Goal: Task Accomplishment & Management: Use online tool/utility

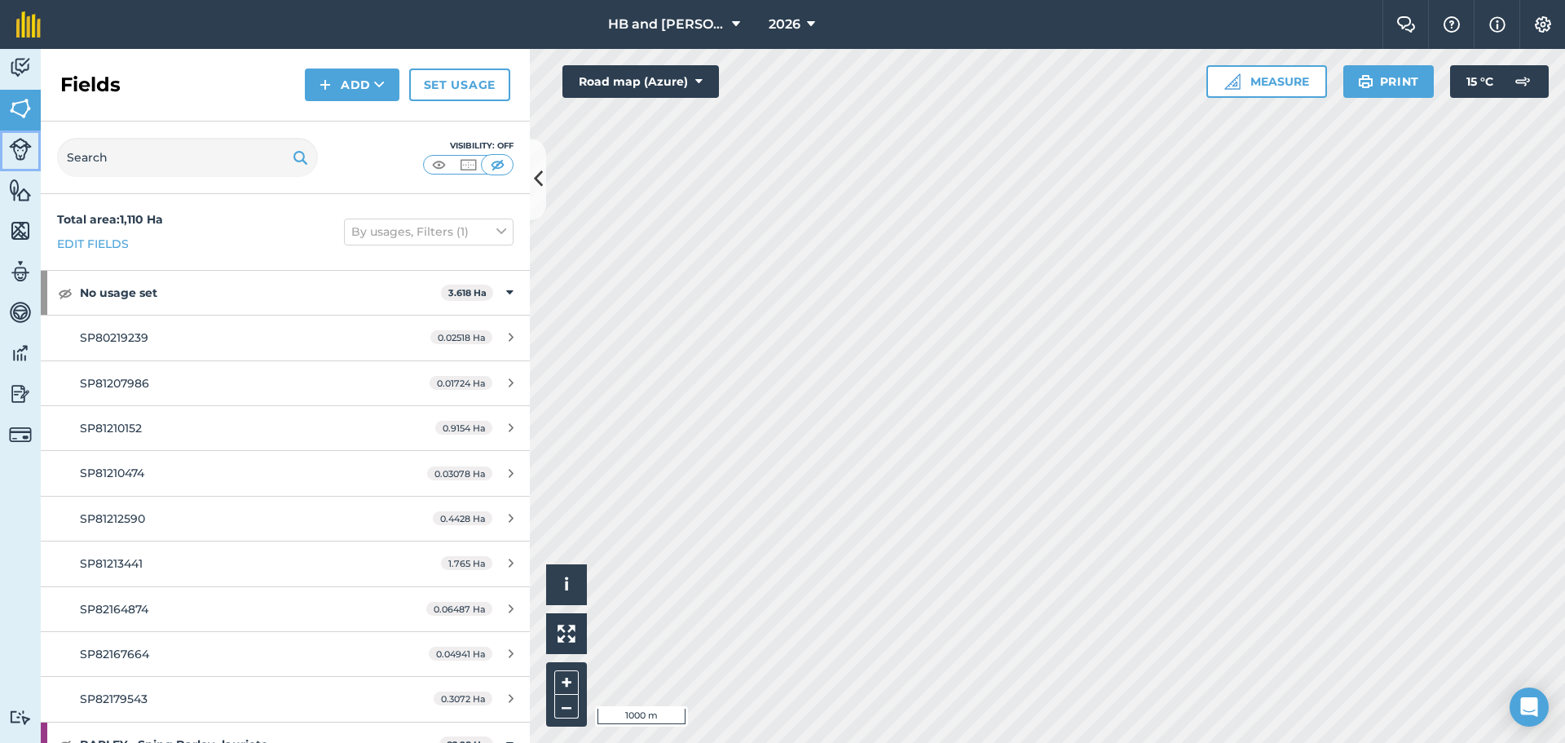
click at [20, 148] on img at bounding box center [20, 149] width 23 height 23
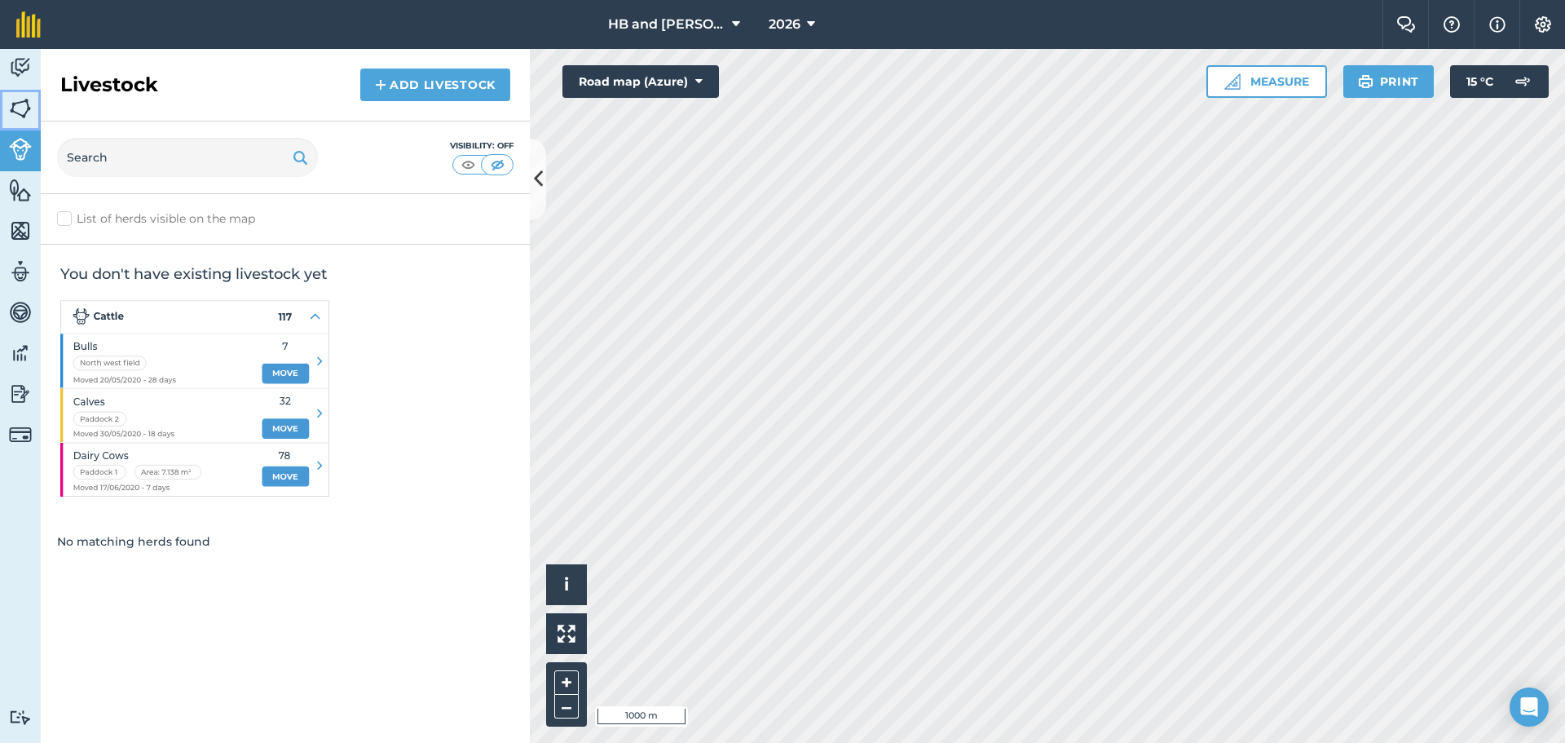
click at [23, 111] on img at bounding box center [20, 108] width 23 height 24
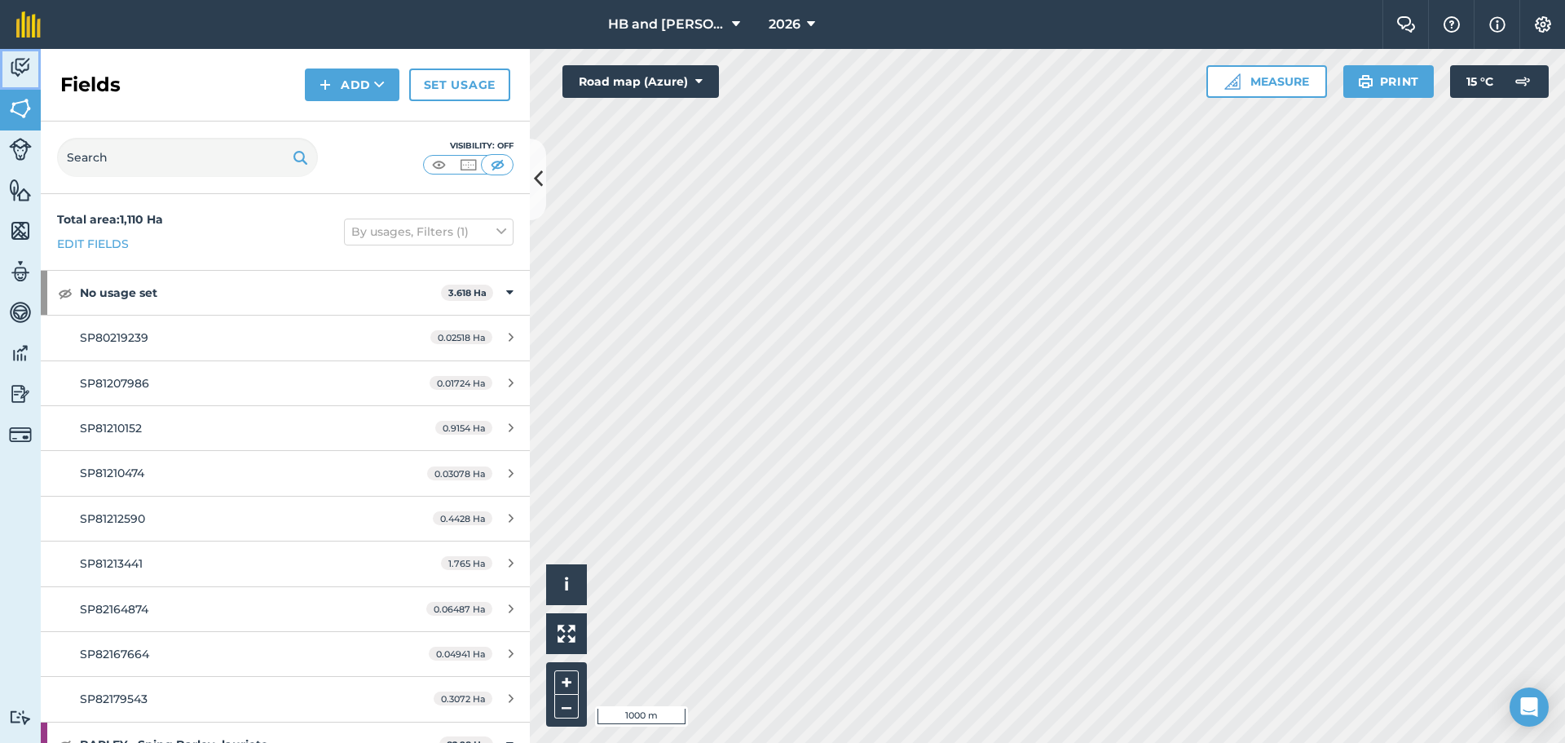
click at [27, 78] on img at bounding box center [20, 67] width 23 height 24
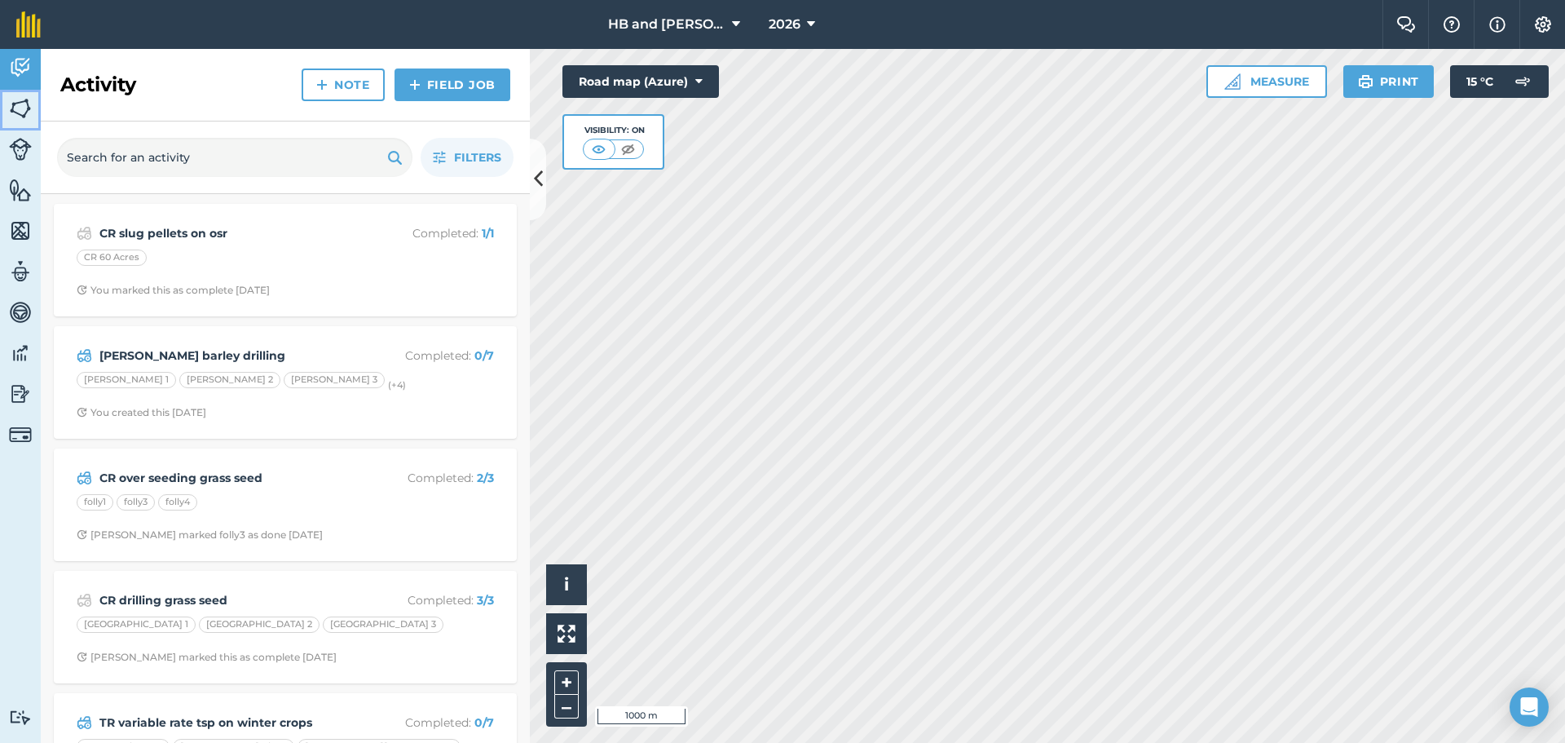
click at [20, 104] on img at bounding box center [20, 108] width 23 height 24
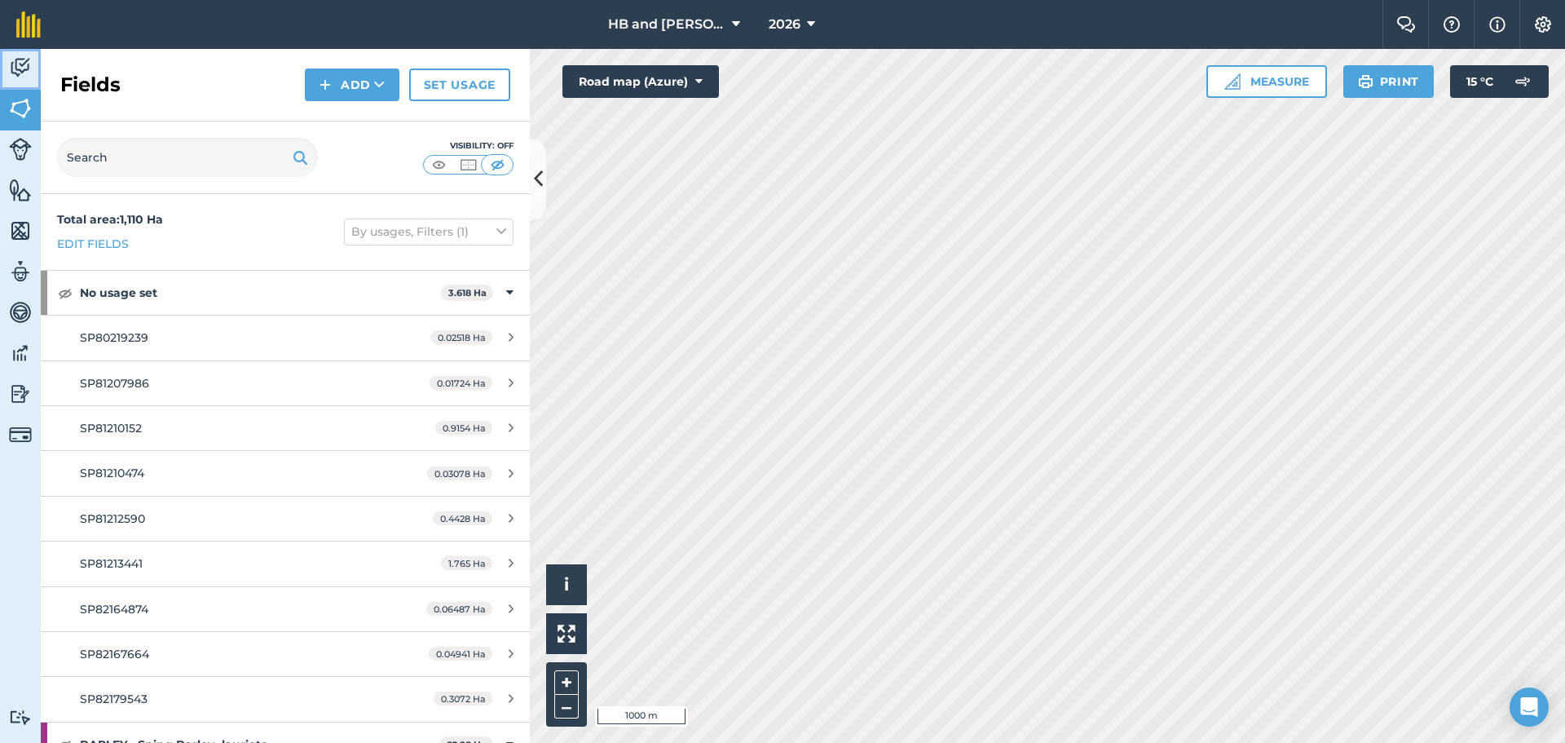
click at [24, 69] on img at bounding box center [20, 67] width 23 height 24
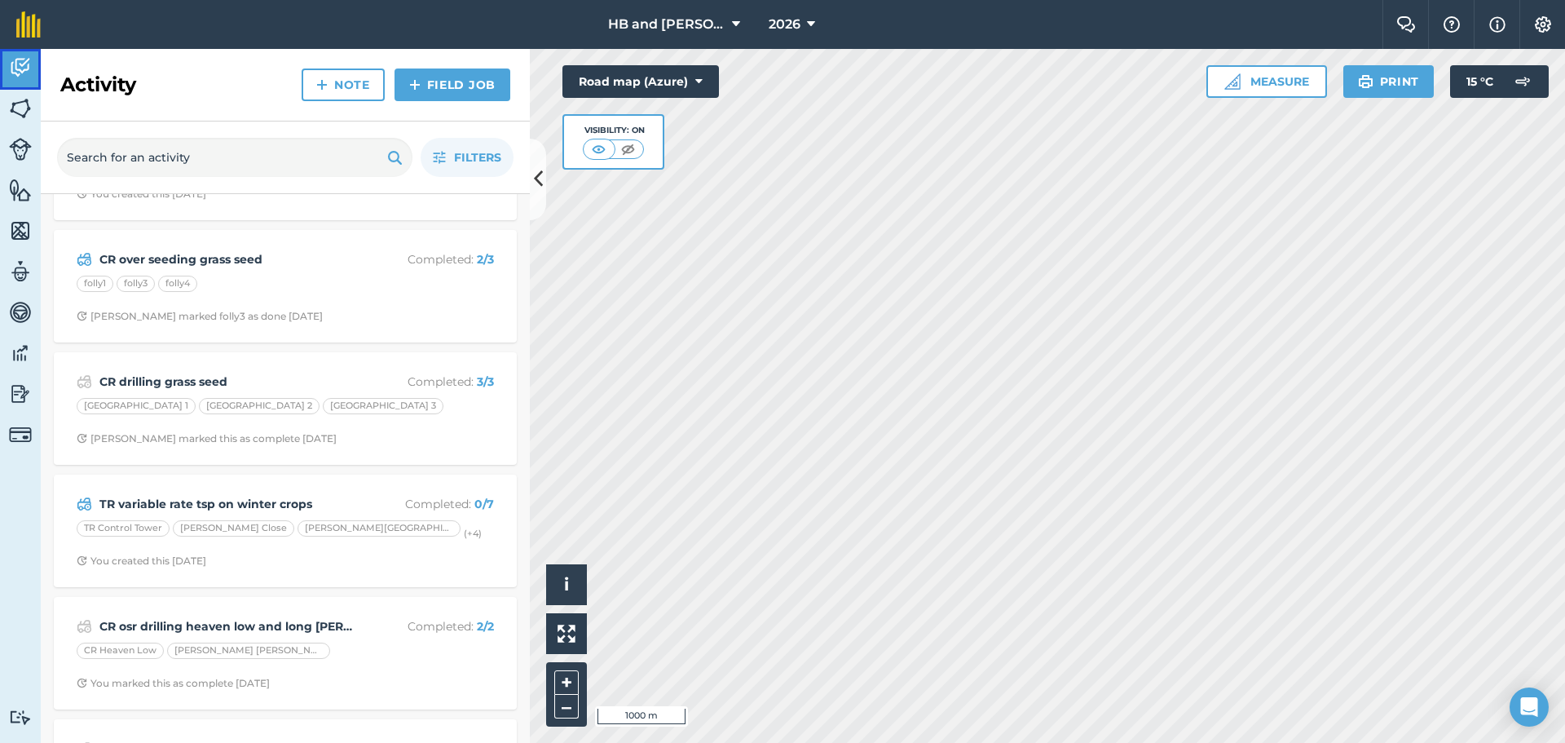
scroll to position [245, 0]
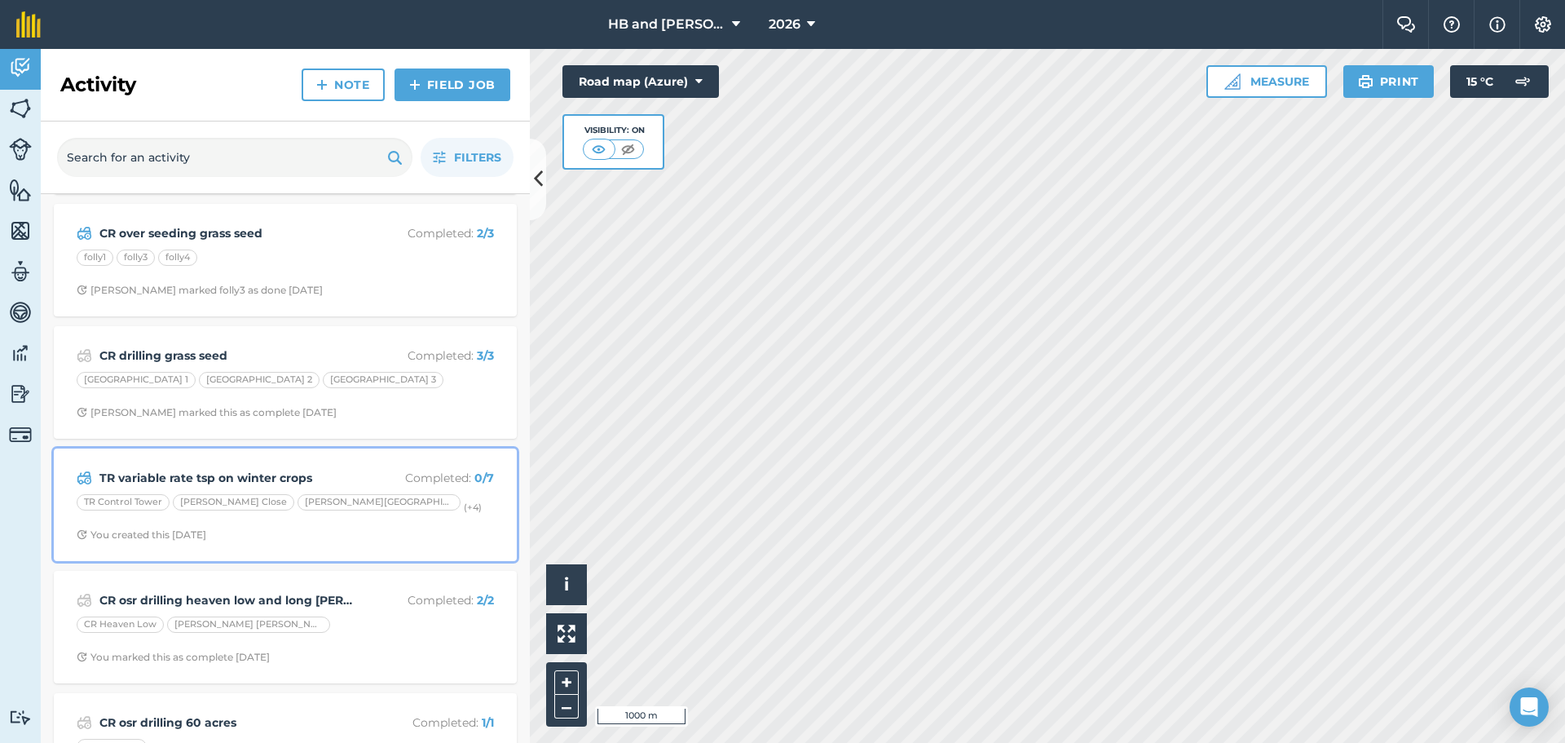
click at [477, 527] on div "TR variable rate tsp on winter crops Completed : 0 / 7 TR Control Tower [PERSON…" at bounding box center [285, 504] width 443 height 93
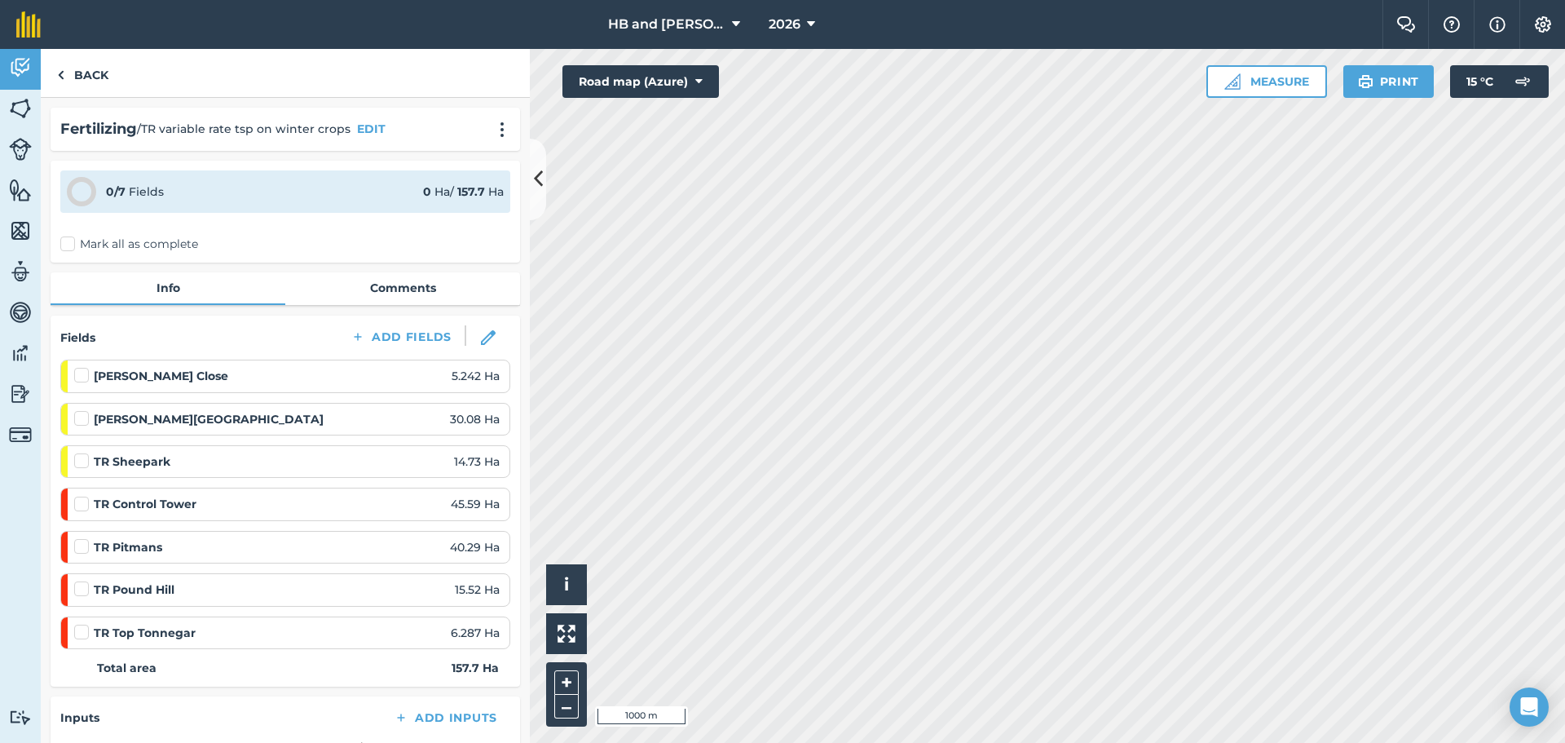
scroll to position [430, 0]
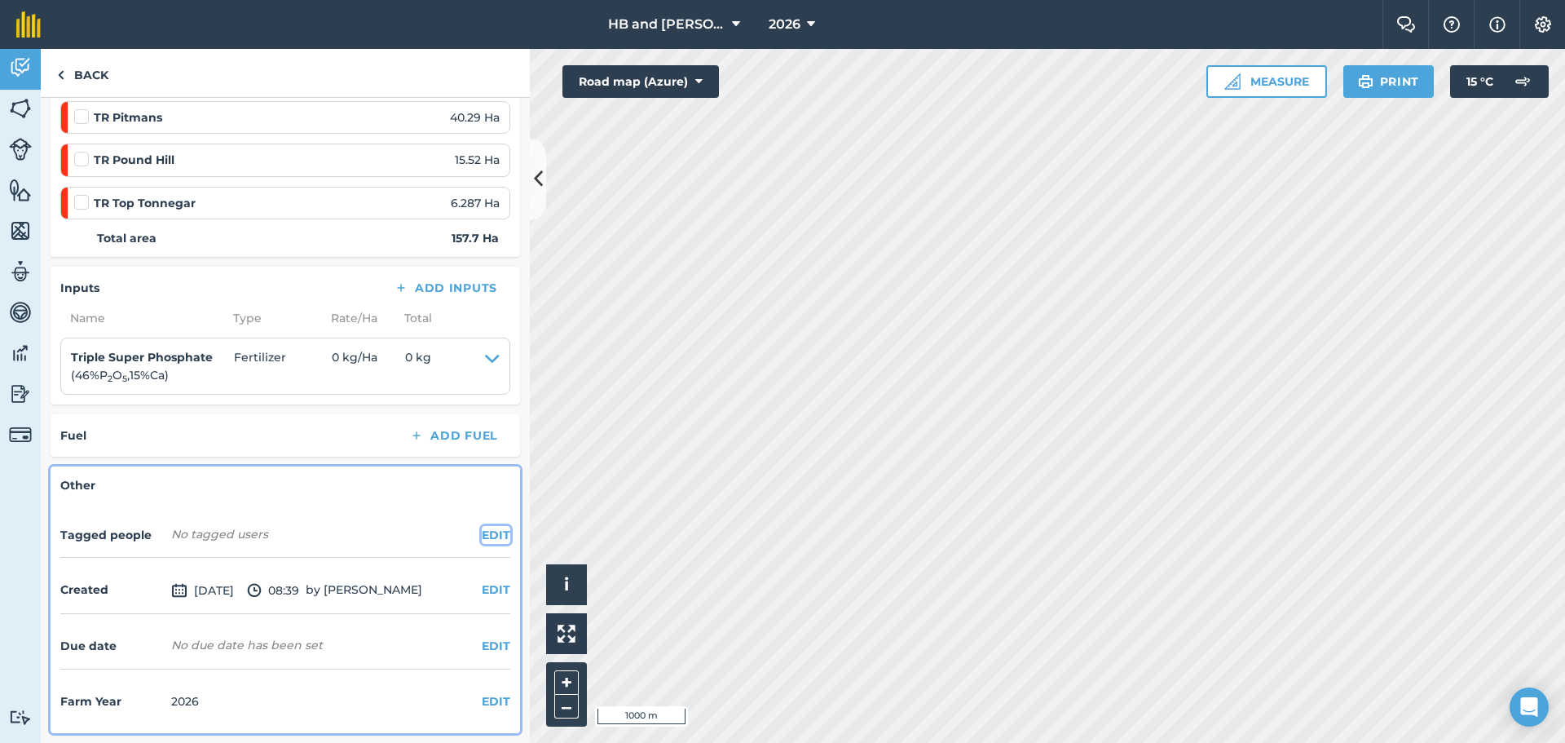
click at [487, 535] on button "EDIT" at bounding box center [496, 535] width 29 height 18
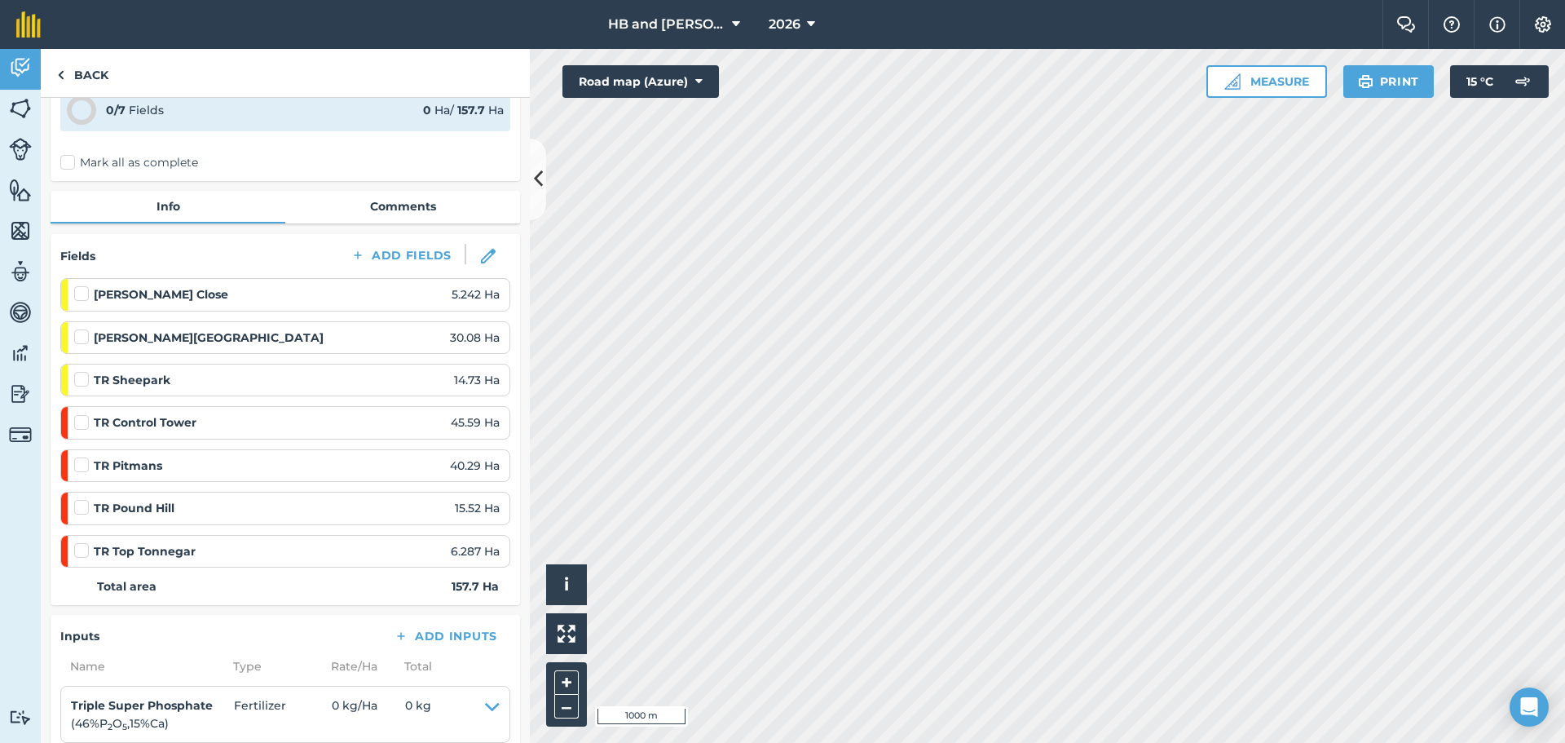
scroll to position [0, 0]
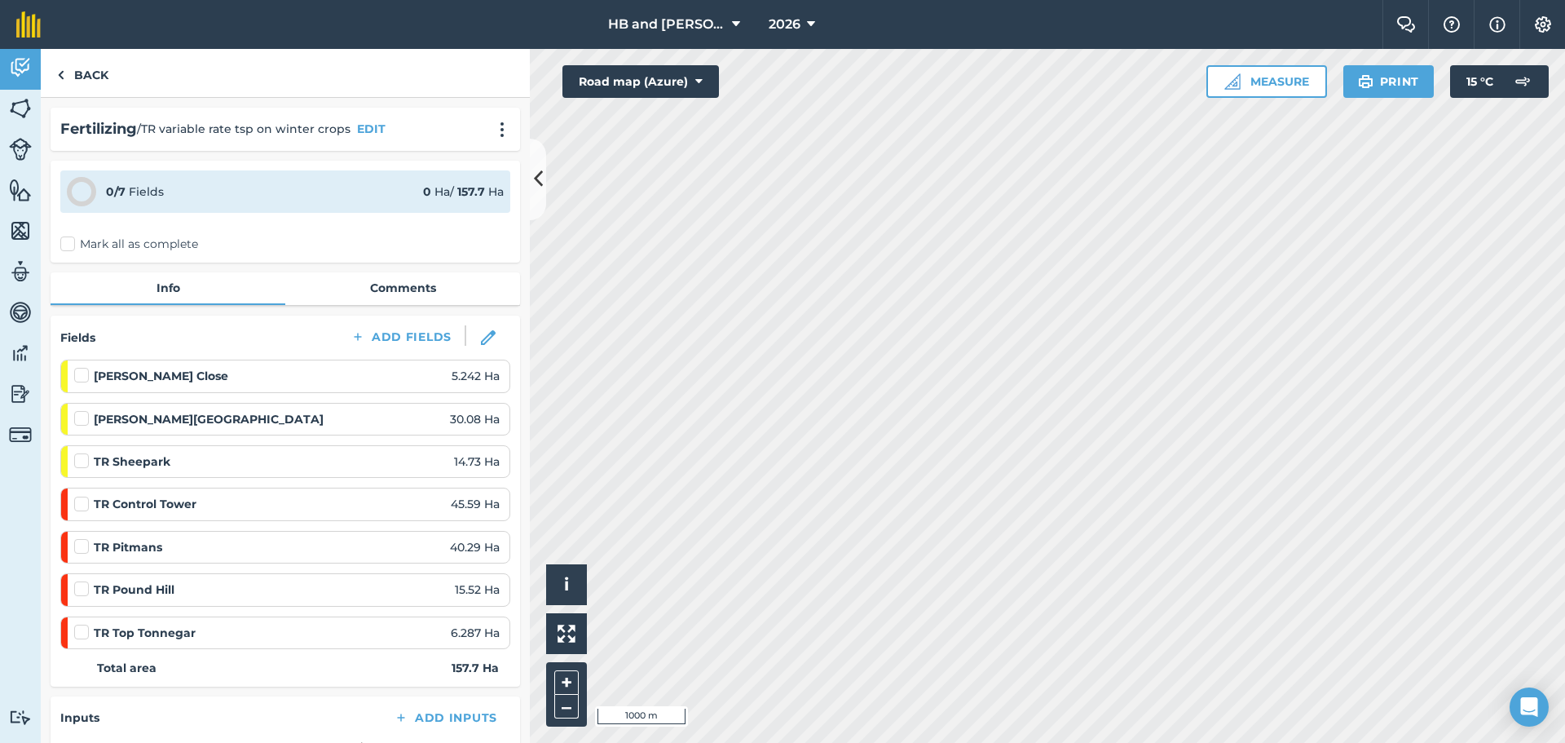
click at [70, 244] on label "Mark all as complete" at bounding box center [129, 244] width 138 height 17
click at [70, 244] on input "Mark all as complete" at bounding box center [65, 241] width 11 height 11
checkbox input "false"
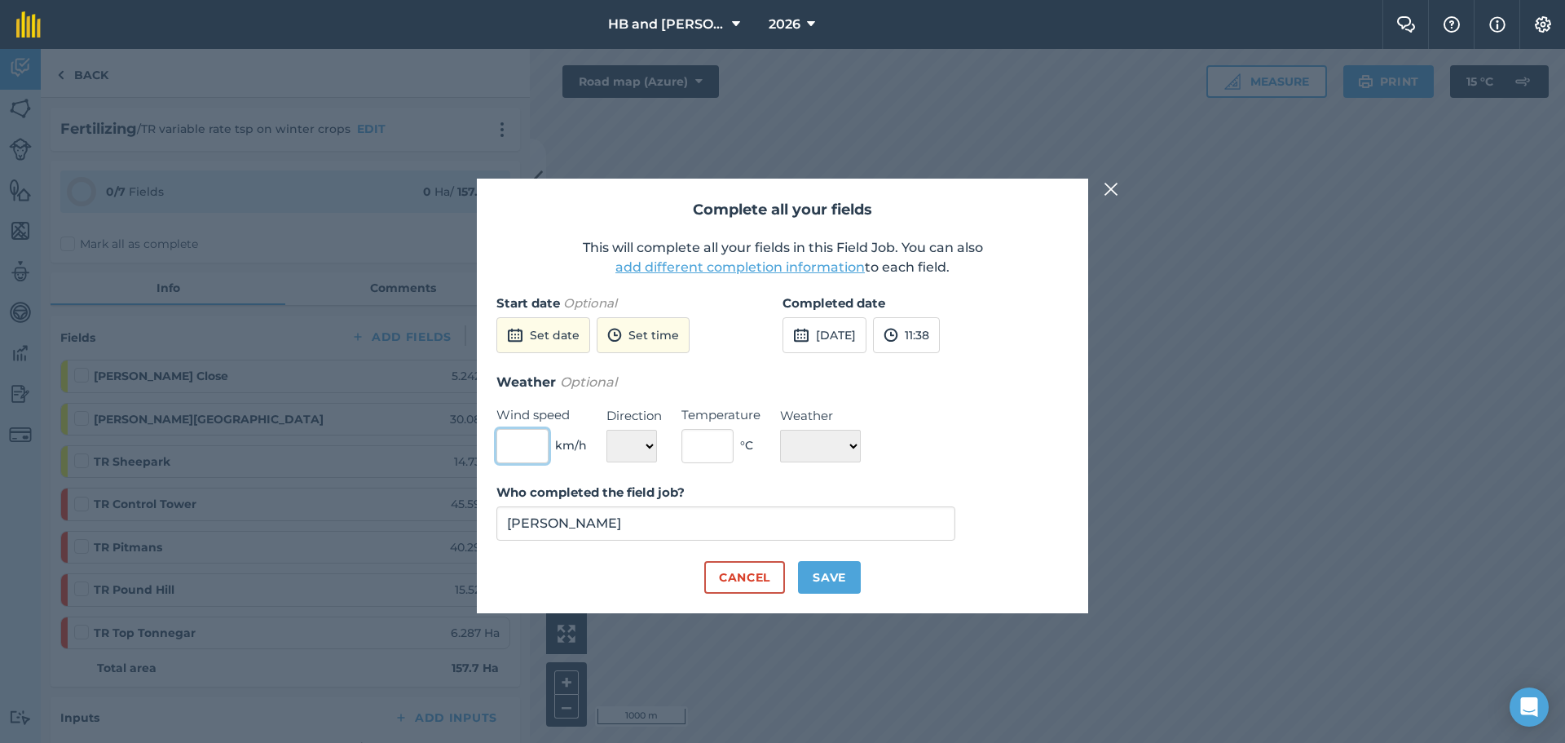
click at [532, 461] on input "text" at bounding box center [522, 446] width 52 height 34
type input "5"
click at [635, 443] on select "N NE E SE S SW W NW" at bounding box center [632, 446] width 51 height 33
select select "SW"
click at [607, 430] on select "N NE E SE S SW W NW" at bounding box center [632, 446] width 51 height 33
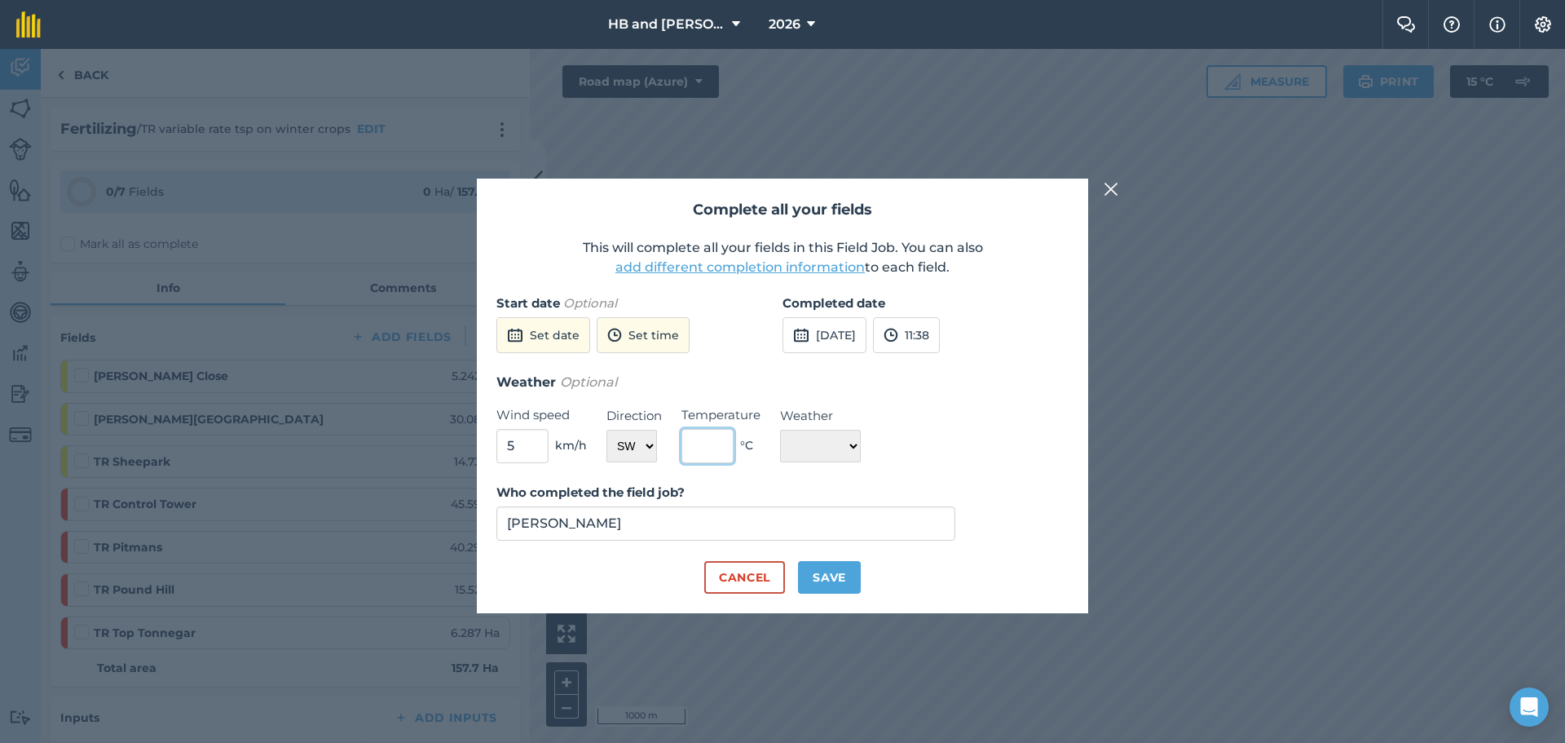
click at [708, 445] on input "text" at bounding box center [708, 446] width 52 height 34
type input "18"
drag, startPoint x: 798, startPoint y: 443, endPoint x: 810, endPoint y: 460, distance: 19.9
click at [798, 444] on select "☀️ Sunny 🌧 Rainy ⛅️ Cloudy 🌨 Snow ❄️ Icy" at bounding box center [820, 446] width 81 height 33
select select "Sunny"
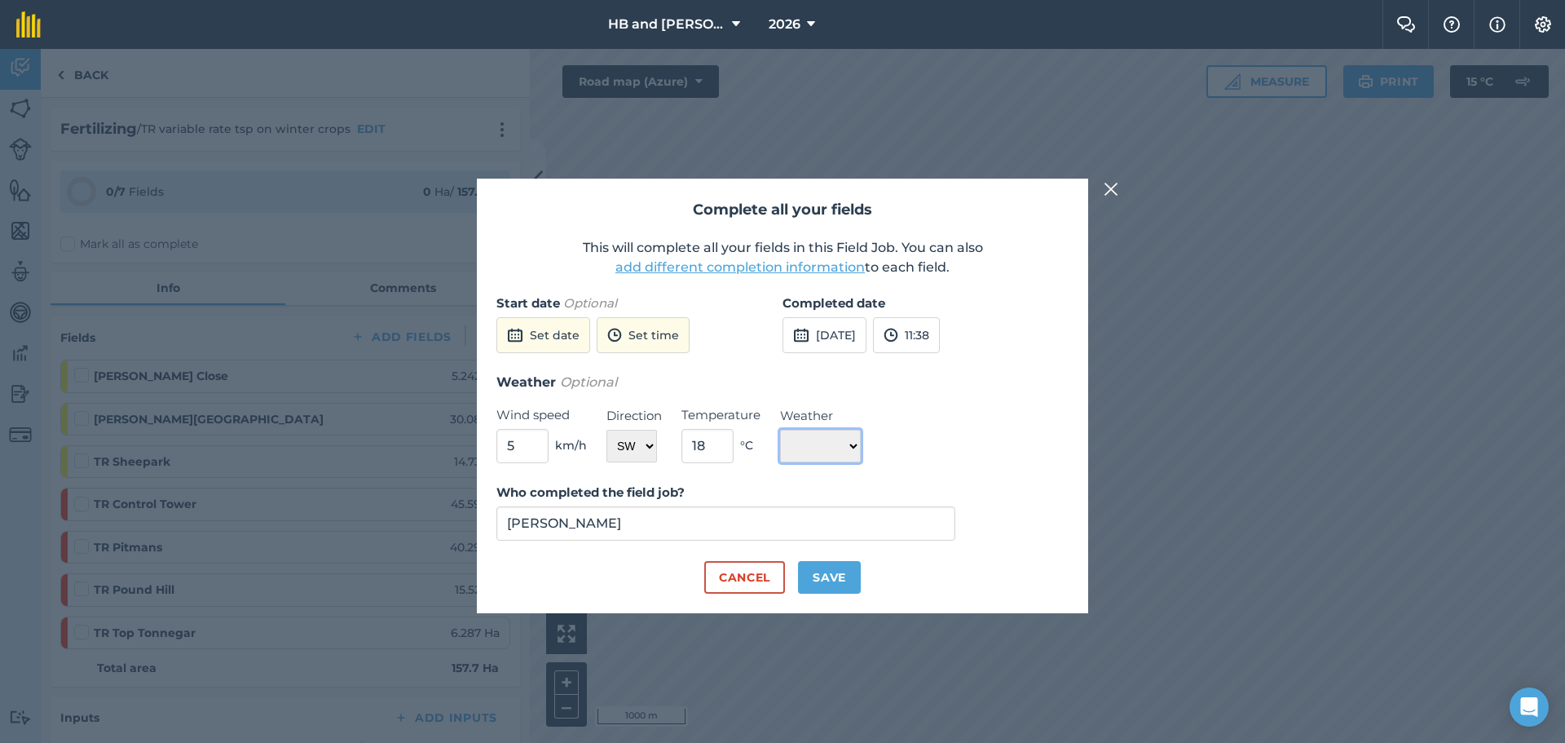
click at [780, 430] on select "☀️ Sunny 🌧 Rainy ⛅️ Cloudy 🌨 Snow ❄️ Icy" at bounding box center [820, 446] width 81 height 33
click at [831, 335] on button "[DATE]" at bounding box center [825, 335] width 84 height 36
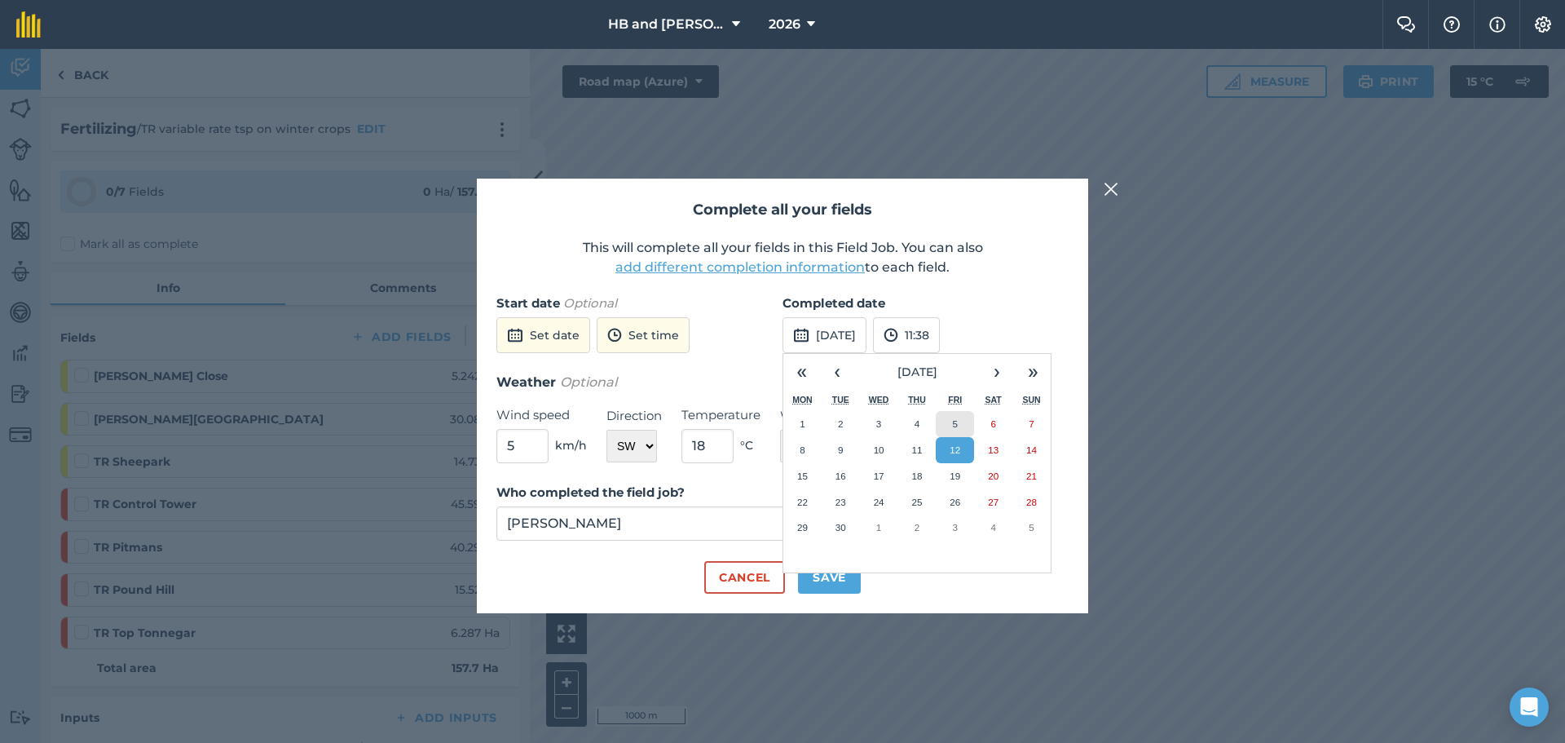
click at [960, 431] on button "5" at bounding box center [955, 424] width 38 height 26
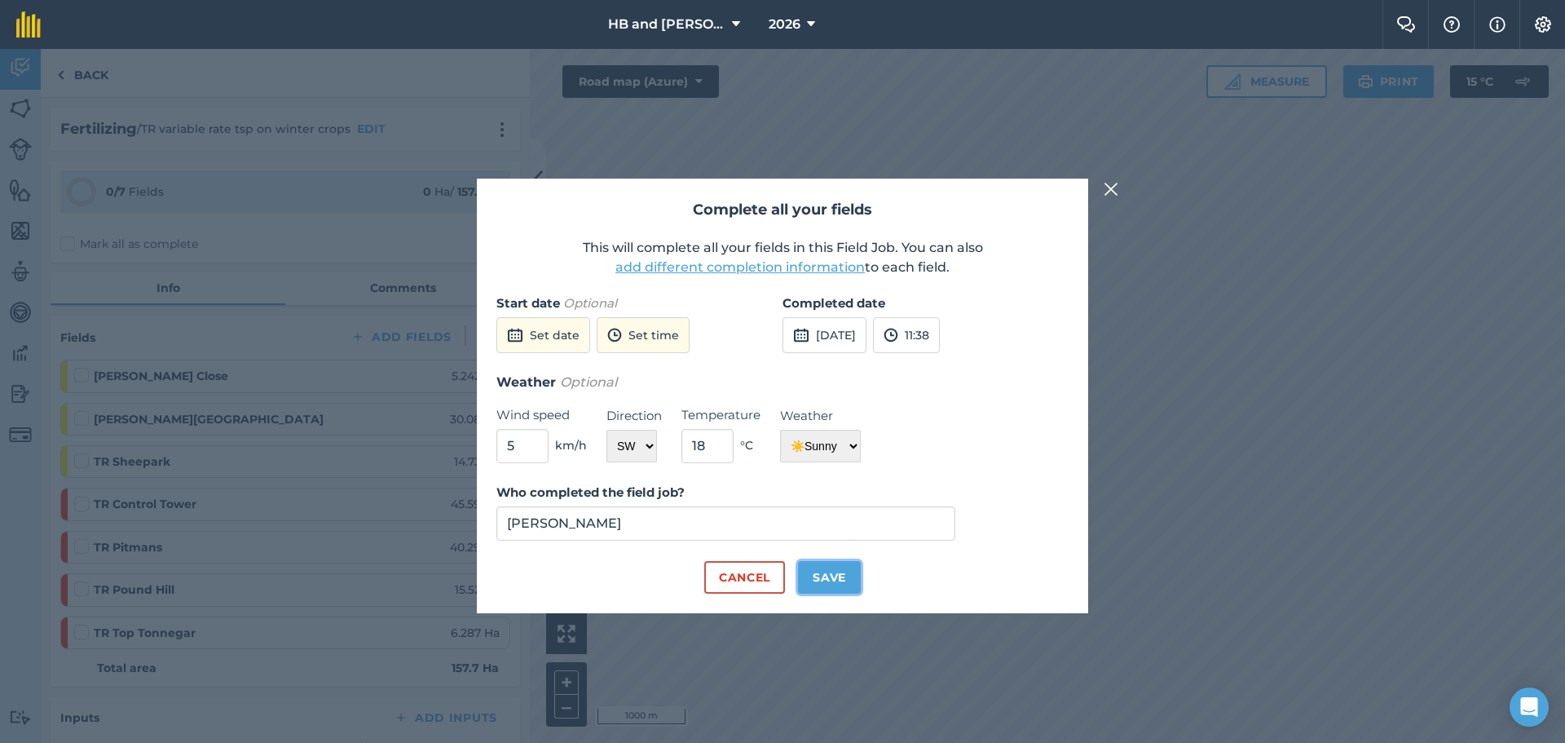
click at [850, 586] on button "Save" at bounding box center [829, 577] width 63 height 33
checkbox input "true"
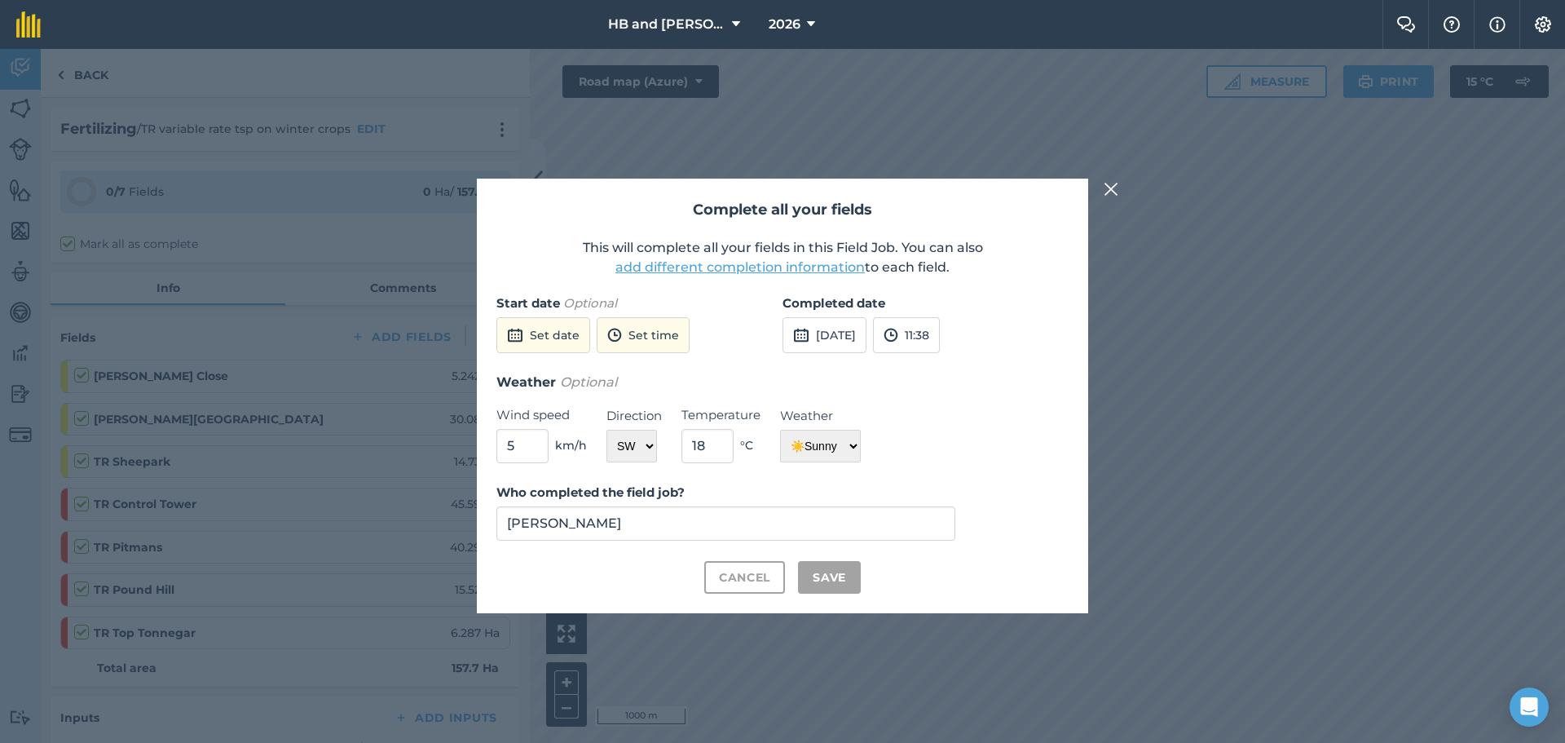
checkbox input "true"
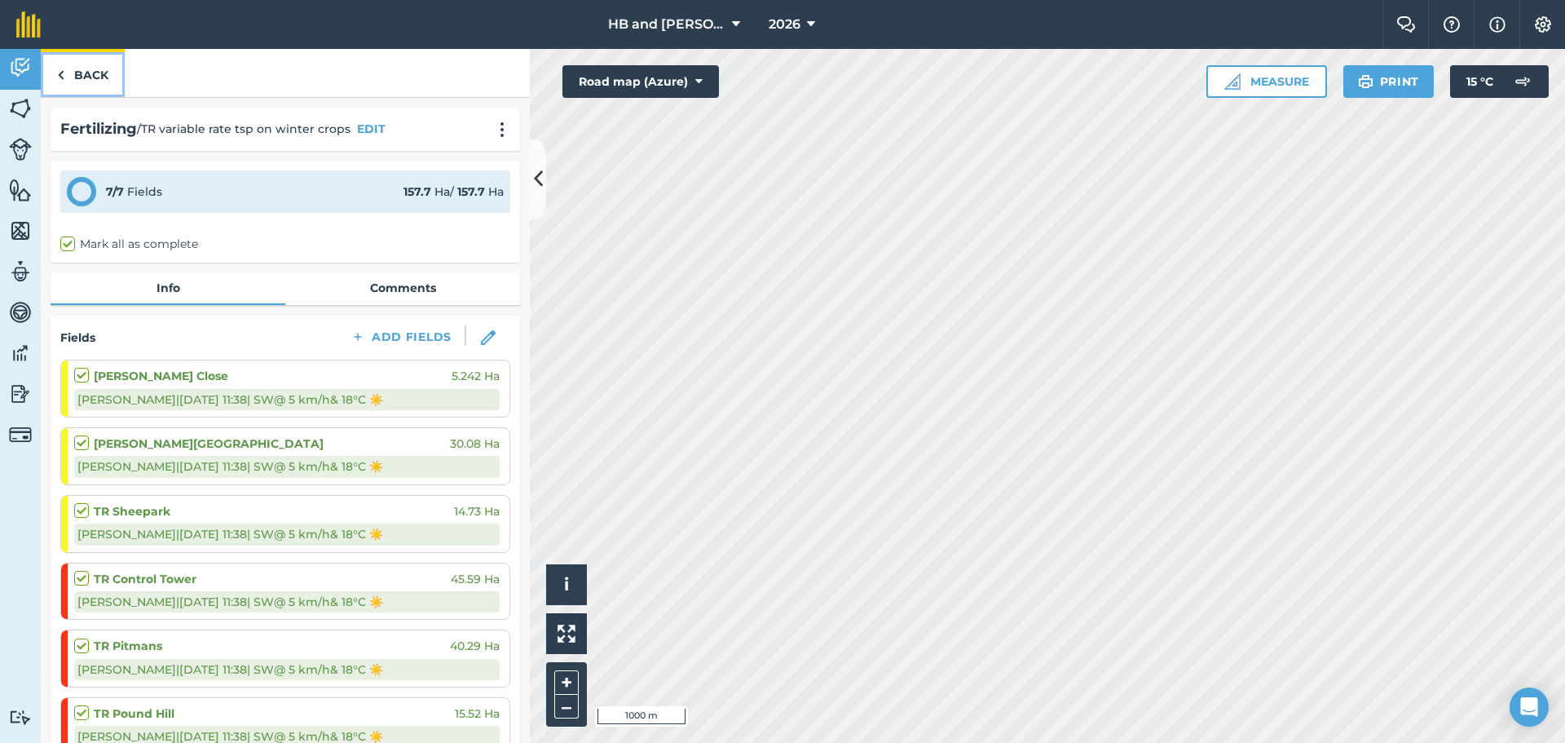
click at [84, 86] on link "Back" at bounding box center [83, 73] width 84 height 48
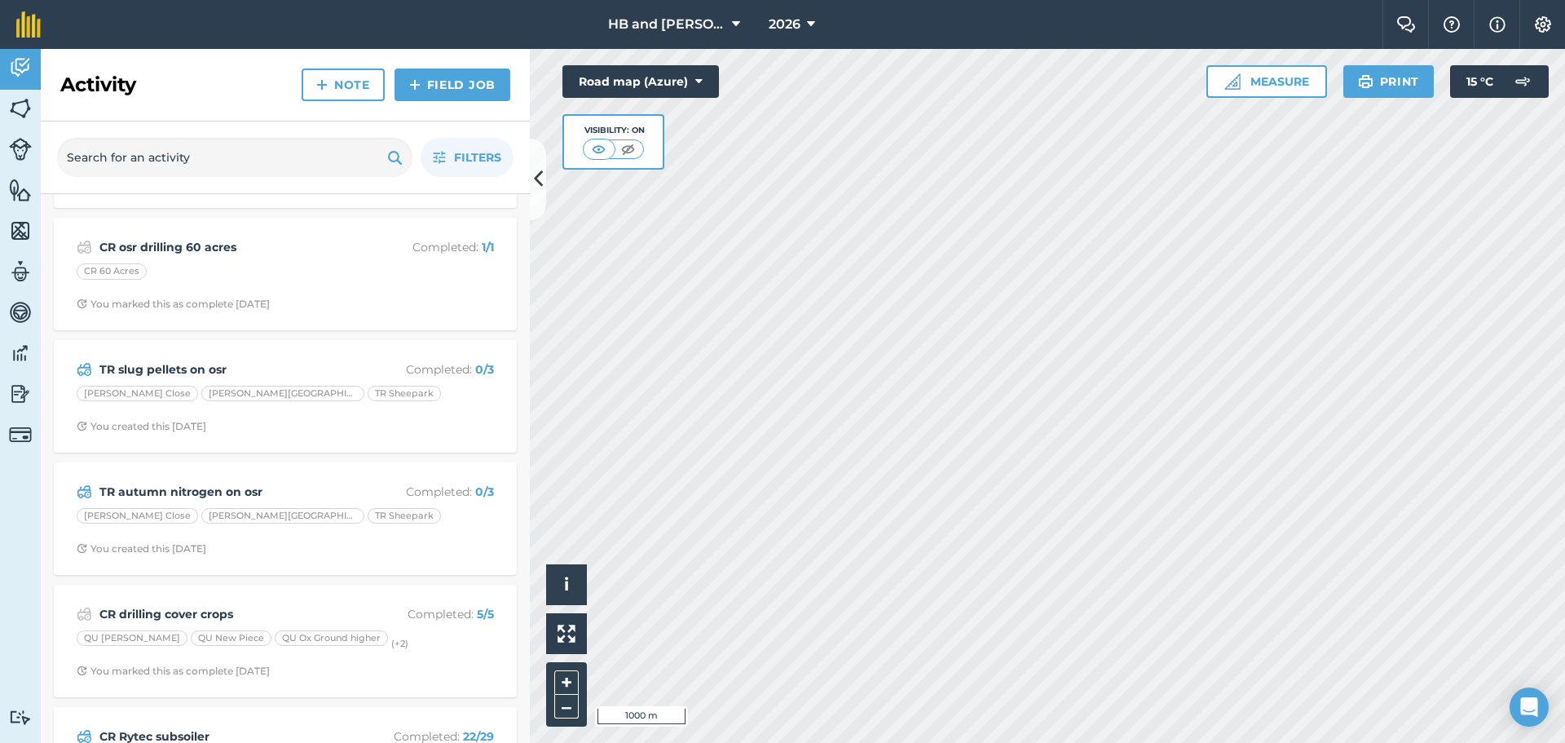
scroll to position [734, 0]
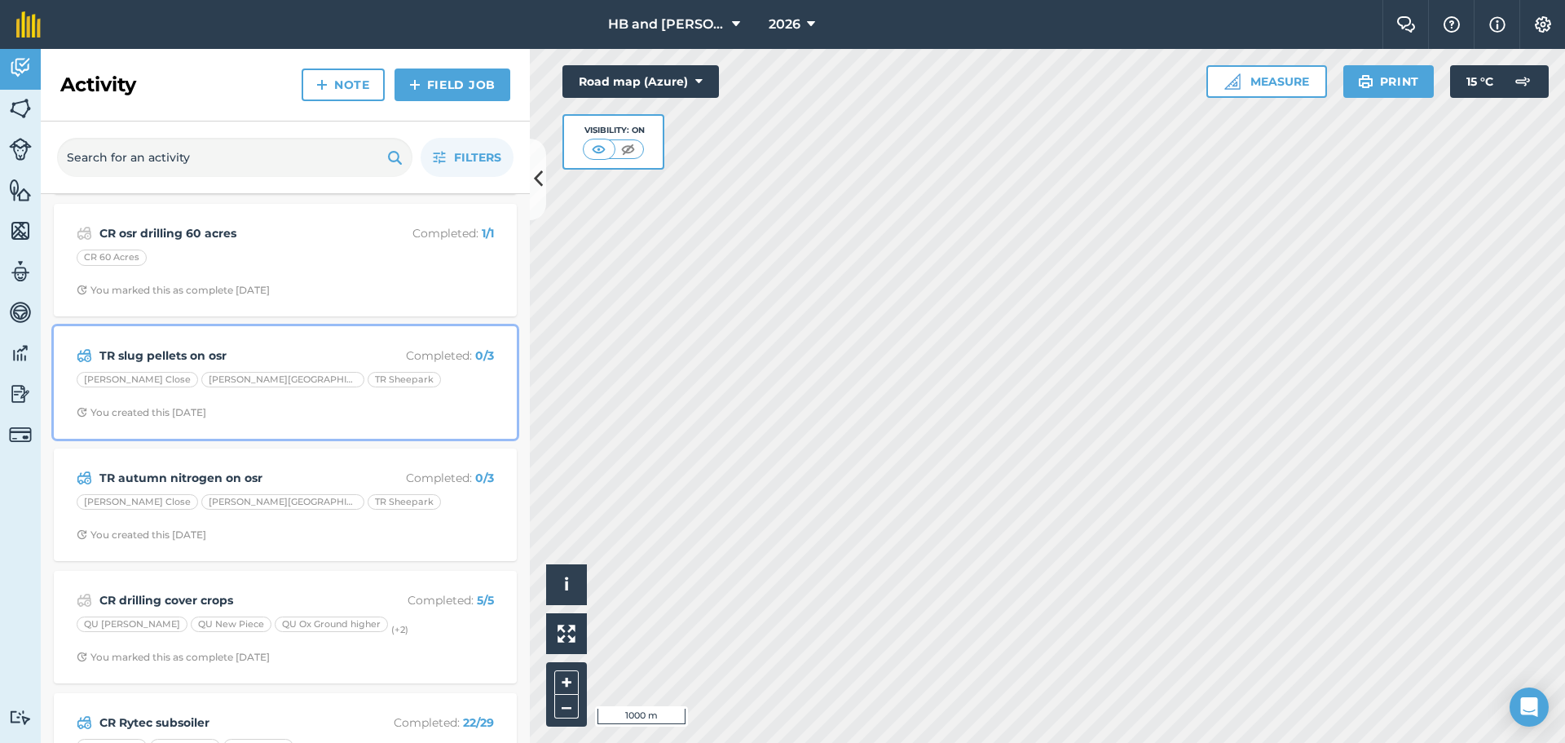
click at [363, 403] on div "TR slug pellets on osr Completed : 0 / 3 [PERSON_NAME] Close [PERSON_NAME] Fiel…" at bounding box center [285, 382] width 443 height 93
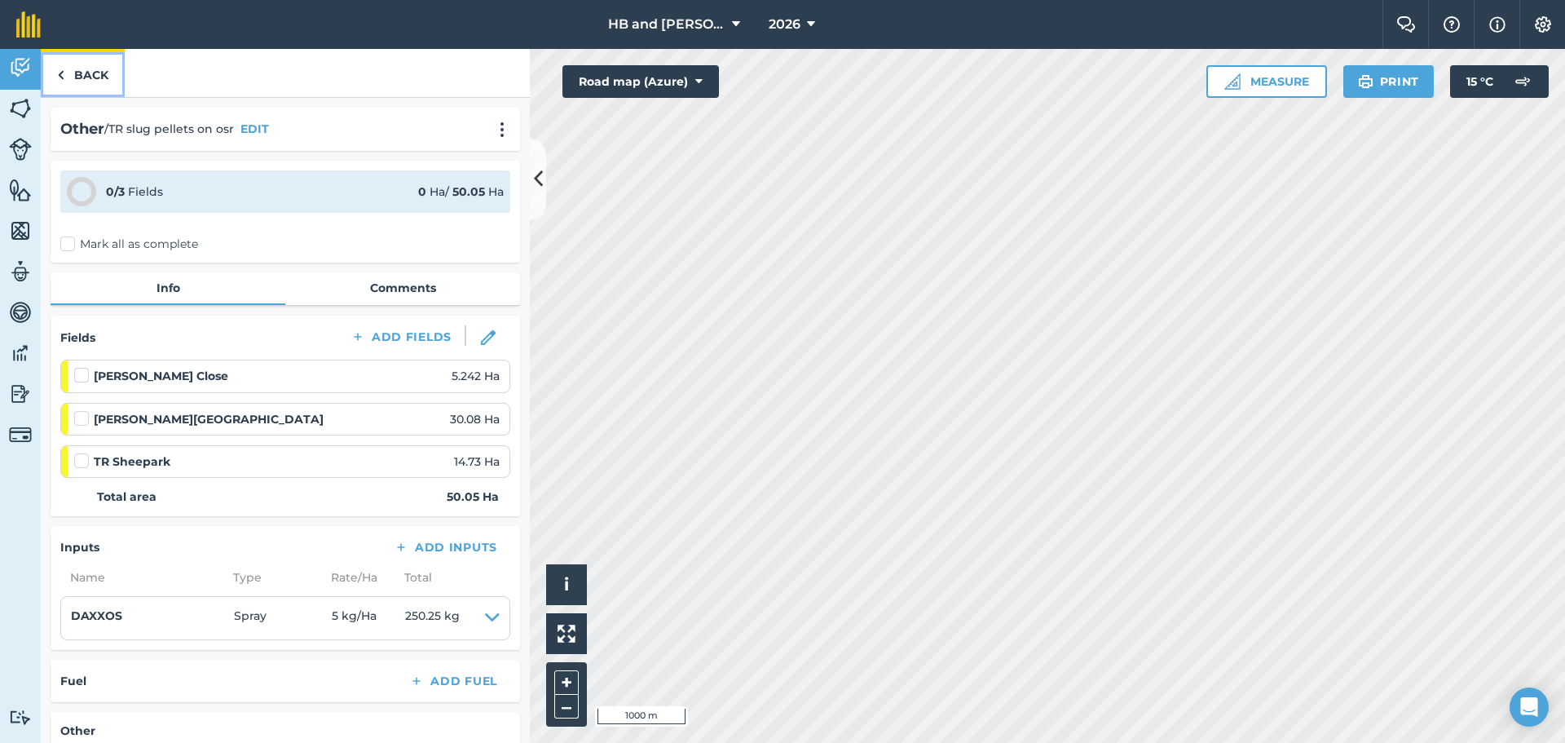
click at [68, 71] on link "Back" at bounding box center [83, 73] width 84 height 48
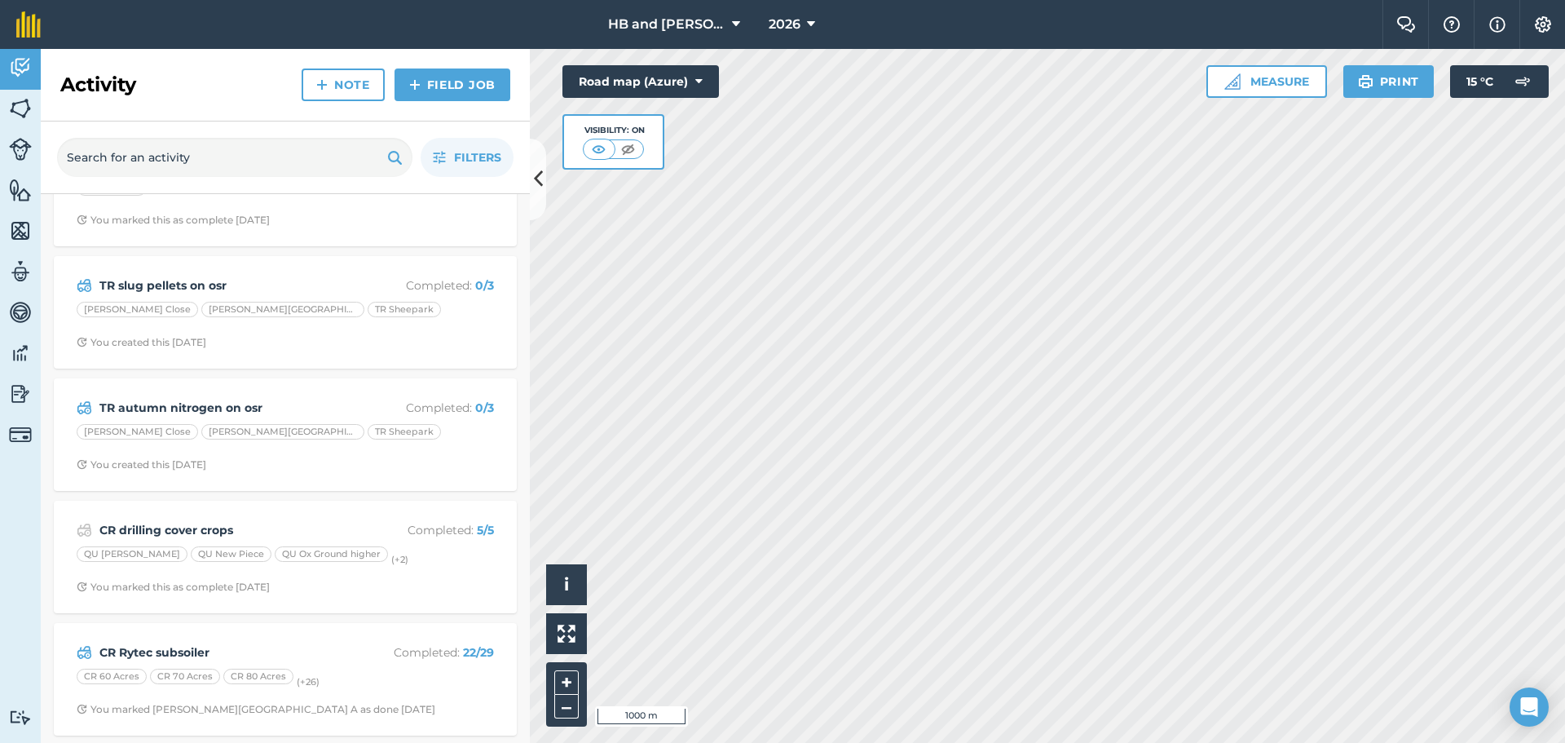
scroll to position [815, 0]
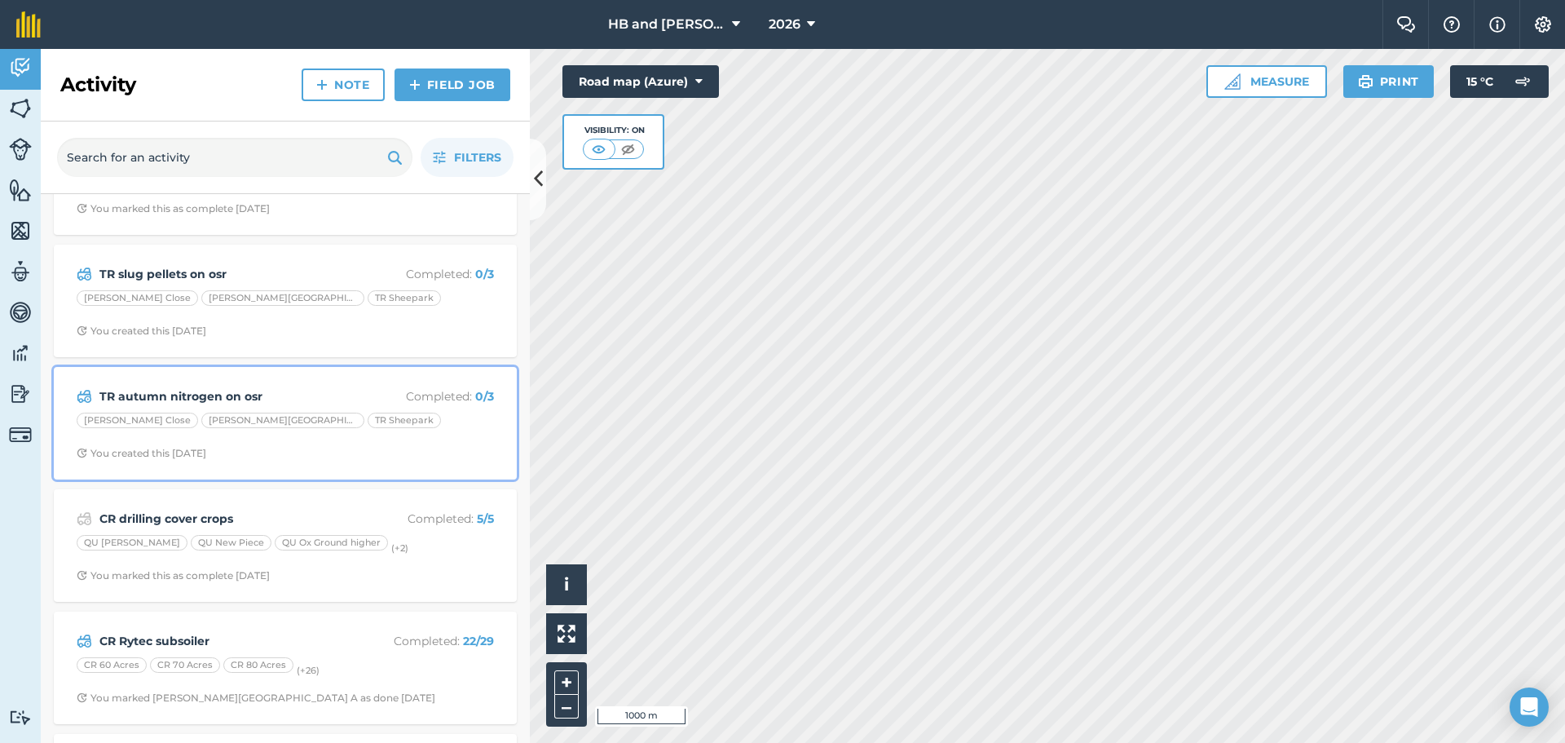
click at [359, 455] on span "You created this [DATE]" at bounding box center [285, 453] width 417 height 13
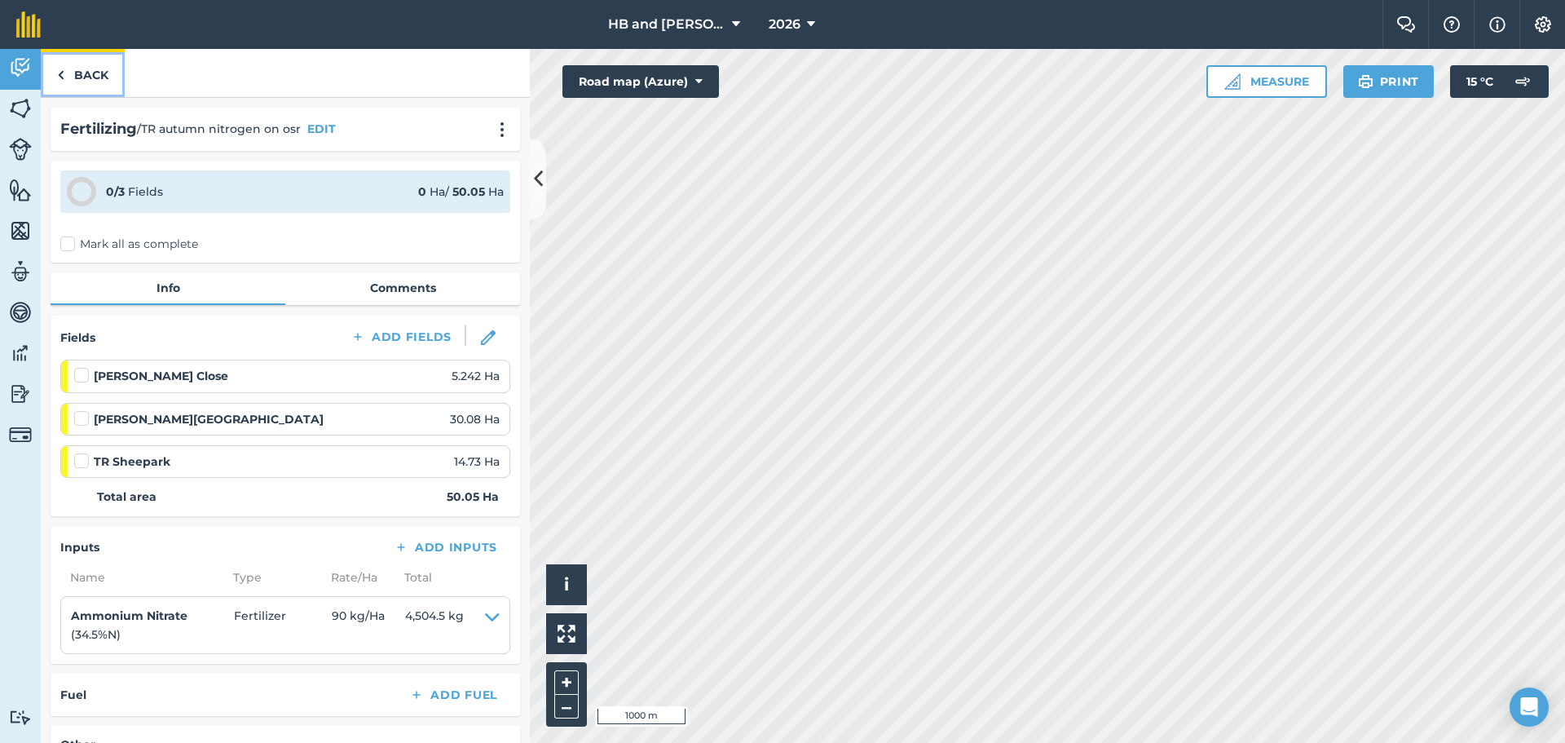
click at [78, 81] on link "Back" at bounding box center [83, 73] width 84 height 48
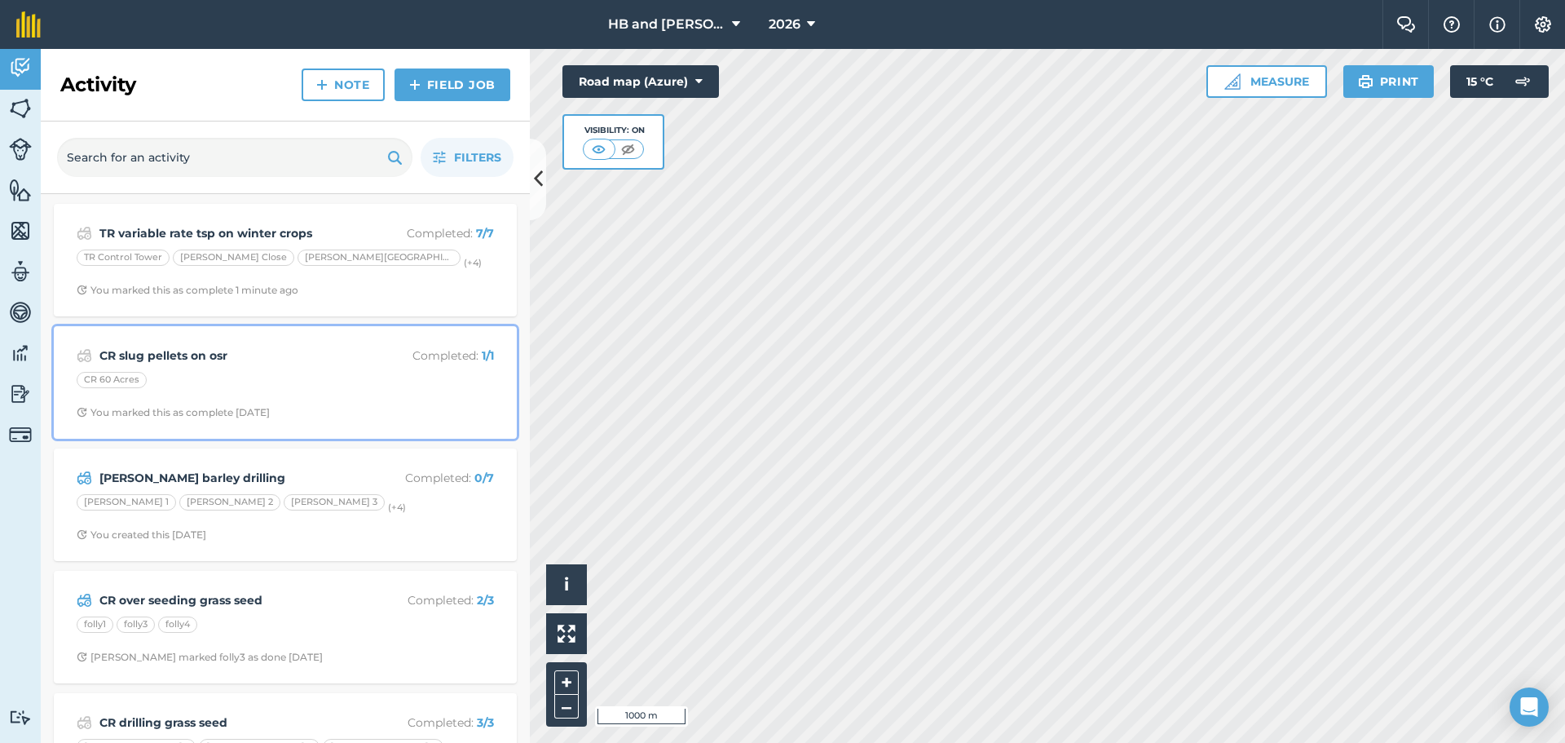
click at [334, 399] on div "CR slug pellets on osr Completed : 1 / 1 CR 60 Acres You marked this as complet…" at bounding box center [285, 382] width 443 height 93
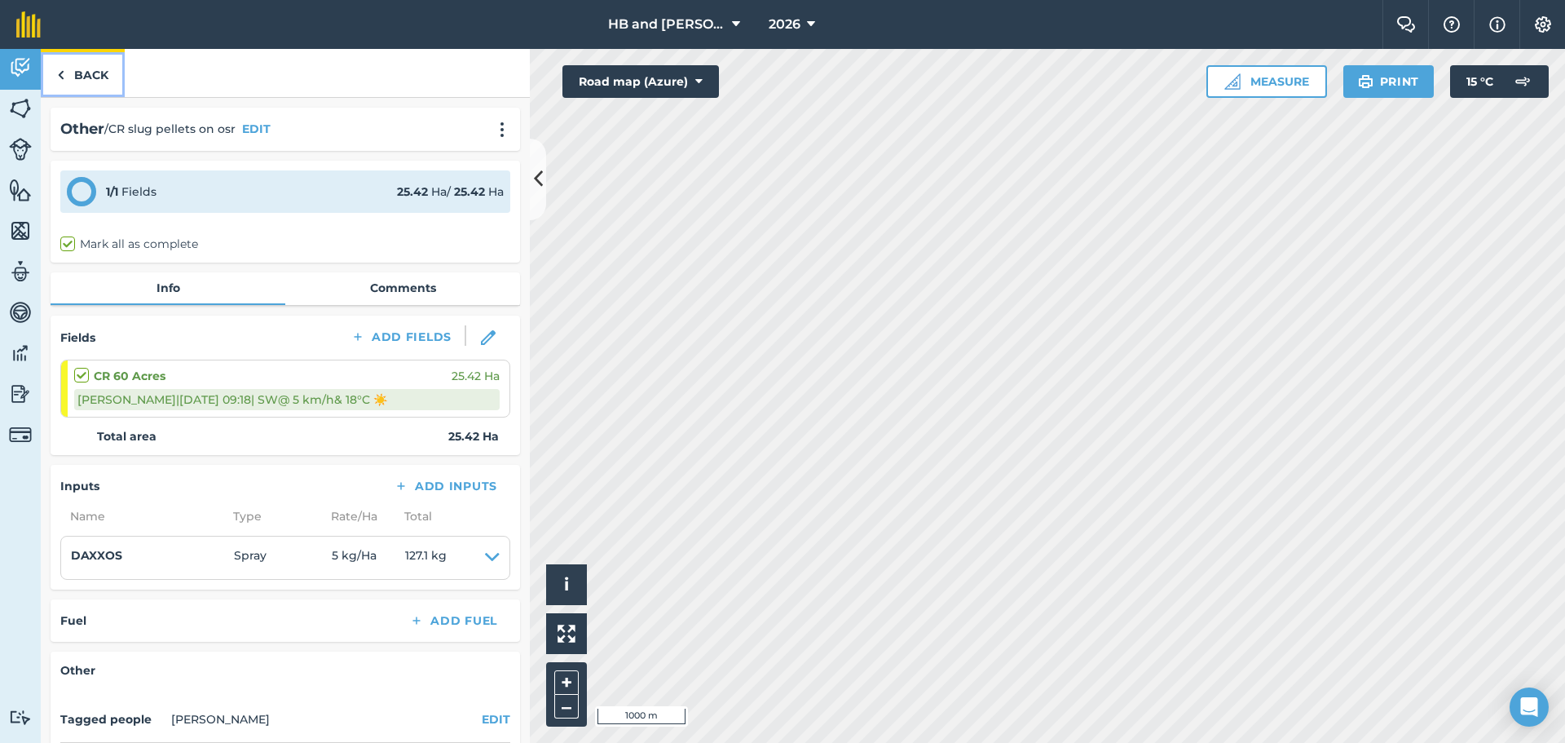
click at [89, 78] on link "Back" at bounding box center [83, 73] width 84 height 48
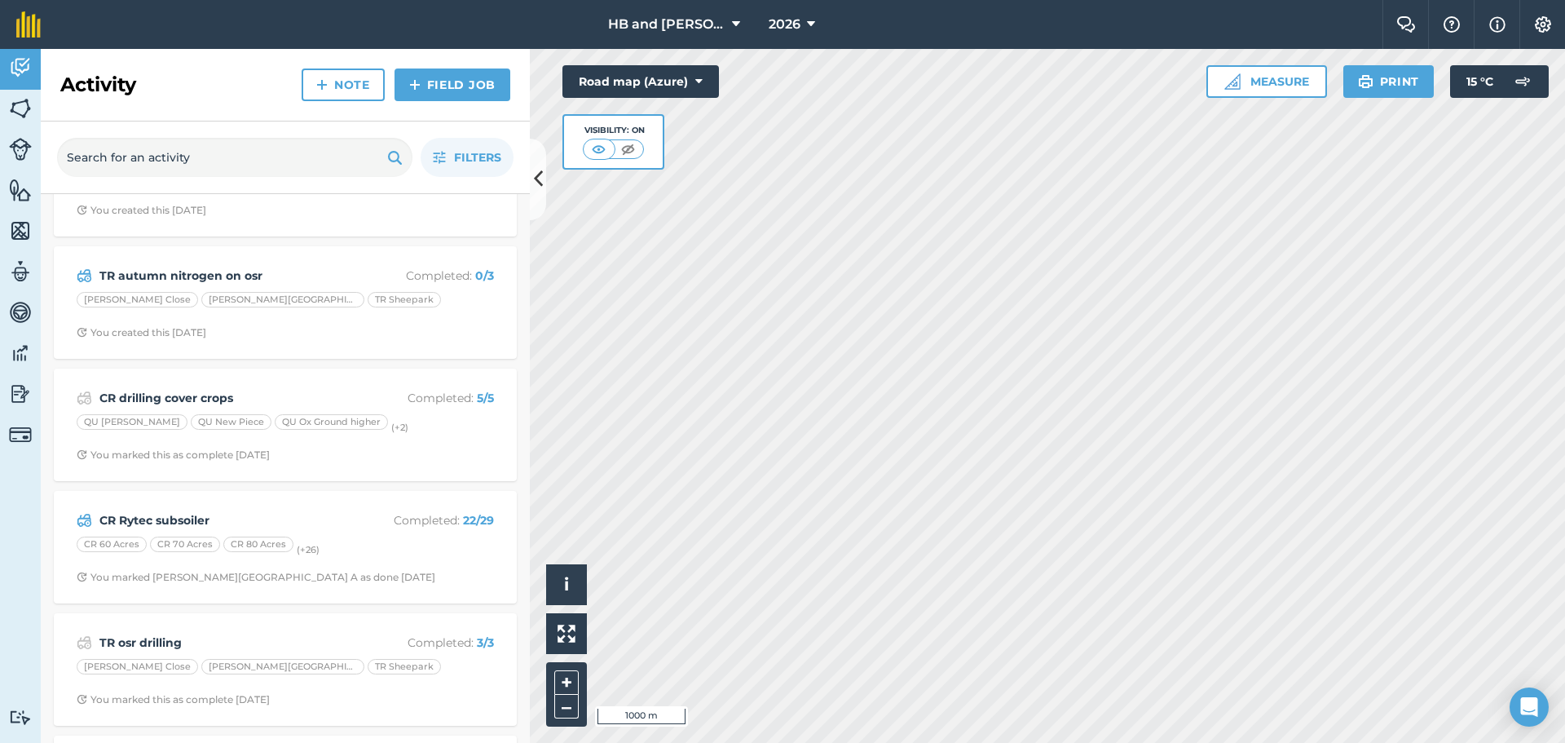
scroll to position [897, 0]
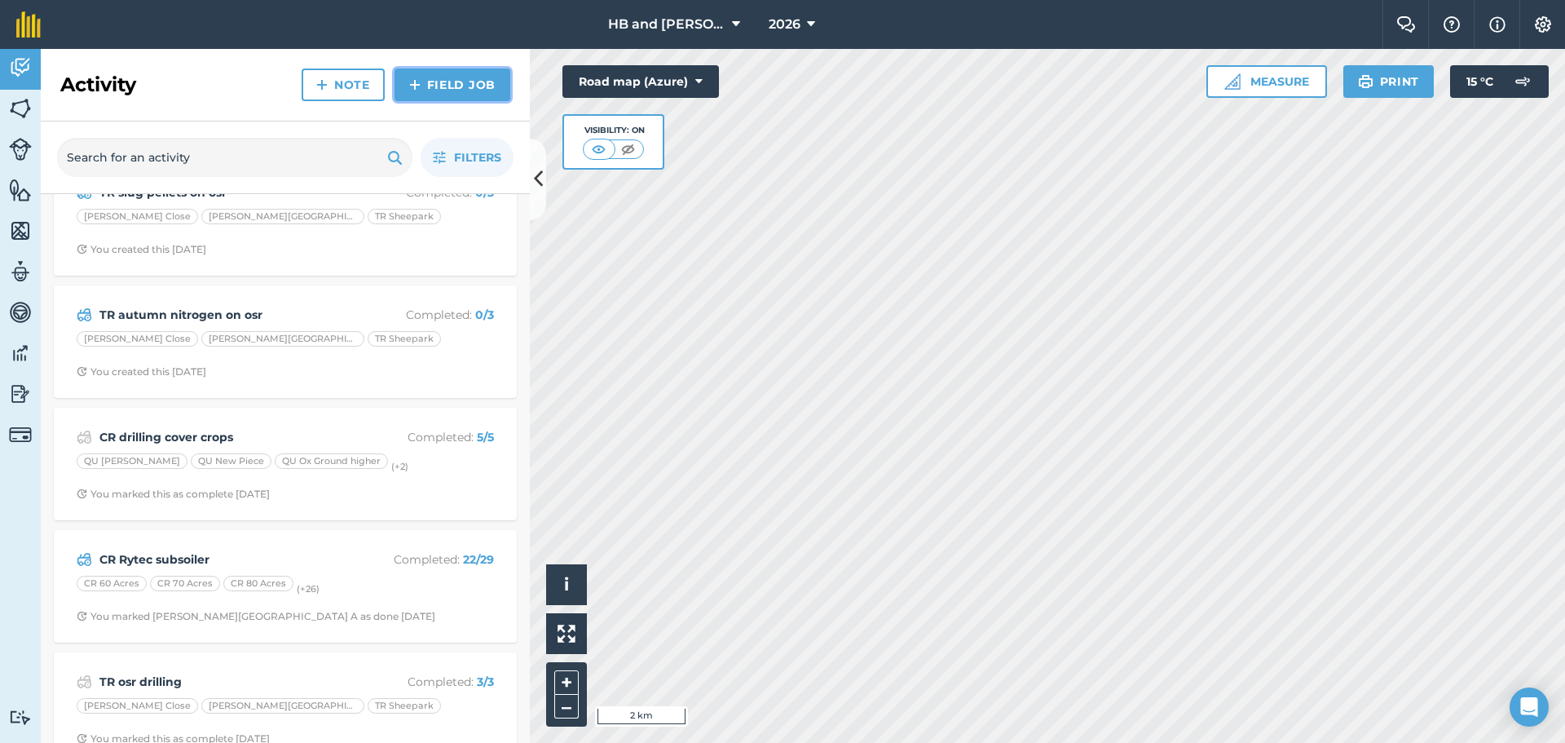
click at [421, 82] on link "Field Job" at bounding box center [453, 84] width 116 height 33
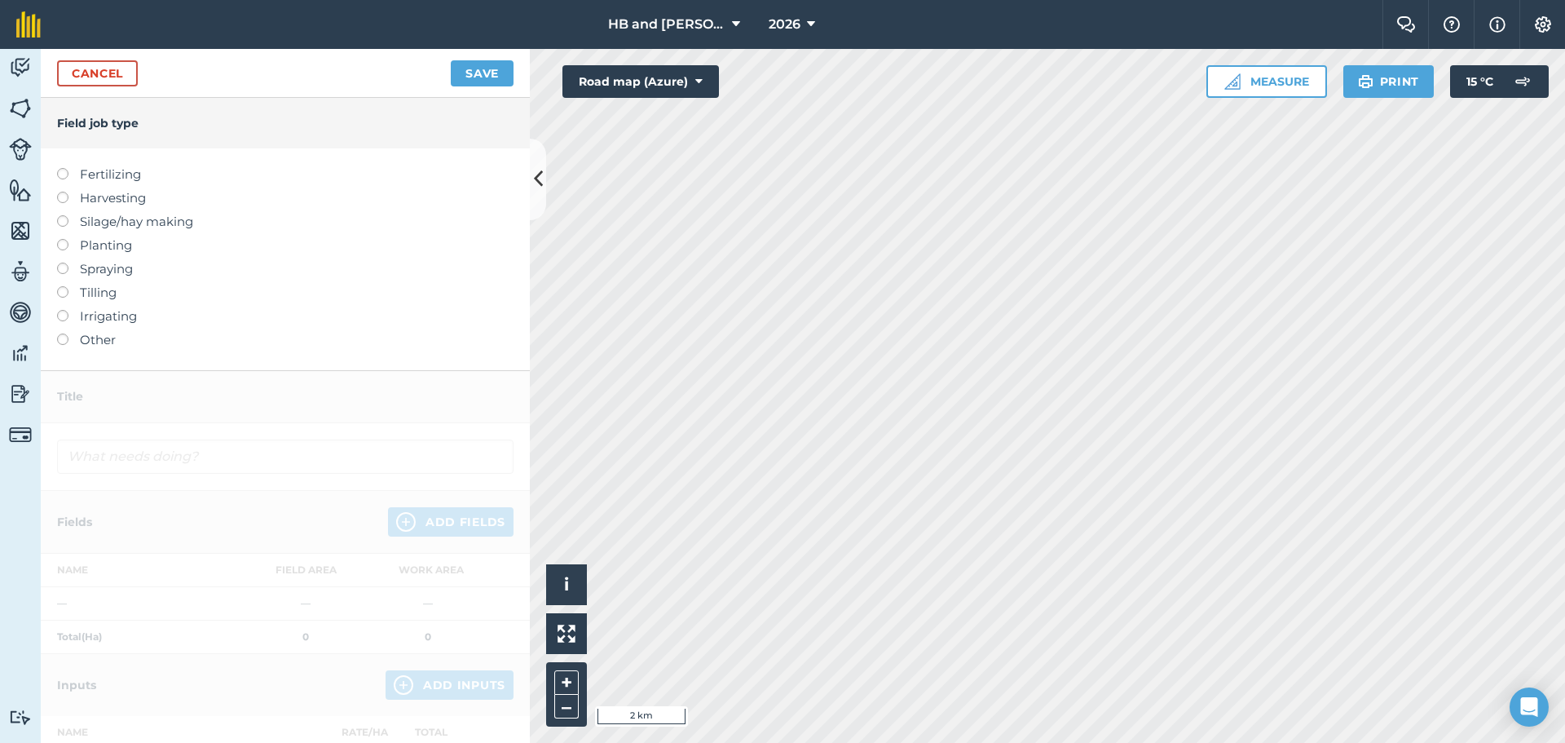
click at [69, 273] on label "Spraying" at bounding box center [285, 269] width 457 height 20
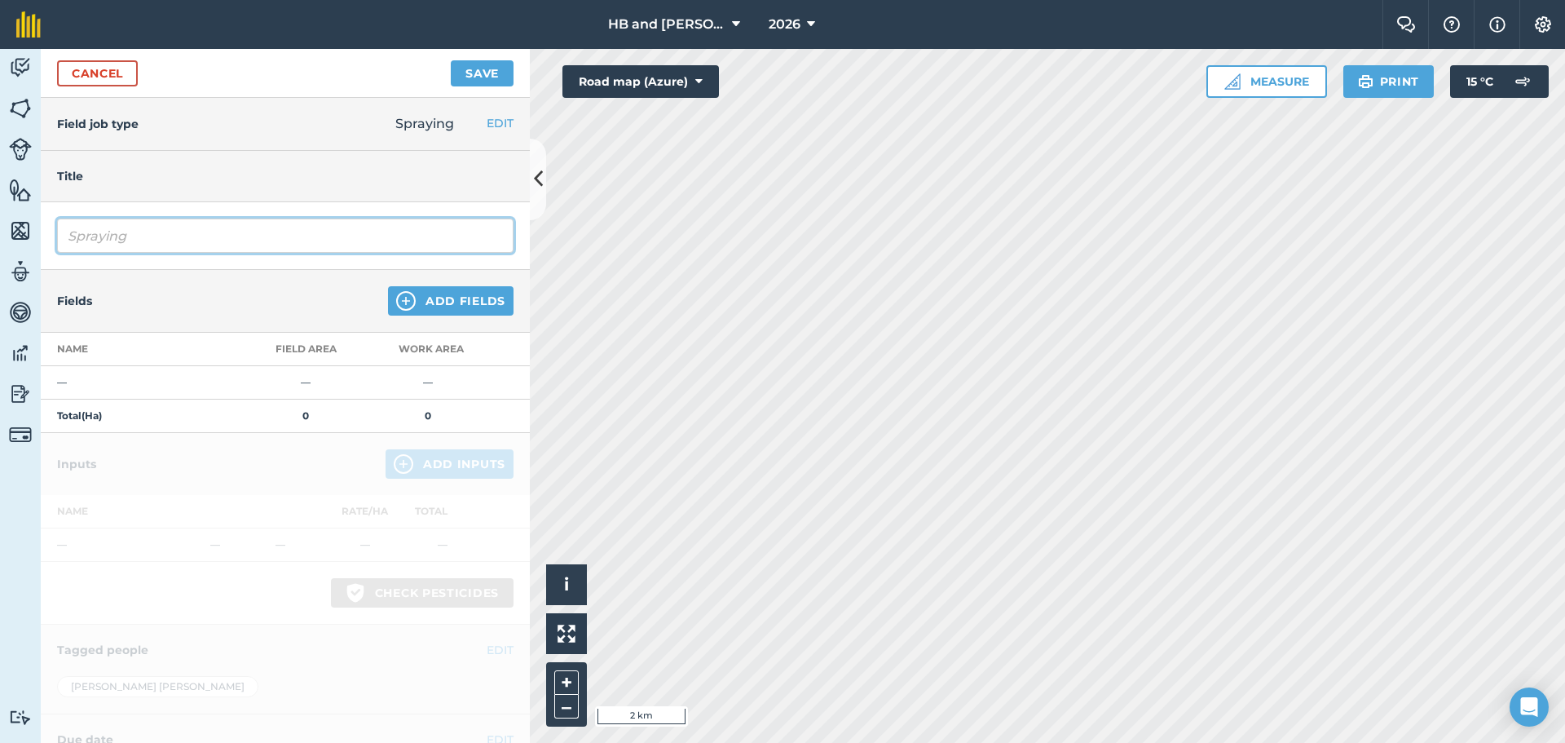
click at [108, 242] on input "Spraying" at bounding box center [285, 235] width 457 height 34
drag, startPoint x: 164, startPoint y: 244, endPoint x: -1, endPoint y: 241, distance: 164.7
click at [0, 241] on html "HB and [PERSON_NAME] 2026 Farm Chat Help Info Settings HB and [PERSON_NAME] - 2…" at bounding box center [782, 371] width 1565 height 743
type input "CR Fusillade on OSR 60 acres"
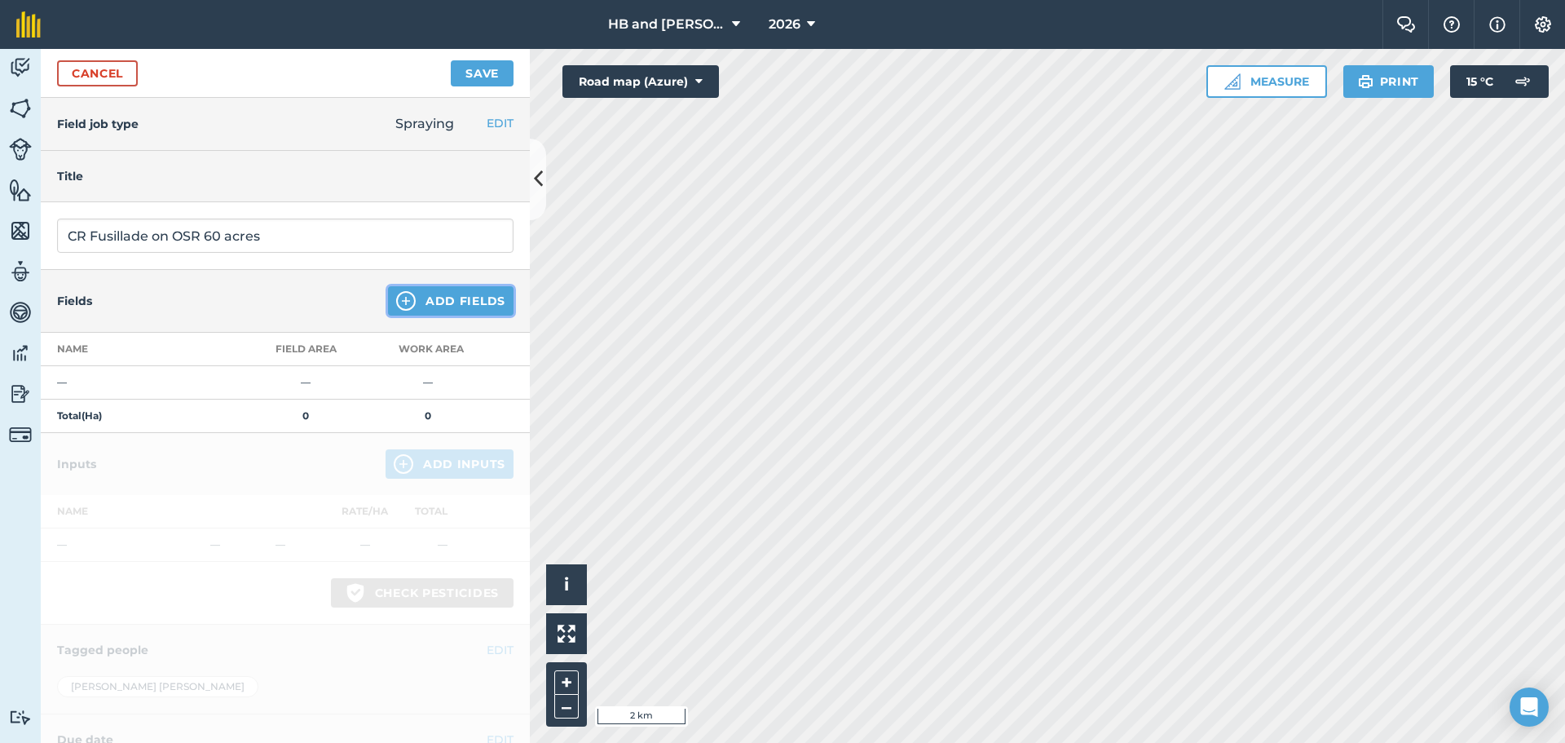
click at [412, 298] on button "Add Fields" at bounding box center [451, 300] width 126 height 29
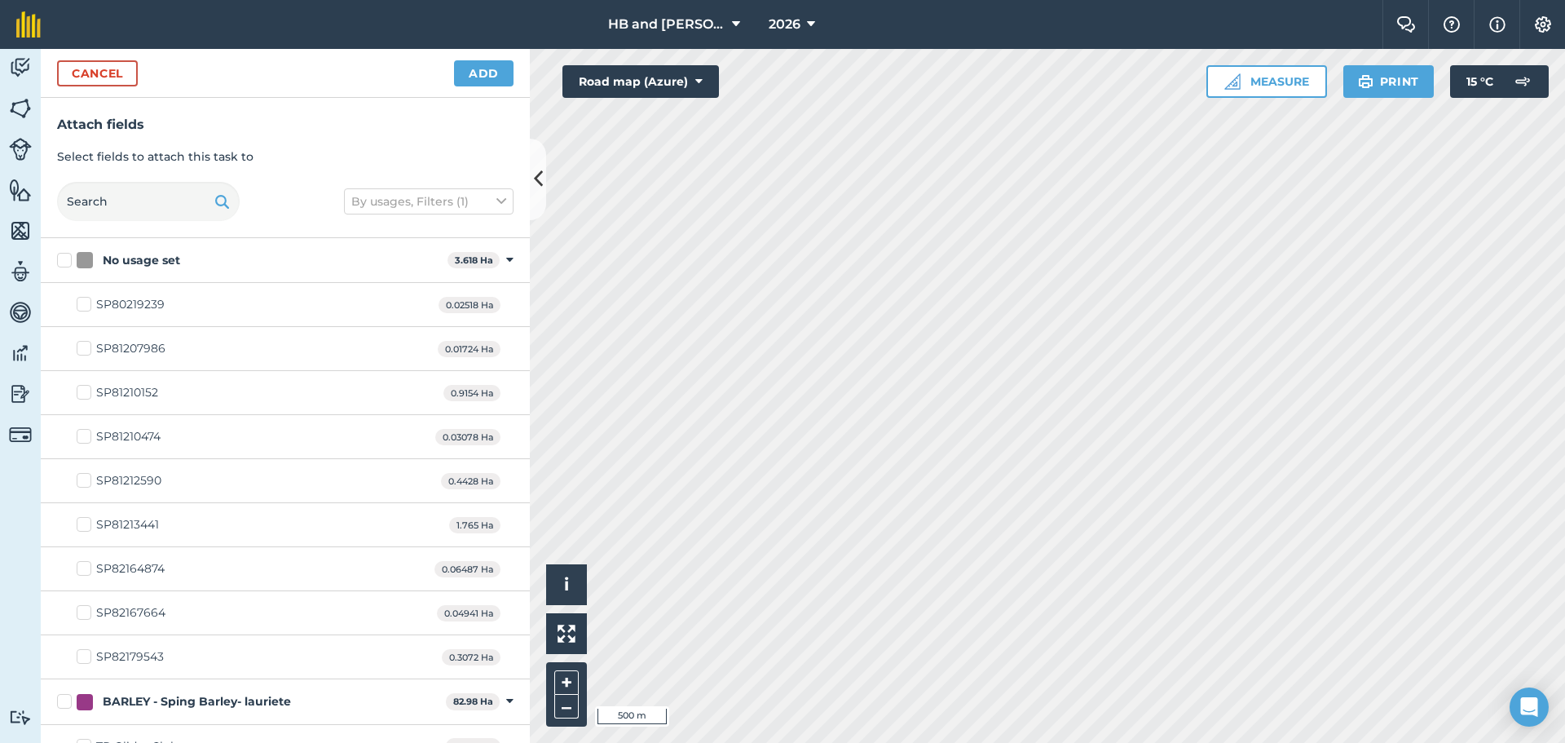
checkbox input "true"
click at [490, 72] on button "Add" at bounding box center [484, 73] width 60 height 26
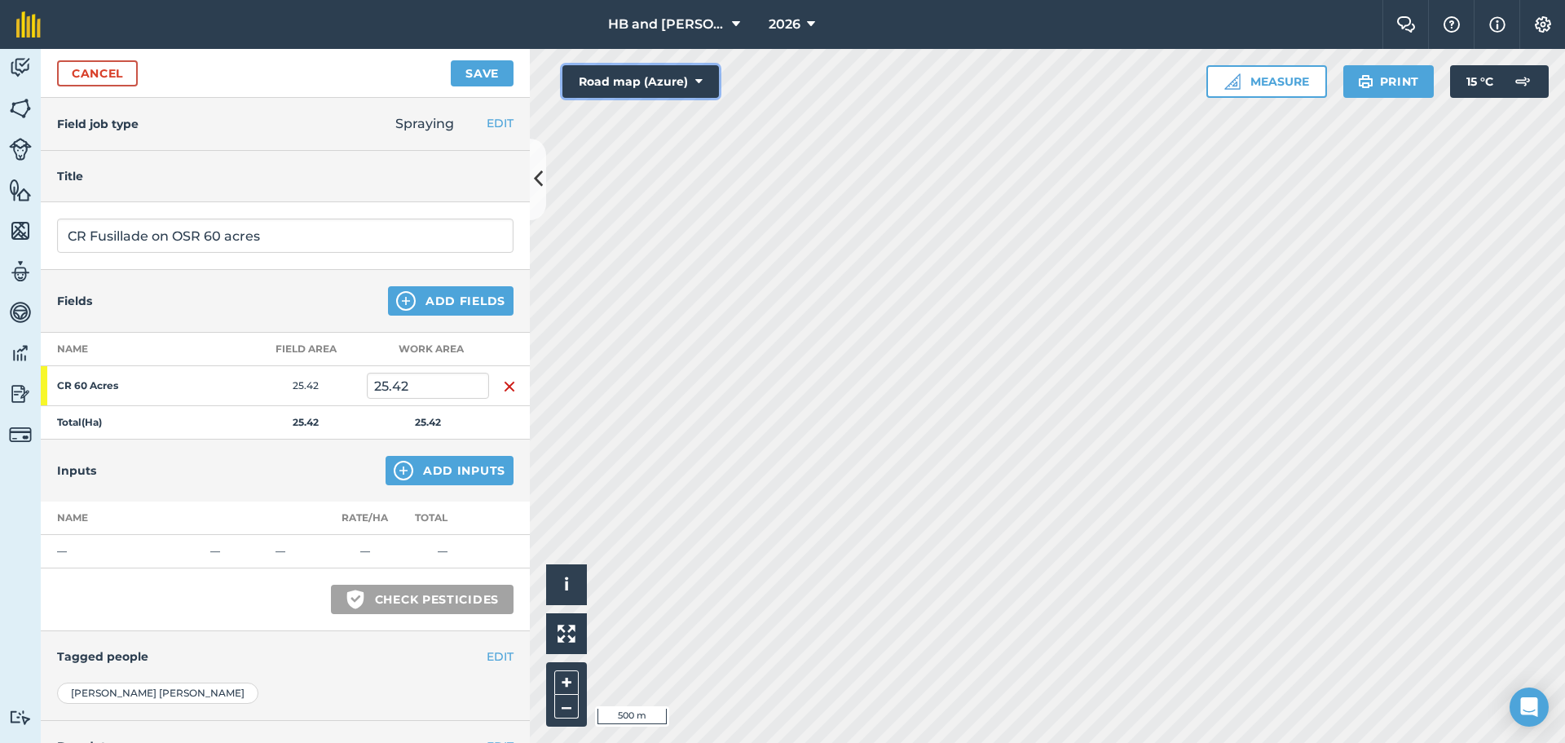
click at [611, 88] on button "Road map (Azure)" at bounding box center [640, 81] width 157 height 33
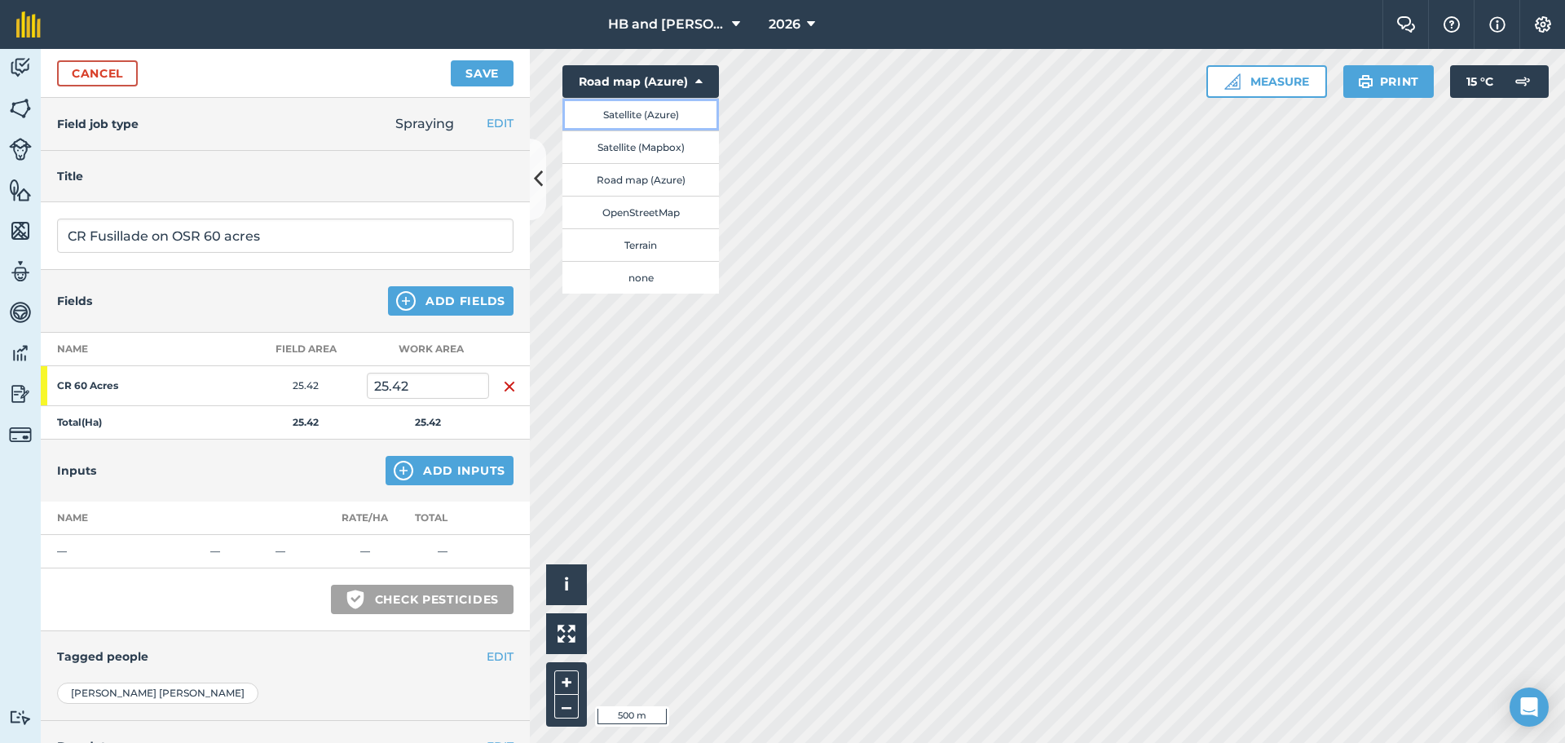
click at [639, 122] on button "Satellite (Azure)" at bounding box center [640, 114] width 157 height 33
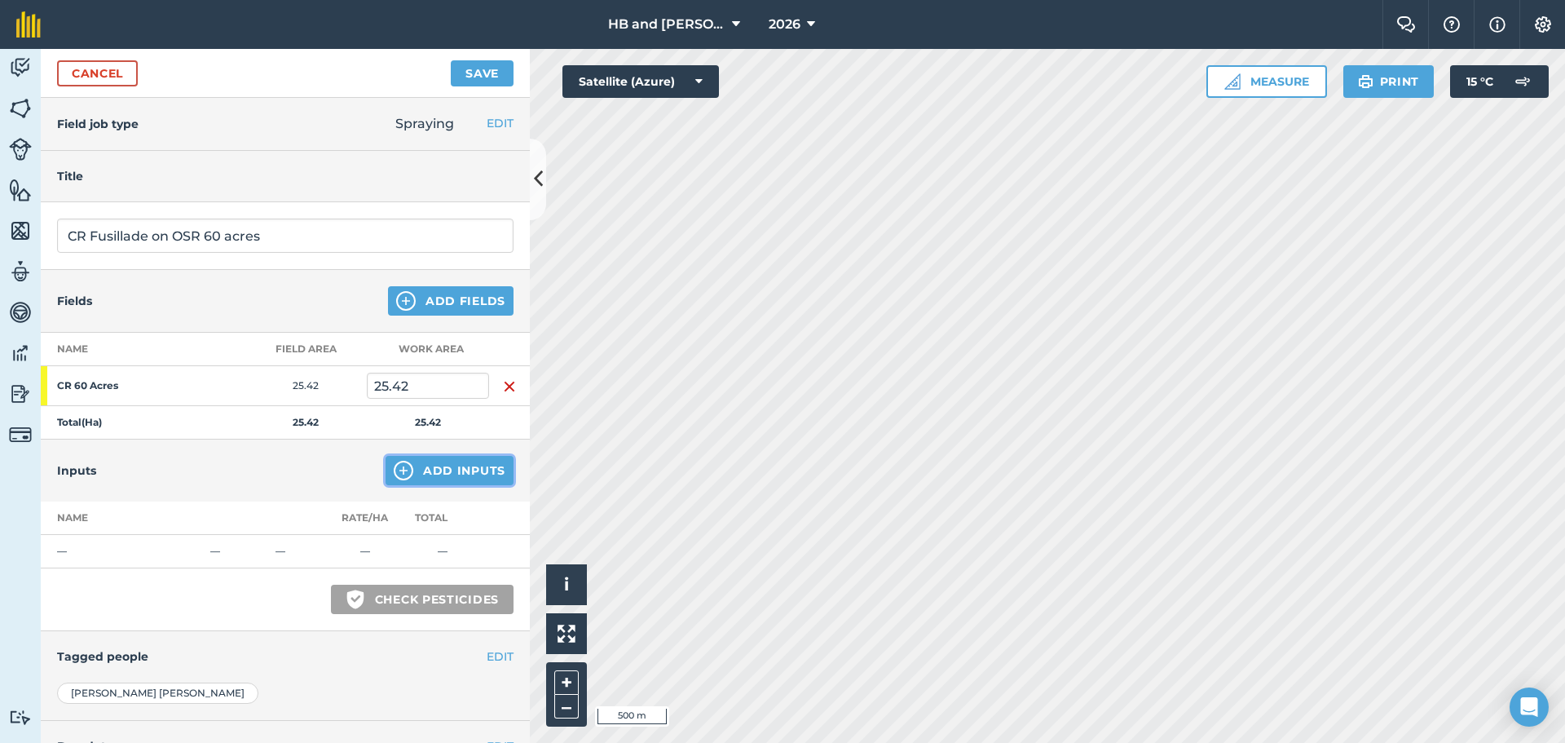
click at [408, 471] on button "Add Inputs" at bounding box center [450, 470] width 128 height 29
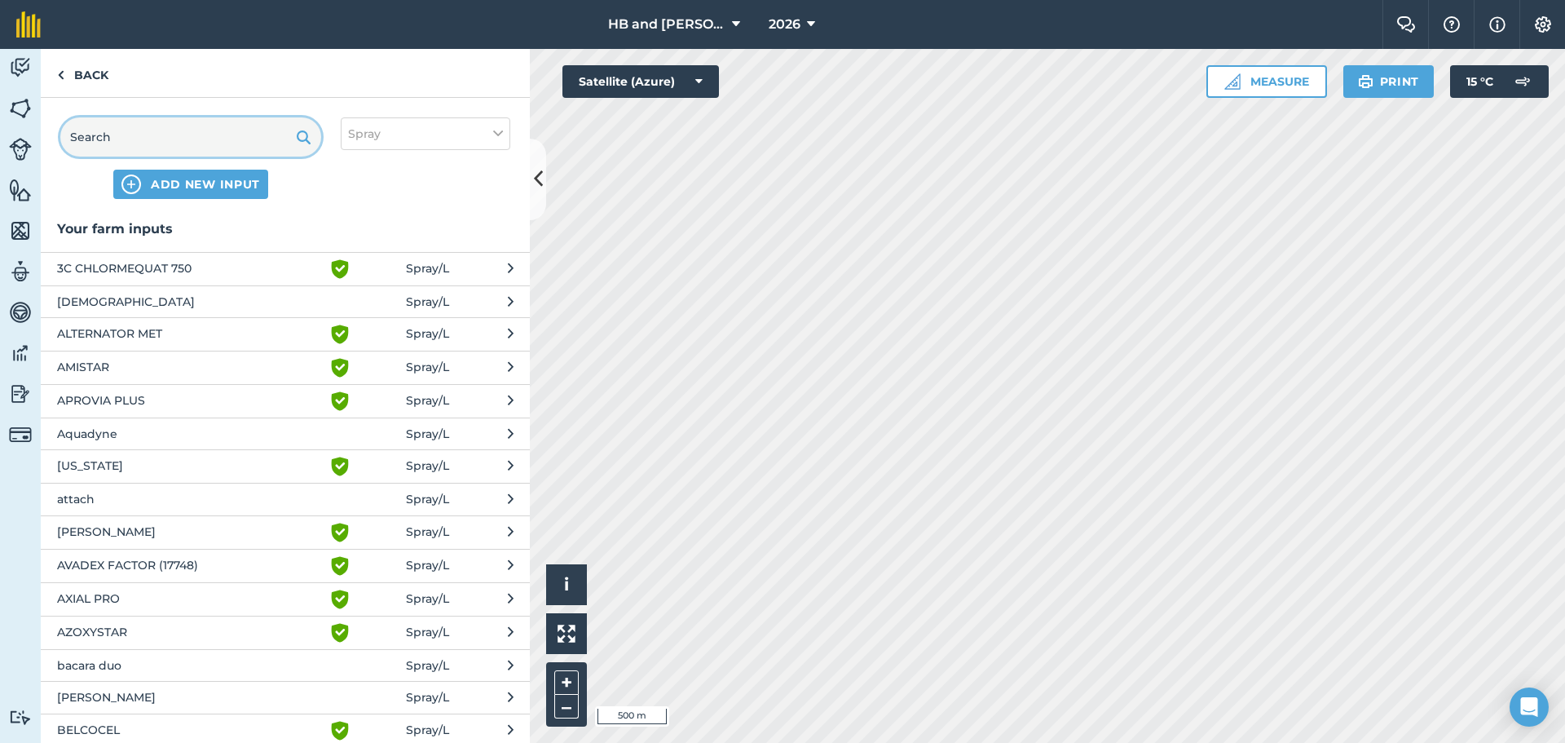
click at [246, 148] on input "text" at bounding box center [190, 136] width 261 height 39
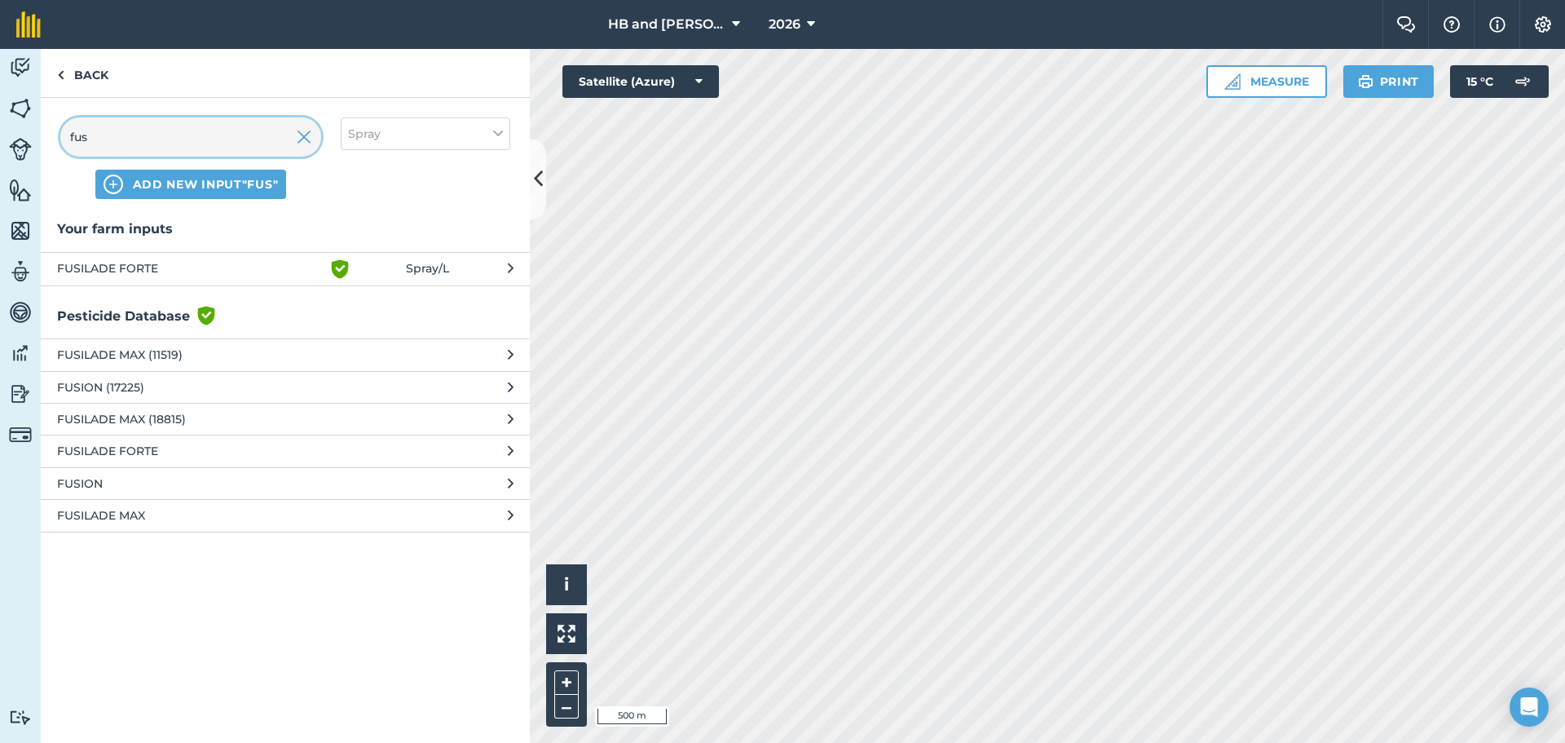
type input "fus"
click at [152, 445] on span "FUSILADE FORTE" at bounding box center [190, 451] width 267 height 18
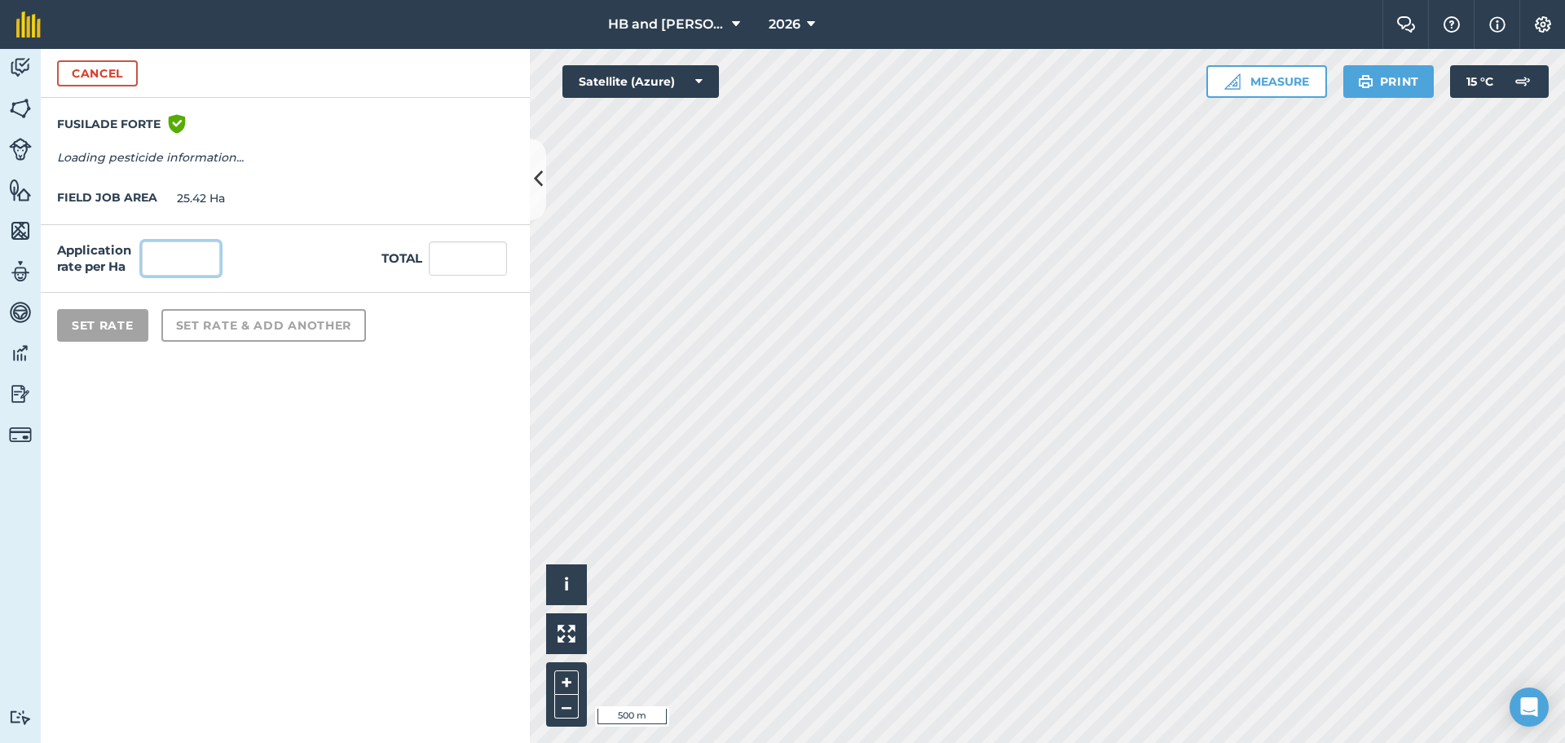
click at [186, 269] on input "text" at bounding box center [181, 258] width 78 height 34
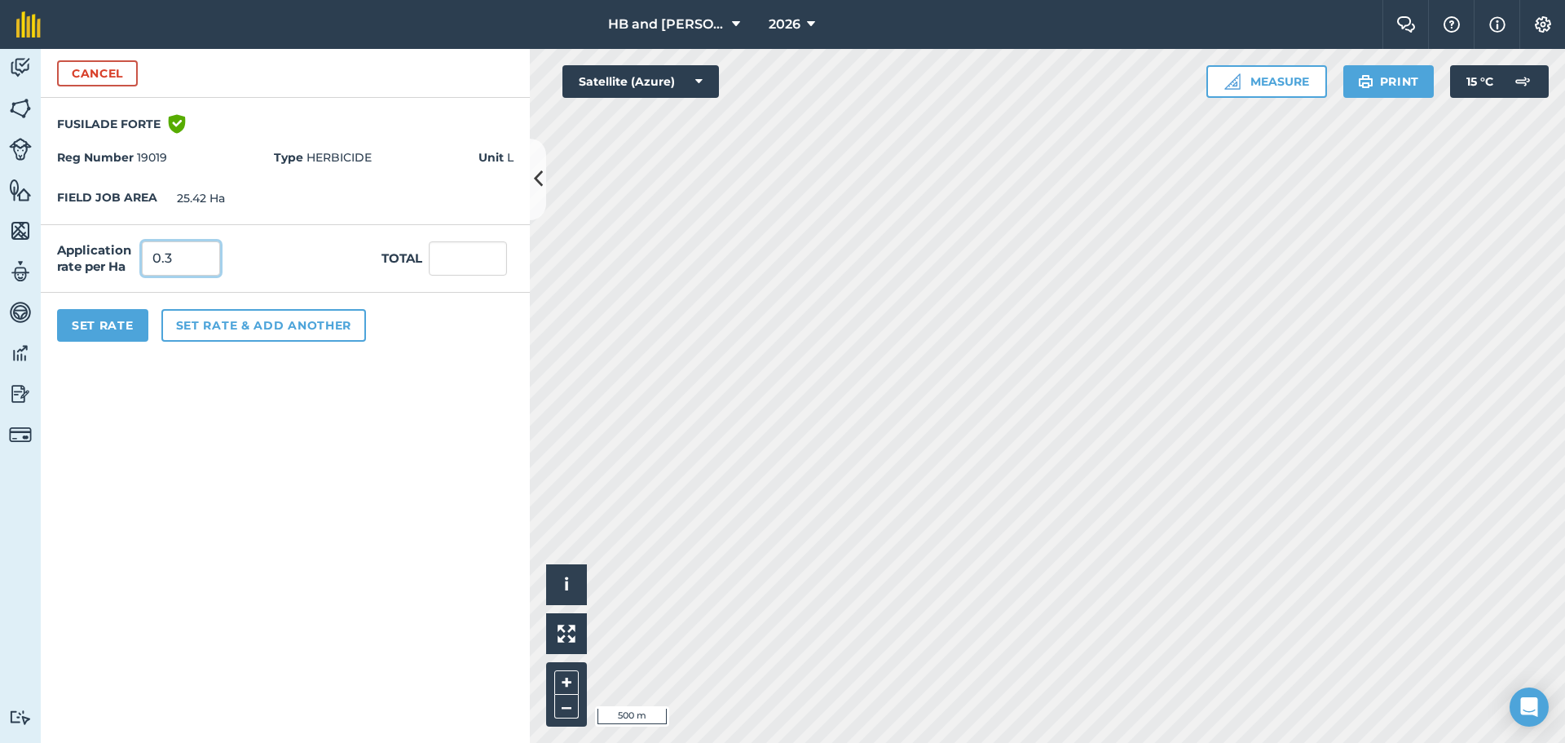
type input "0.3"
click at [463, 266] on input "7.626" at bounding box center [468, 258] width 78 height 34
drag, startPoint x: 490, startPoint y: 258, endPoint x: 420, endPoint y: 254, distance: 70.2
click at [421, 254] on div "Total 7.62106" at bounding box center [448, 258] width 132 height 34
type input "10"
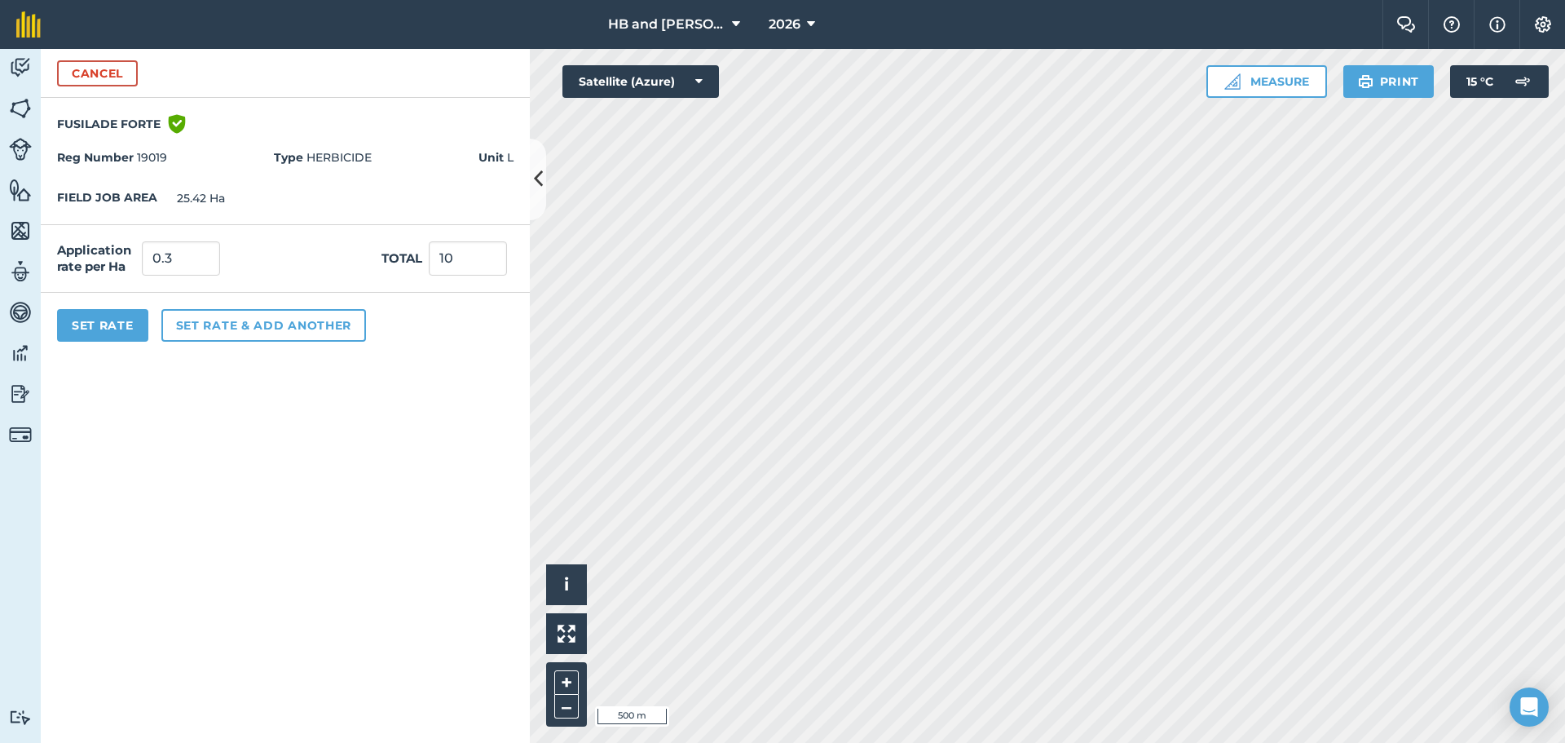
type input "0.393"
click at [387, 397] on form "Cancel FUSILADE FORTE Green shield with white tick Reg Number 19019 Type HERBIC…" at bounding box center [285, 396] width 489 height 694
click at [125, 327] on button "Set Rate" at bounding box center [102, 325] width 91 height 33
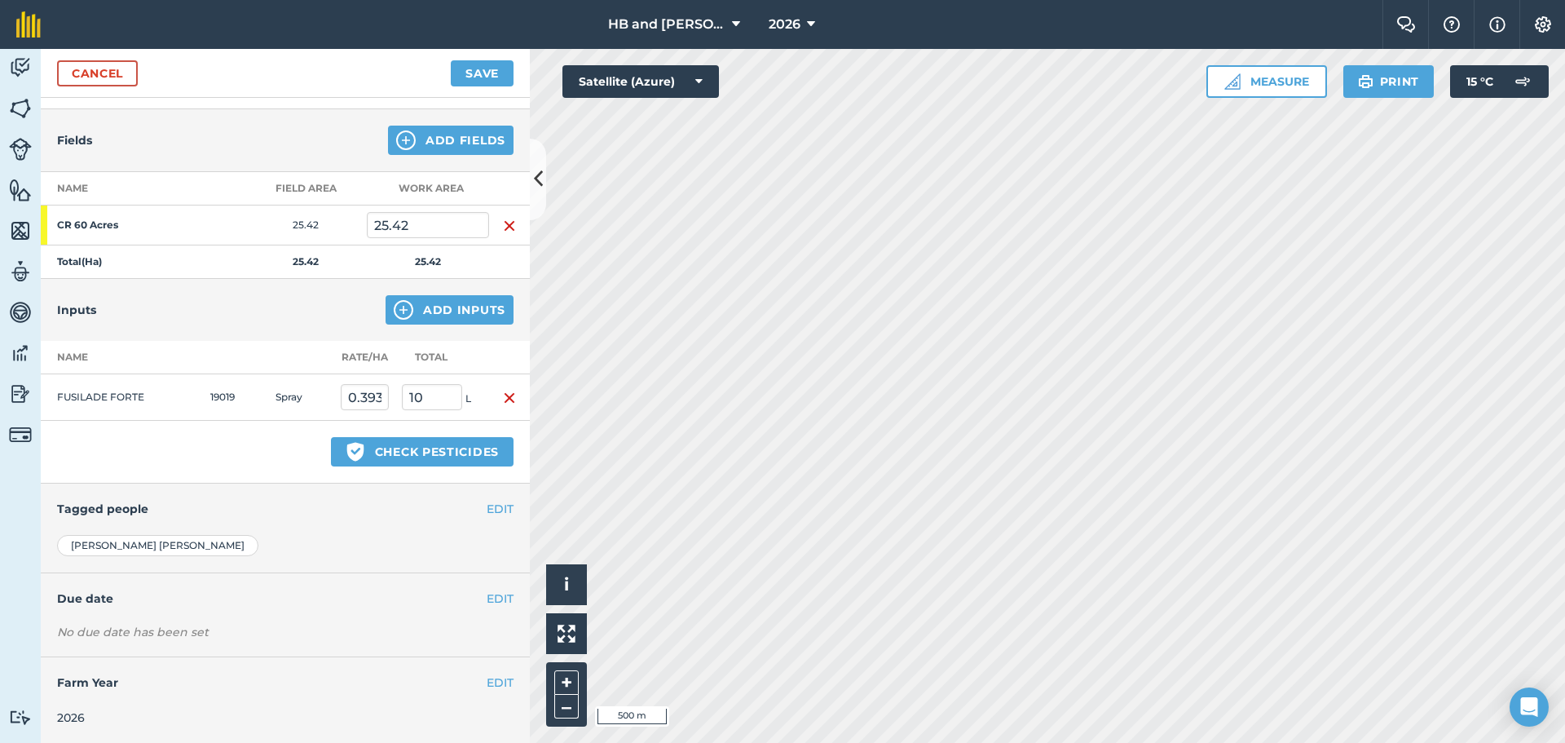
scroll to position [161, 0]
click at [487, 504] on button "EDIT" at bounding box center [500, 508] width 27 height 18
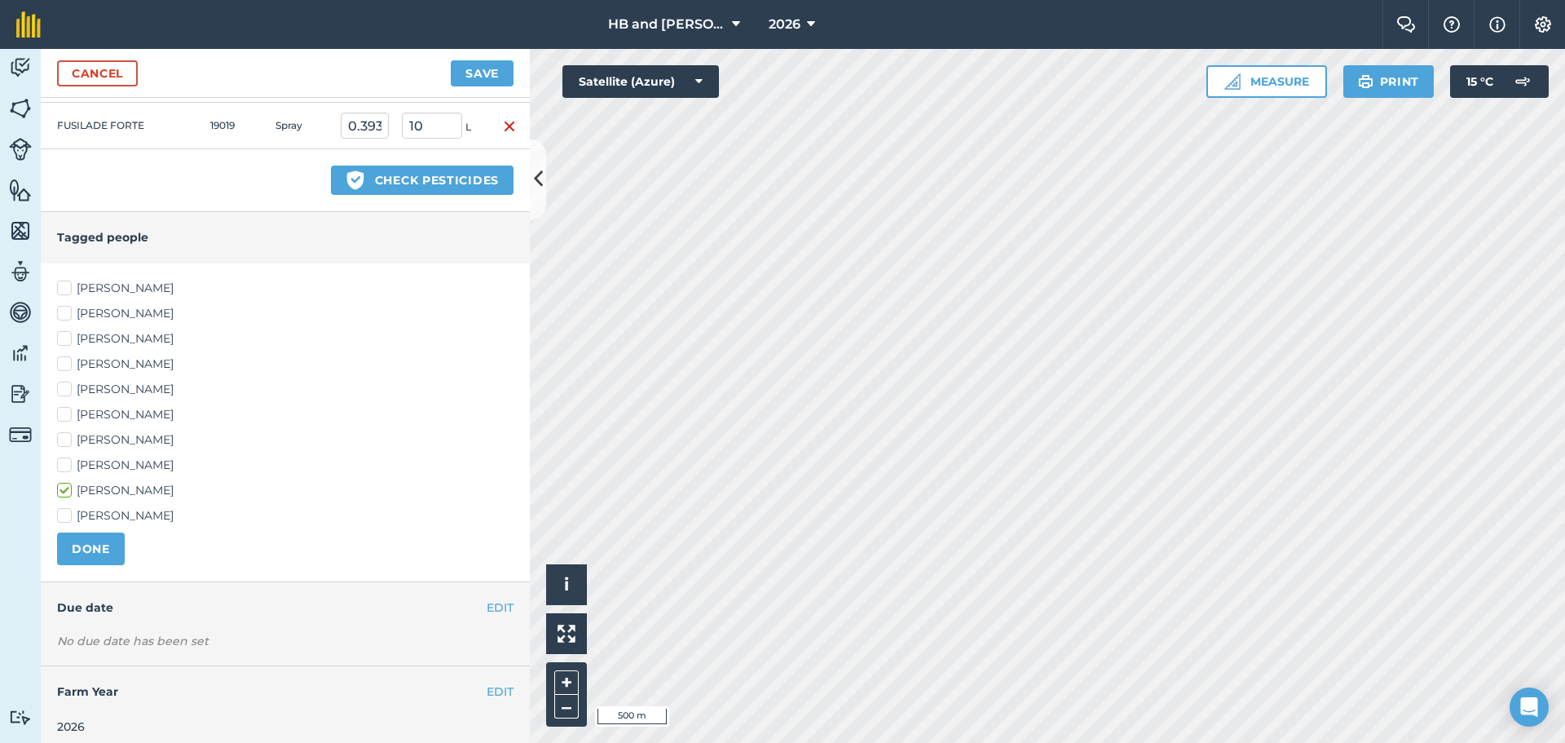
scroll to position [442, 0]
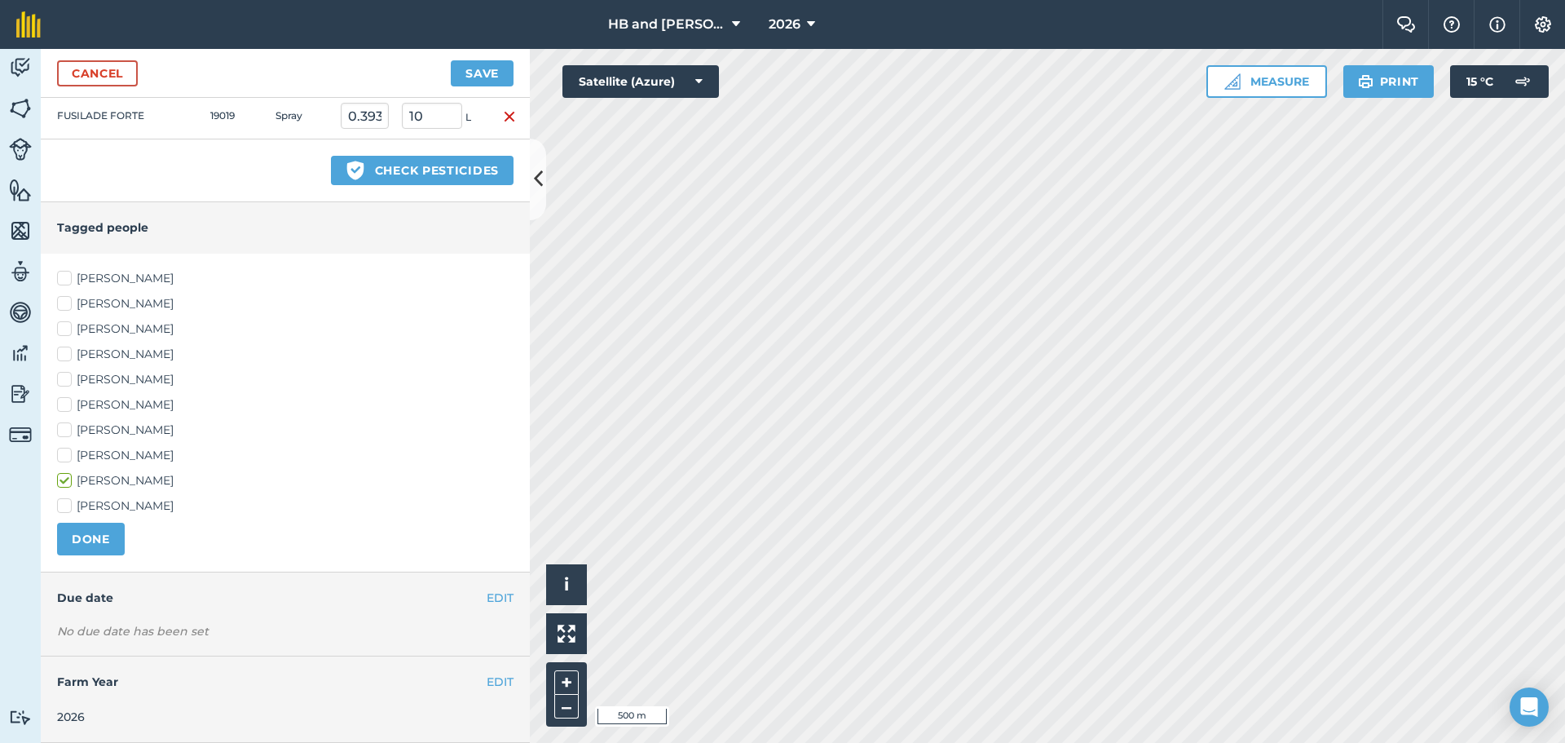
click at [92, 406] on label "[PERSON_NAME]" at bounding box center [285, 404] width 457 height 17
click at [68, 406] on input "[PERSON_NAME]" at bounding box center [62, 401] width 11 height 11
checkbox input "true"
click at [104, 545] on button "DONE" at bounding box center [91, 539] width 68 height 33
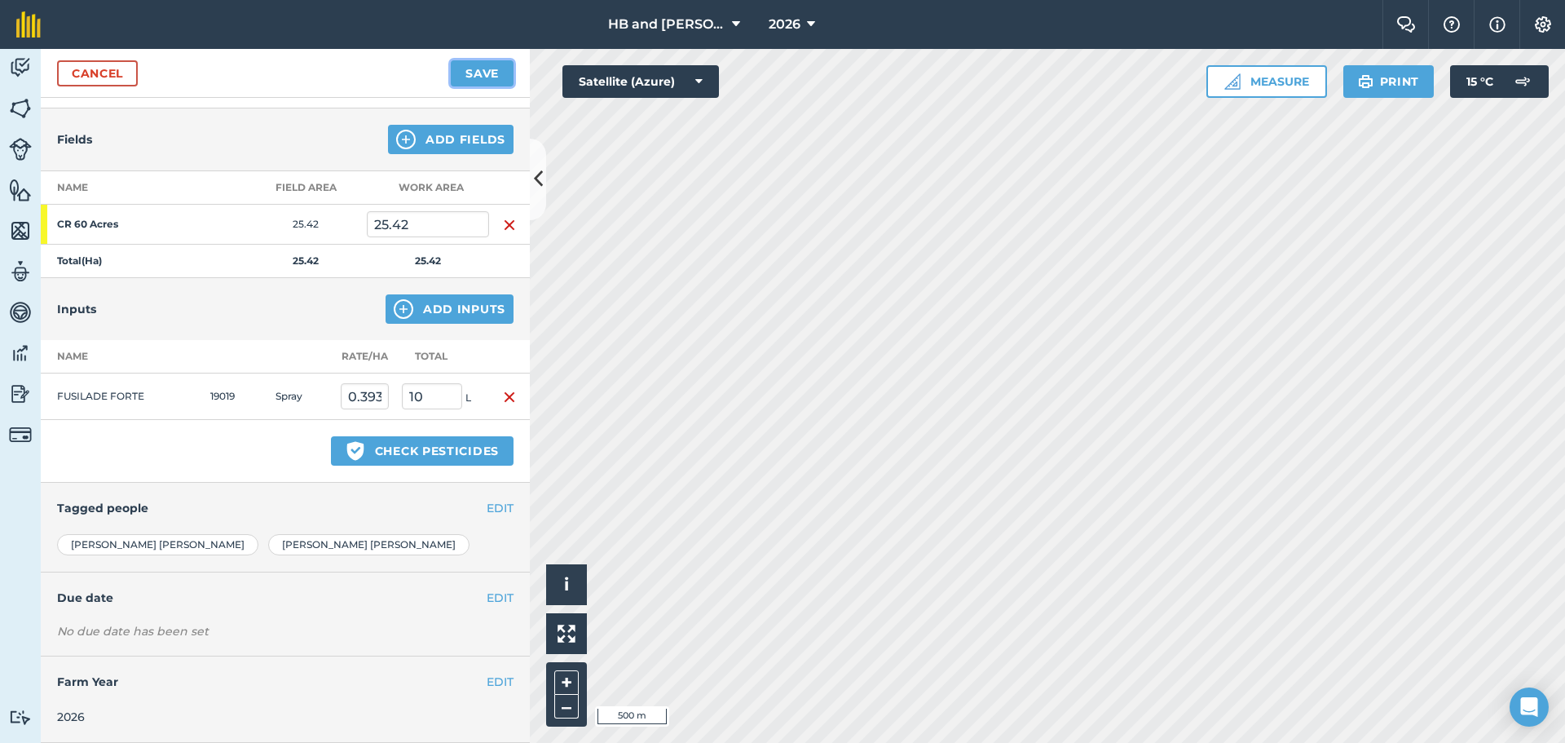
click at [489, 67] on button "Save" at bounding box center [482, 73] width 63 height 26
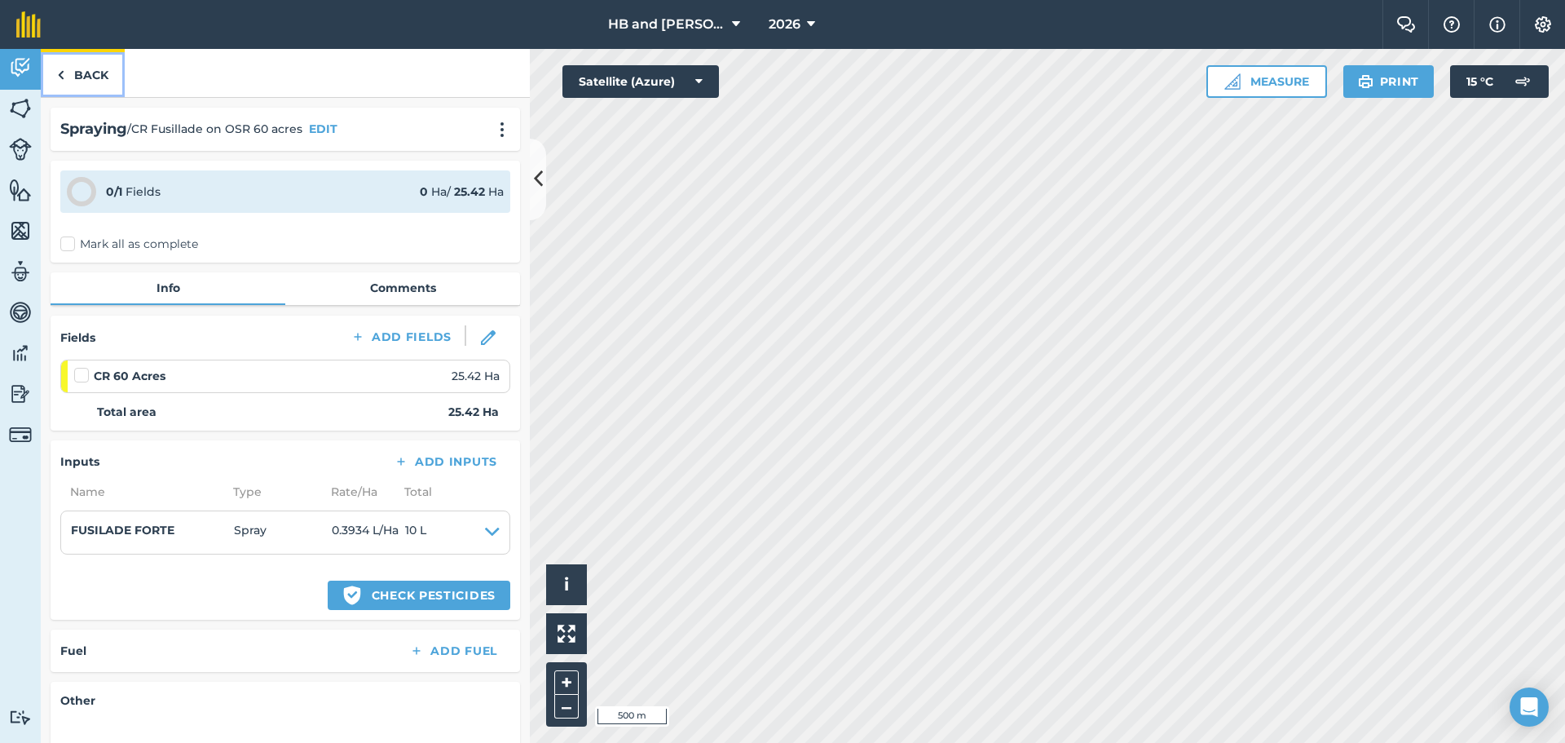
click at [89, 79] on link "Back" at bounding box center [83, 73] width 84 height 48
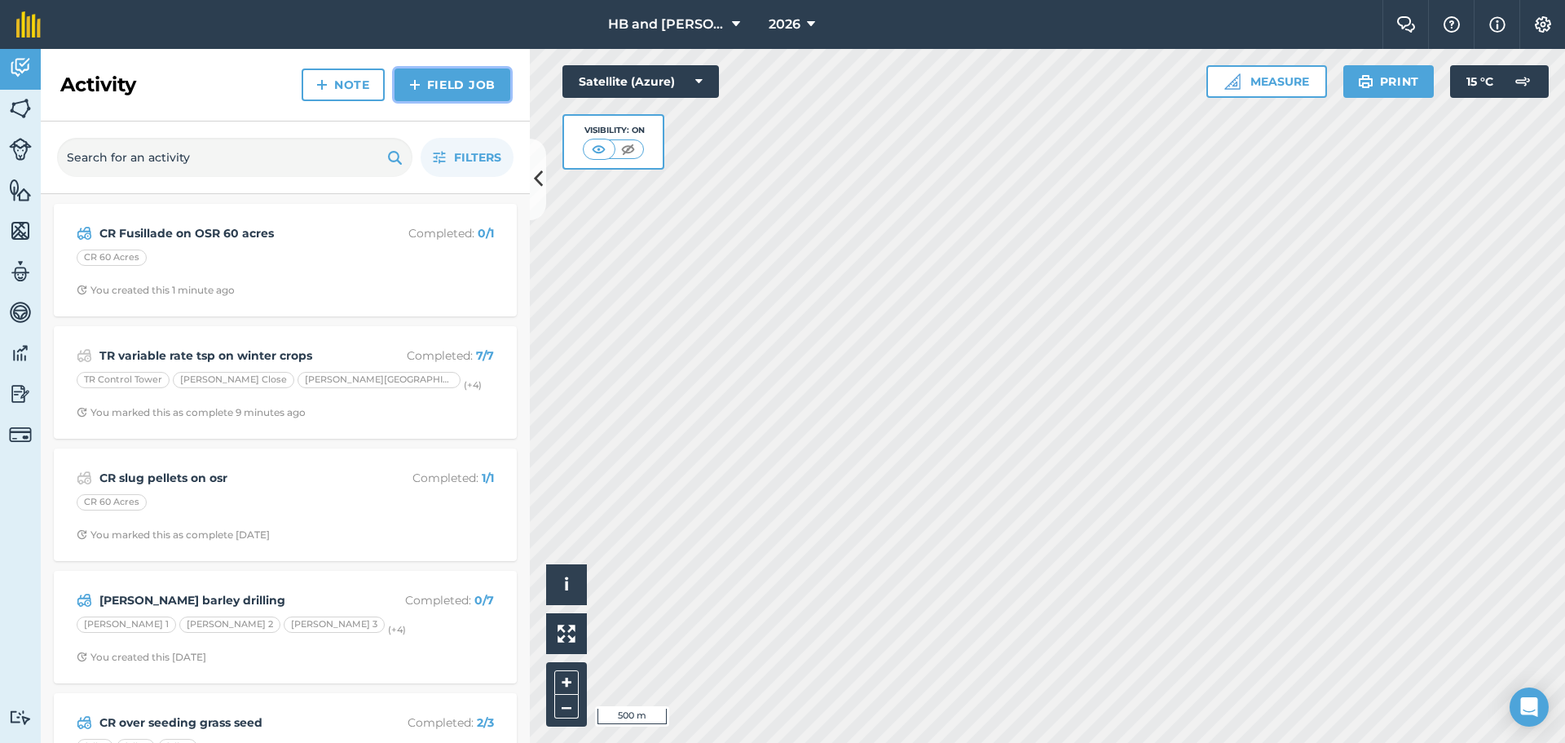
click at [457, 85] on link "Field Job" at bounding box center [453, 84] width 116 height 33
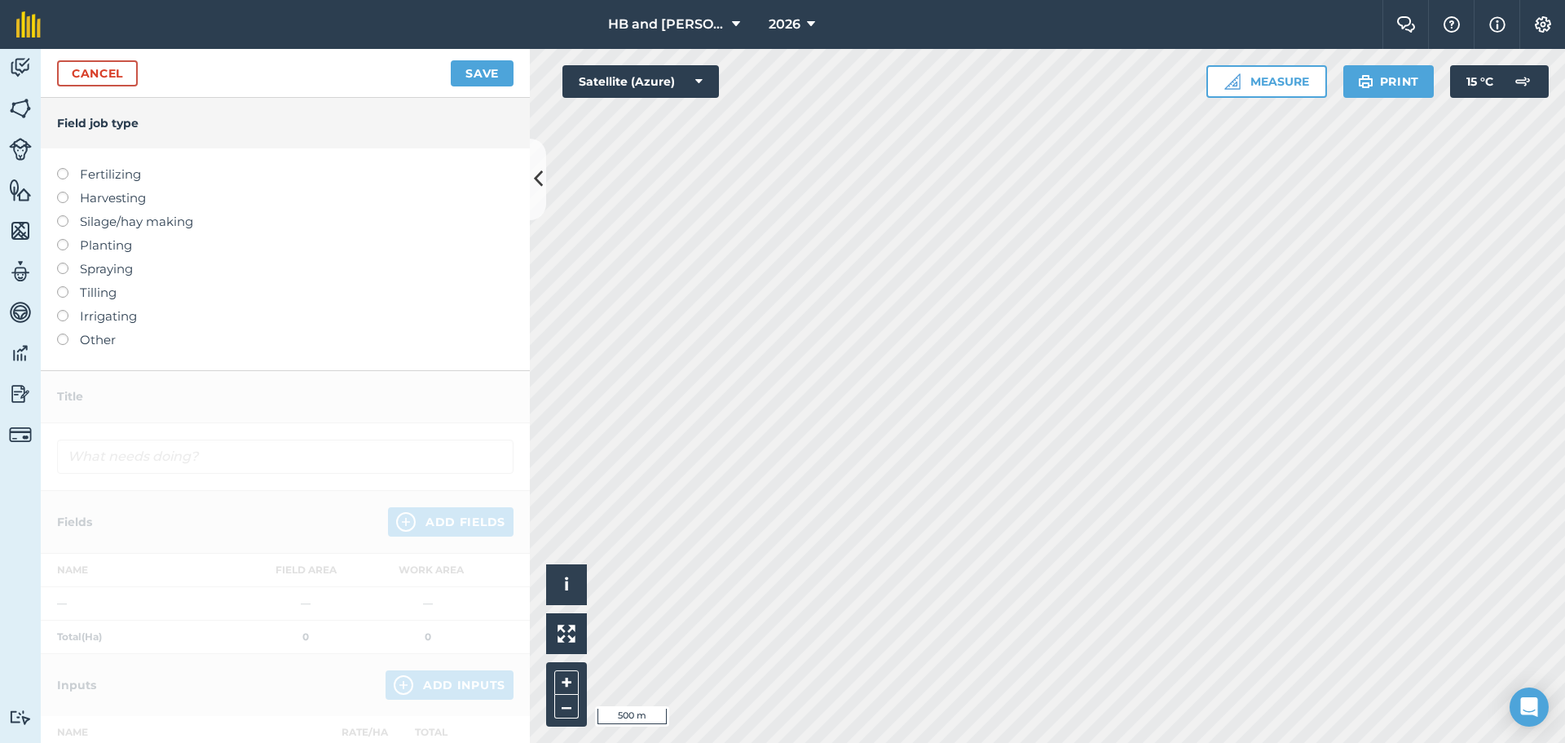
click at [98, 271] on label "Spraying" at bounding box center [285, 269] width 457 height 20
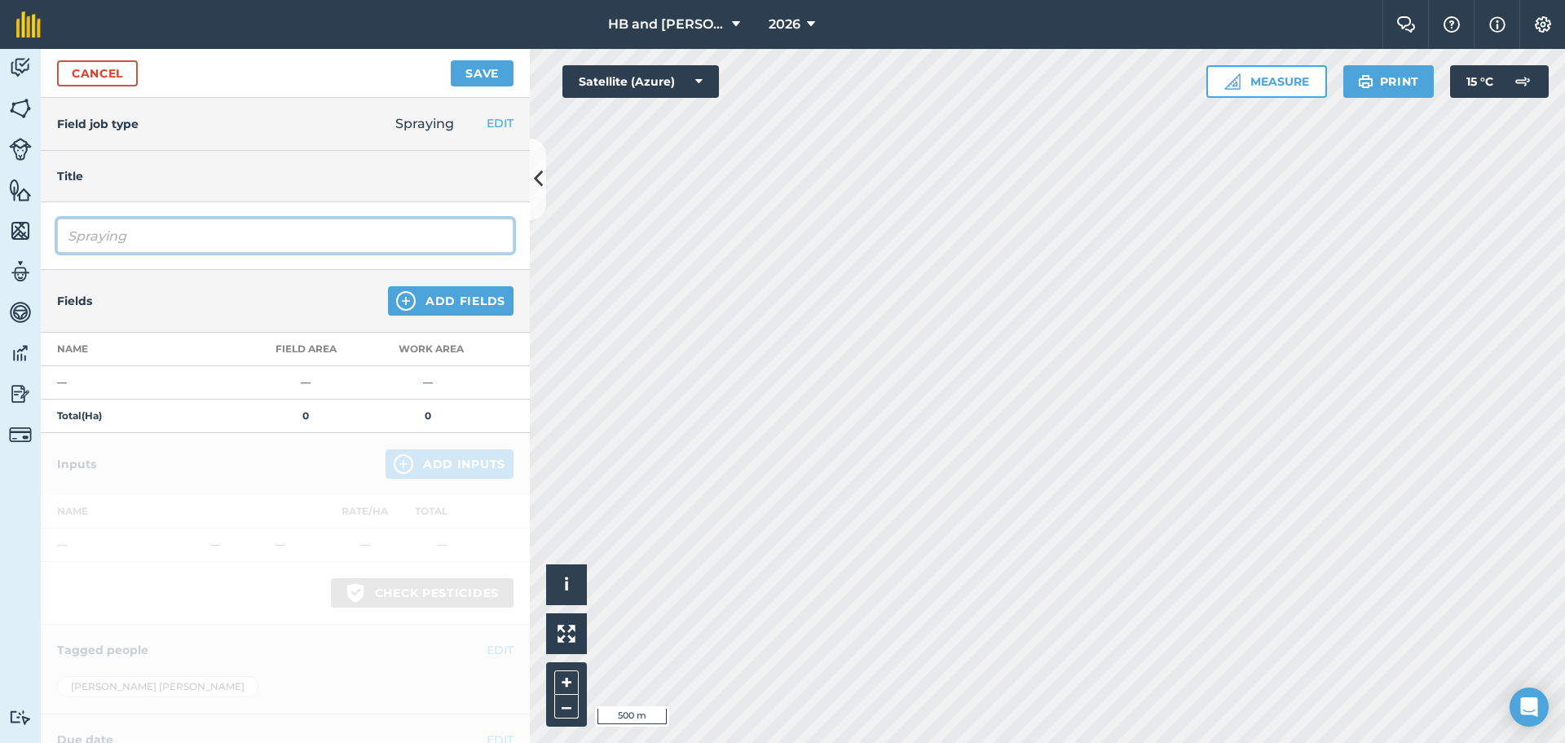
drag, startPoint x: 204, startPoint y: 237, endPoint x: 240, endPoint y: 250, distance: 38.9
click at [204, 238] on input "Spraying" at bounding box center [285, 235] width 457 height 34
type input "S"
type input "CR Round up on volunteers"
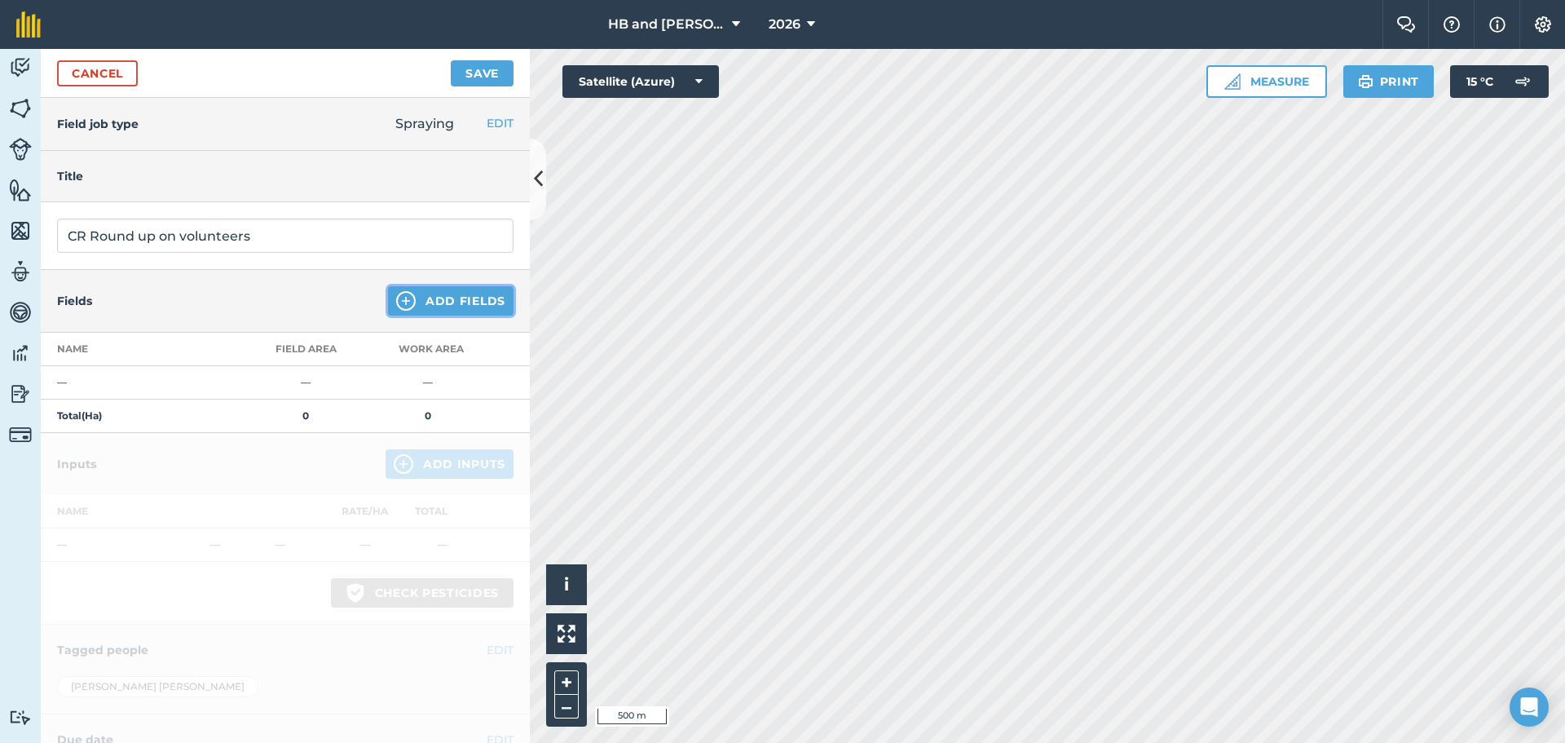
click at [421, 299] on button "Add Fields" at bounding box center [451, 300] width 126 height 29
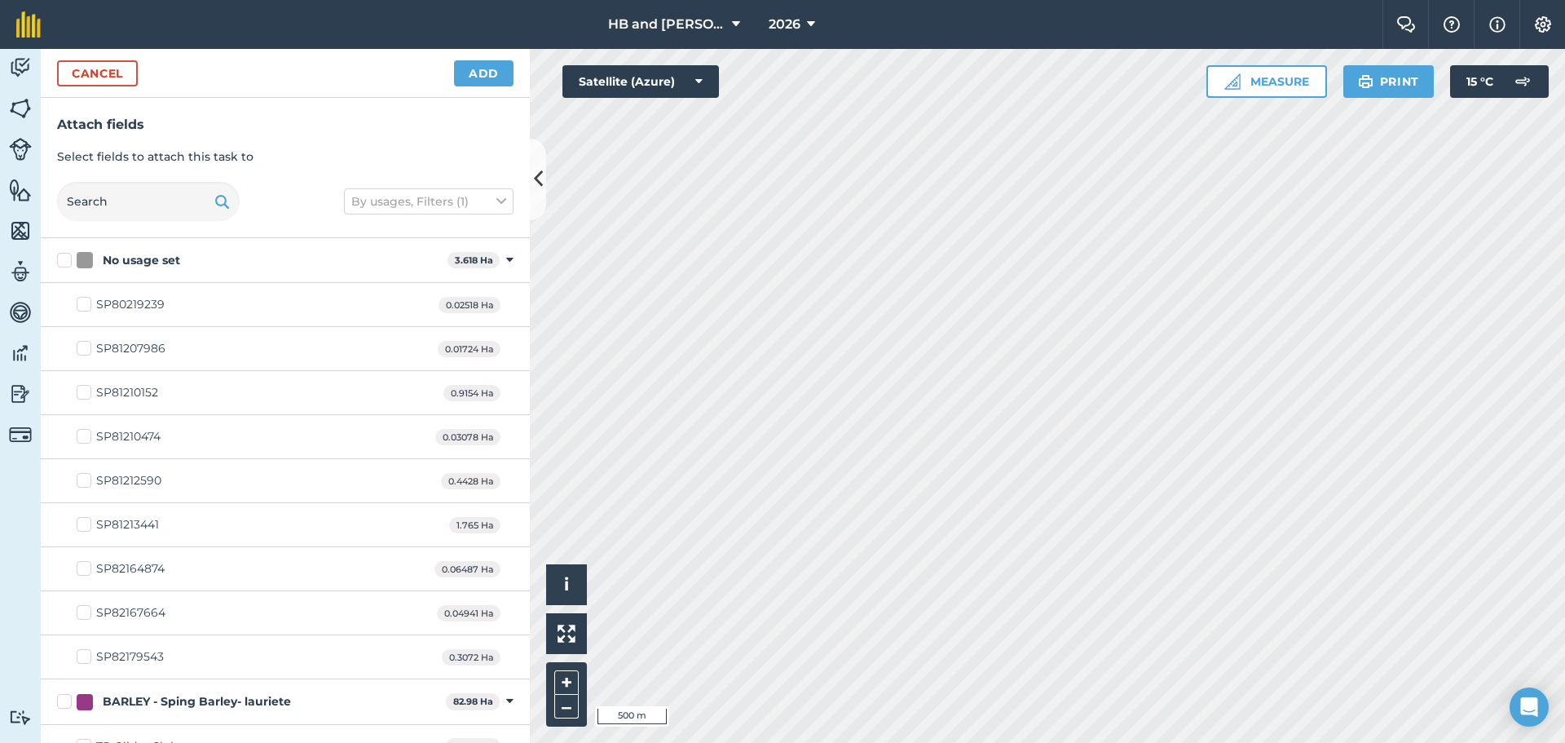
checkbox input "true"
checkbox input "false"
checkbox input "true"
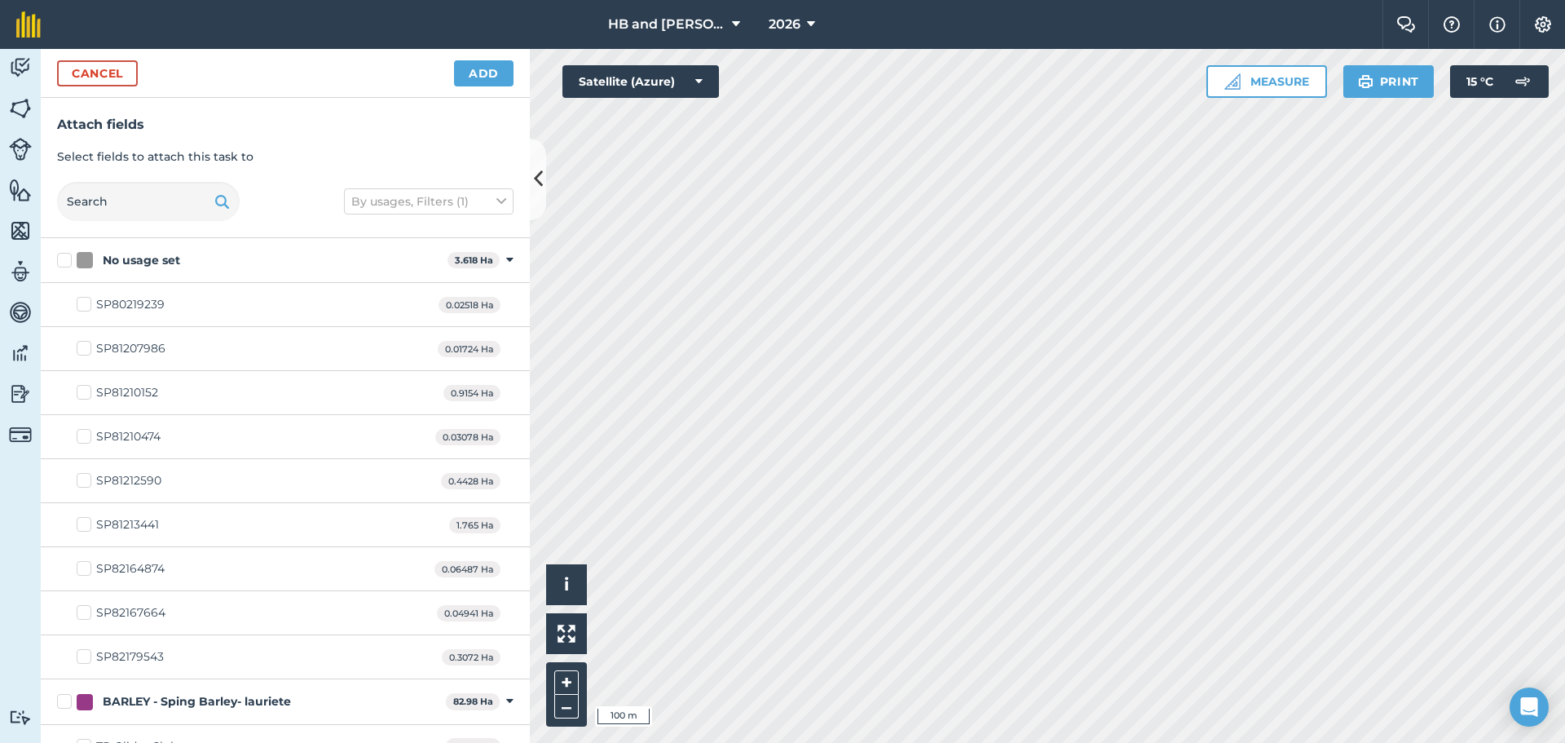
checkbox input "true"
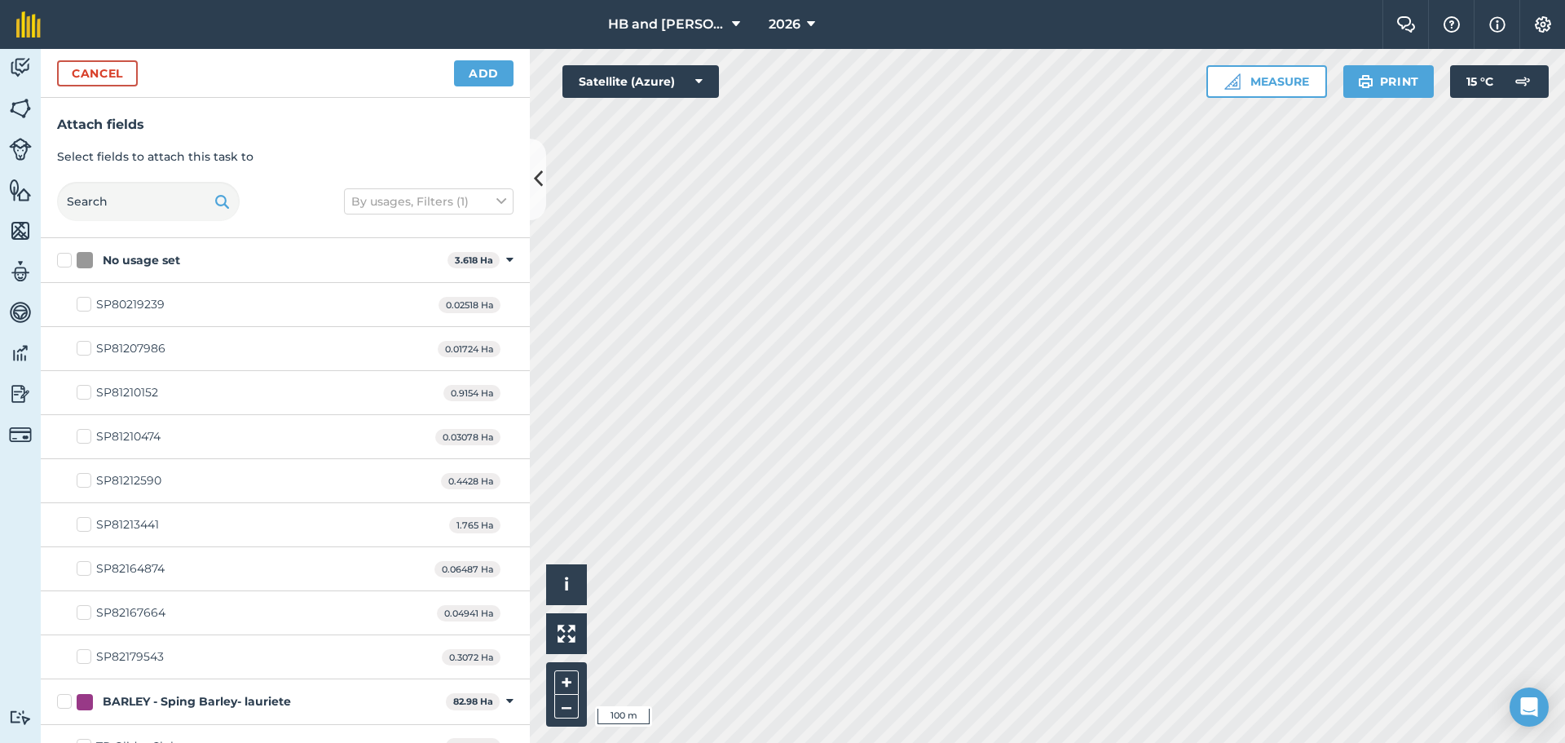
checkbox input "false"
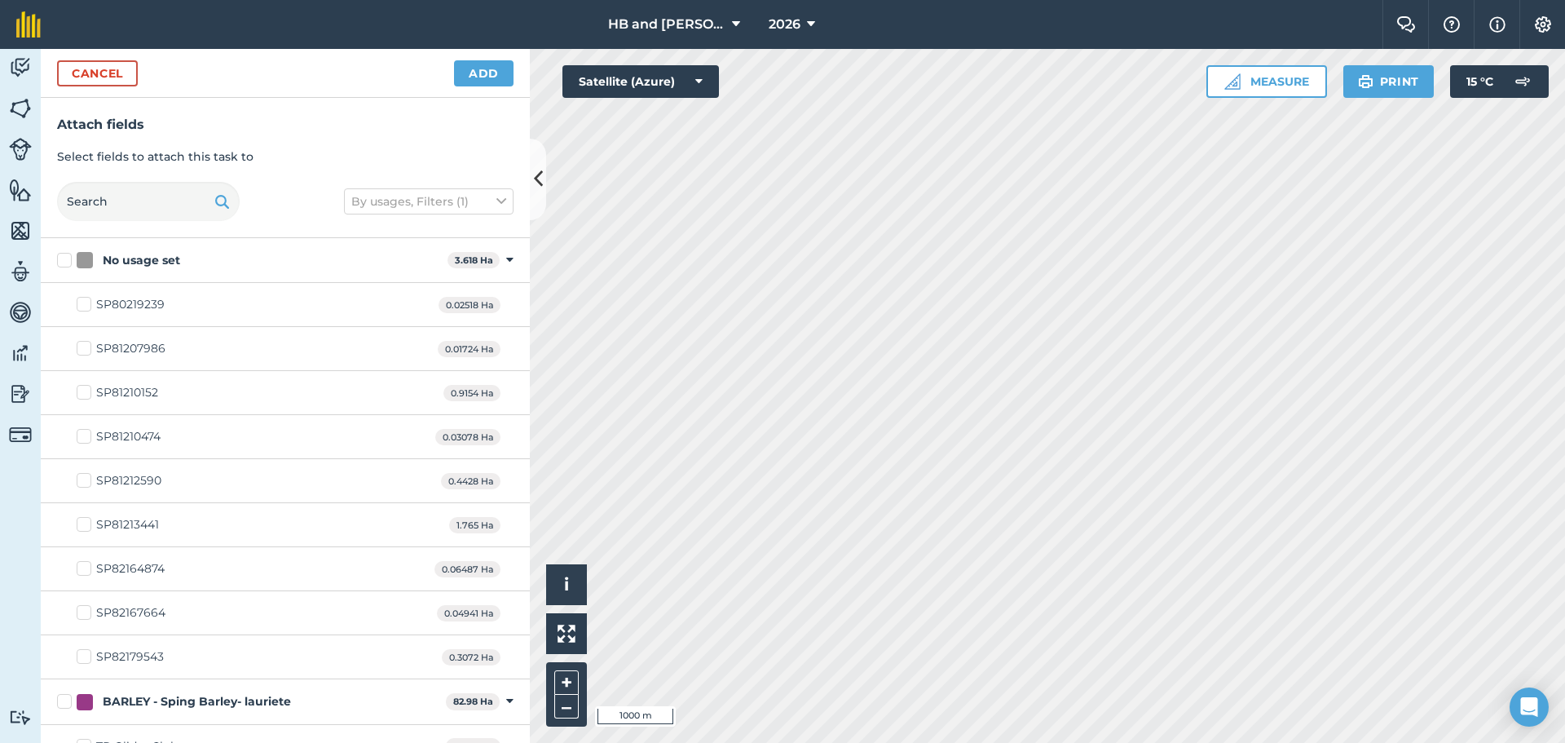
checkbox input "false"
click at [486, 77] on button "Add" at bounding box center [484, 73] width 60 height 26
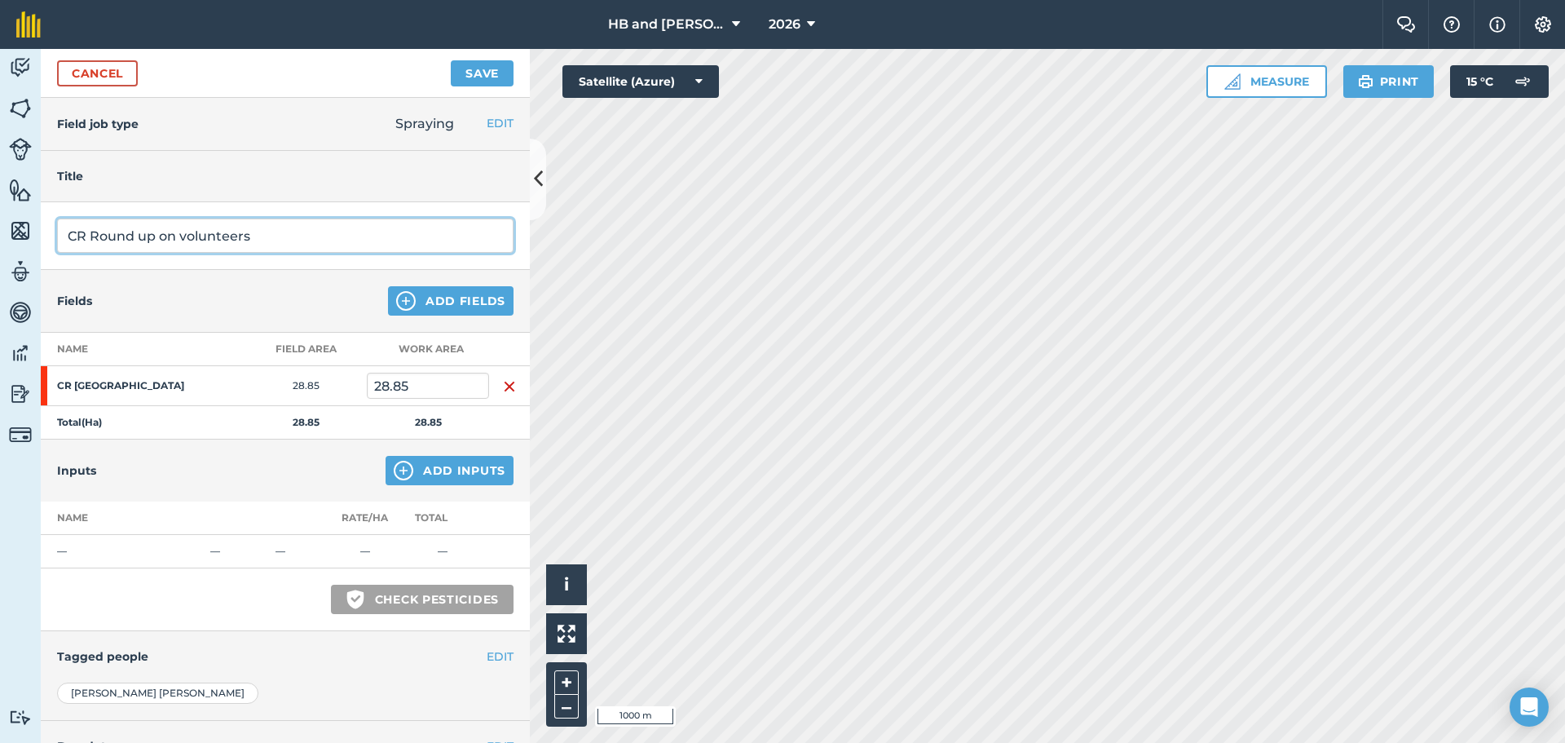
click at [280, 236] on input "CR Round up on volunteers" at bounding box center [285, 235] width 457 height 34
type input "CR Round up on volunteer Oats"
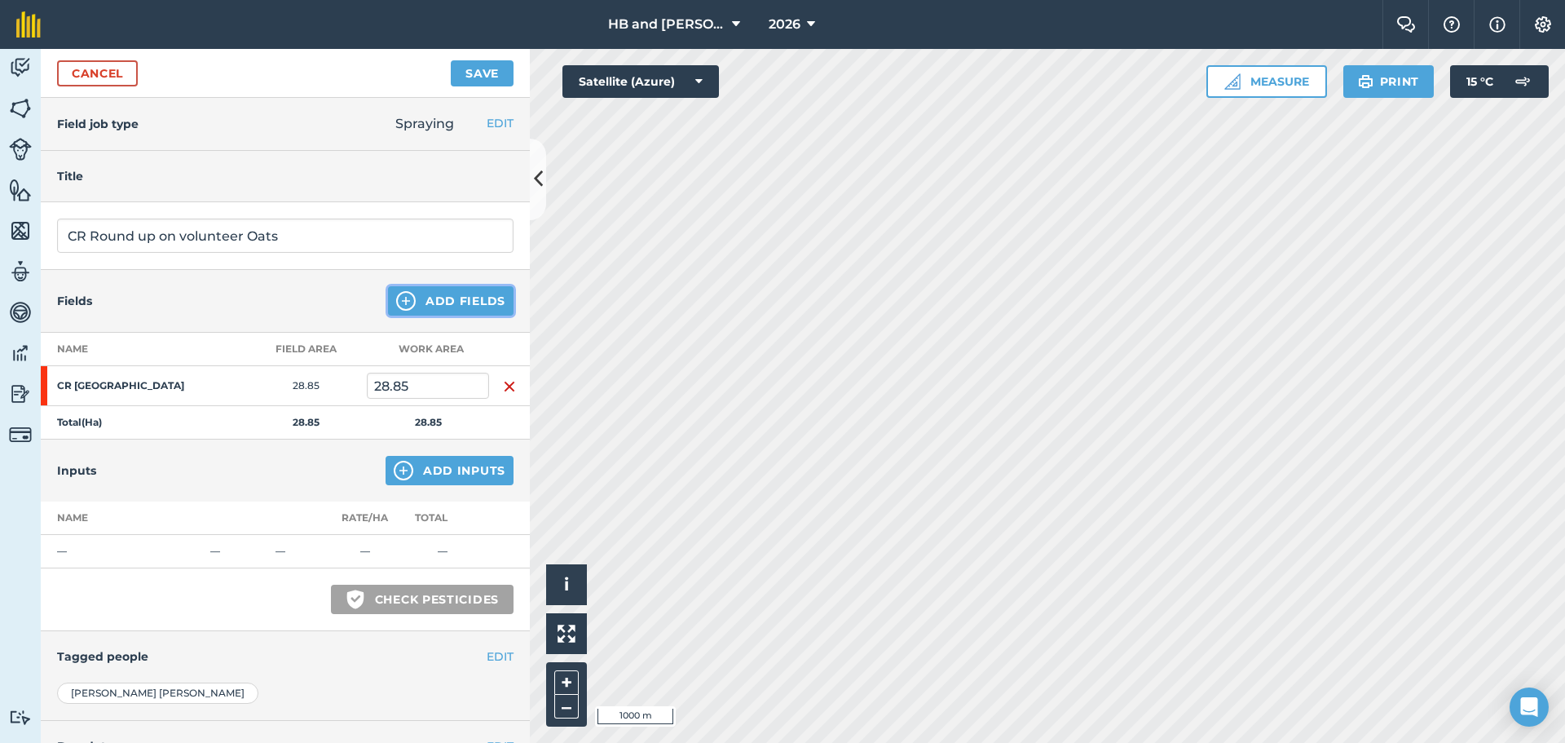
click at [435, 305] on button "Add Fields" at bounding box center [451, 300] width 126 height 29
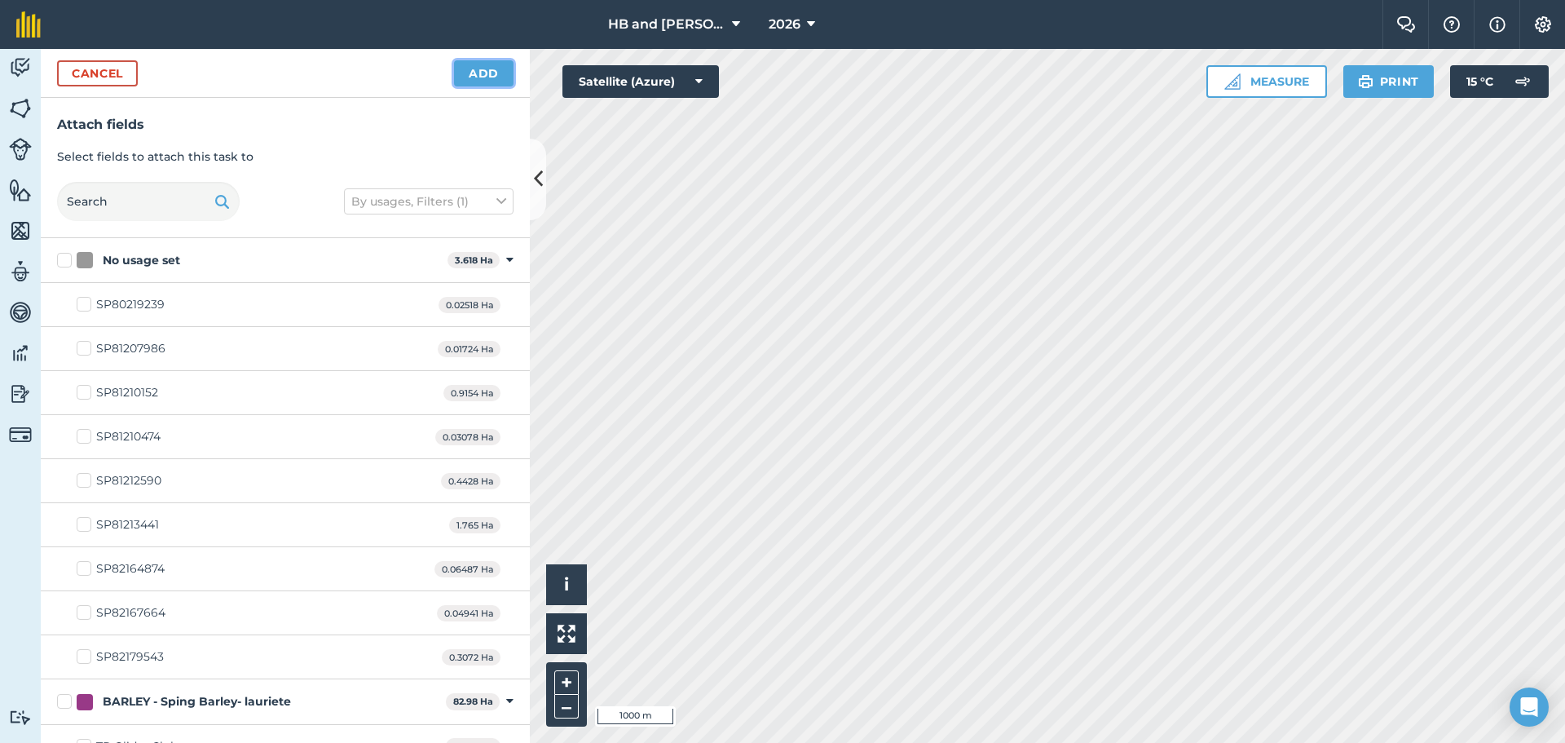
drag, startPoint x: 492, startPoint y: 72, endPoint x: 480, endPoint y: 104, distance: 34.5
click at [492, 73] on button "Add" at bounding box center [484, 73] width 60 height 26
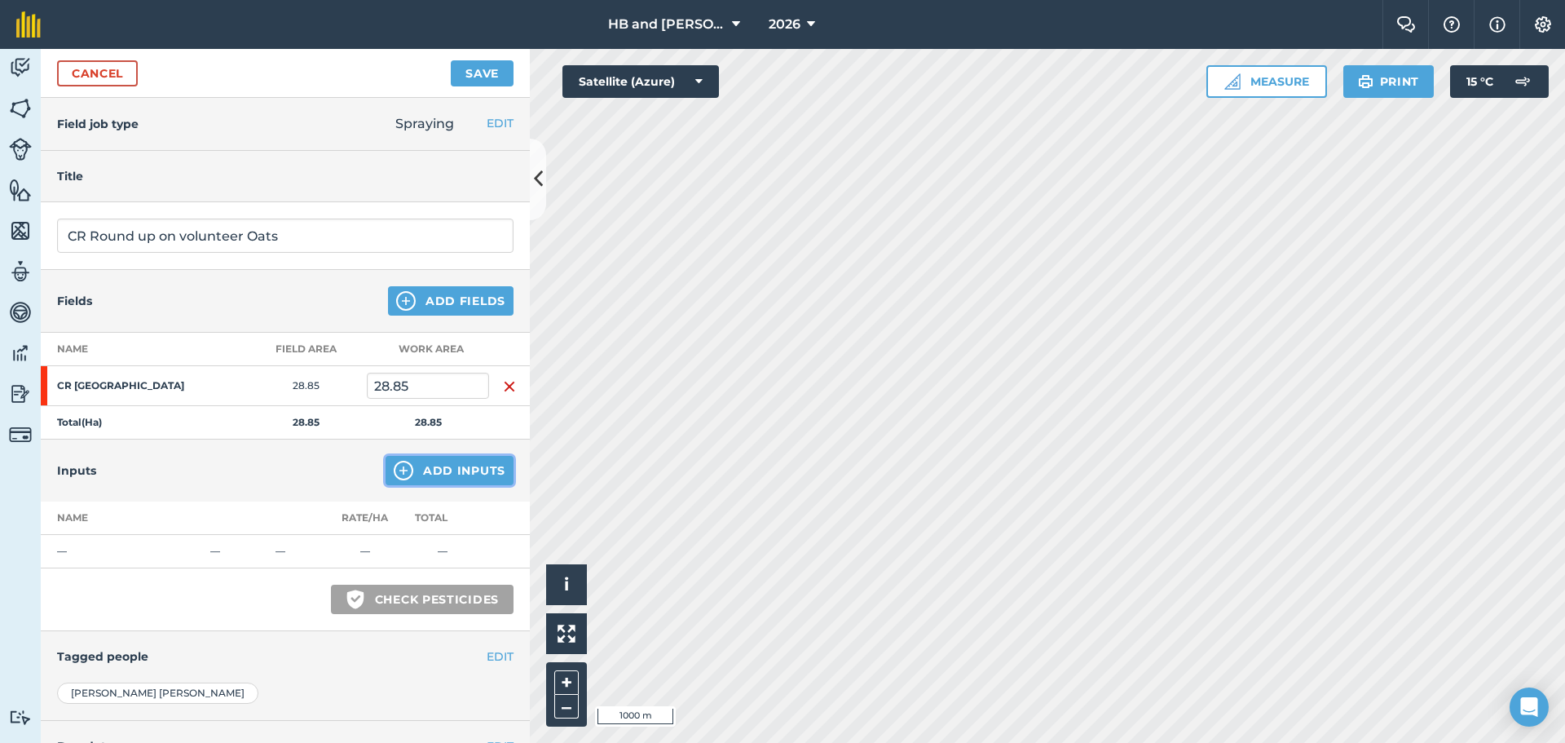
click at [417, 479] on button "Add Inputs" at bounding box center [450, 470] width 128 height 29
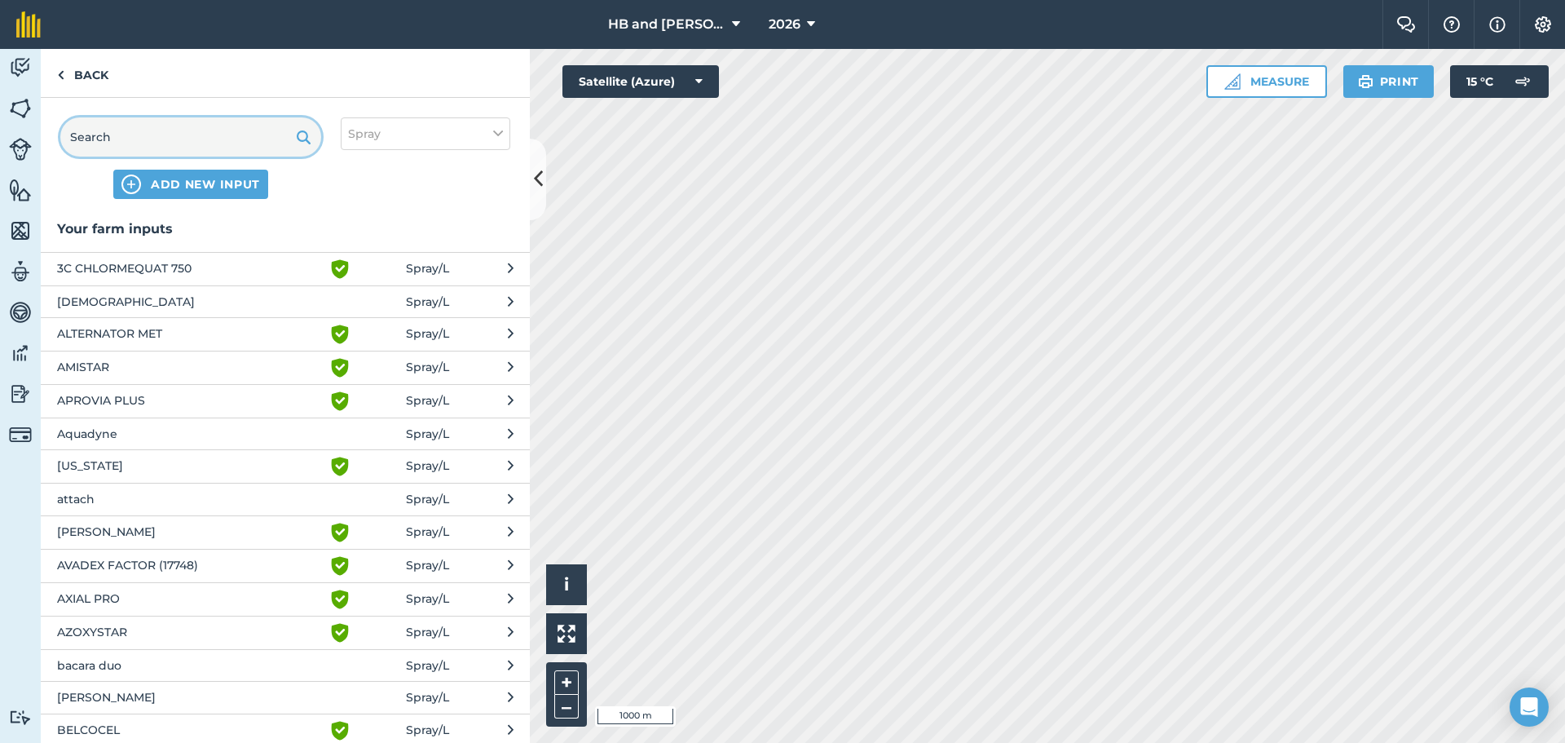
click at [187, 136] on input "text" at bounding box center [190, 136] width 261 height 39
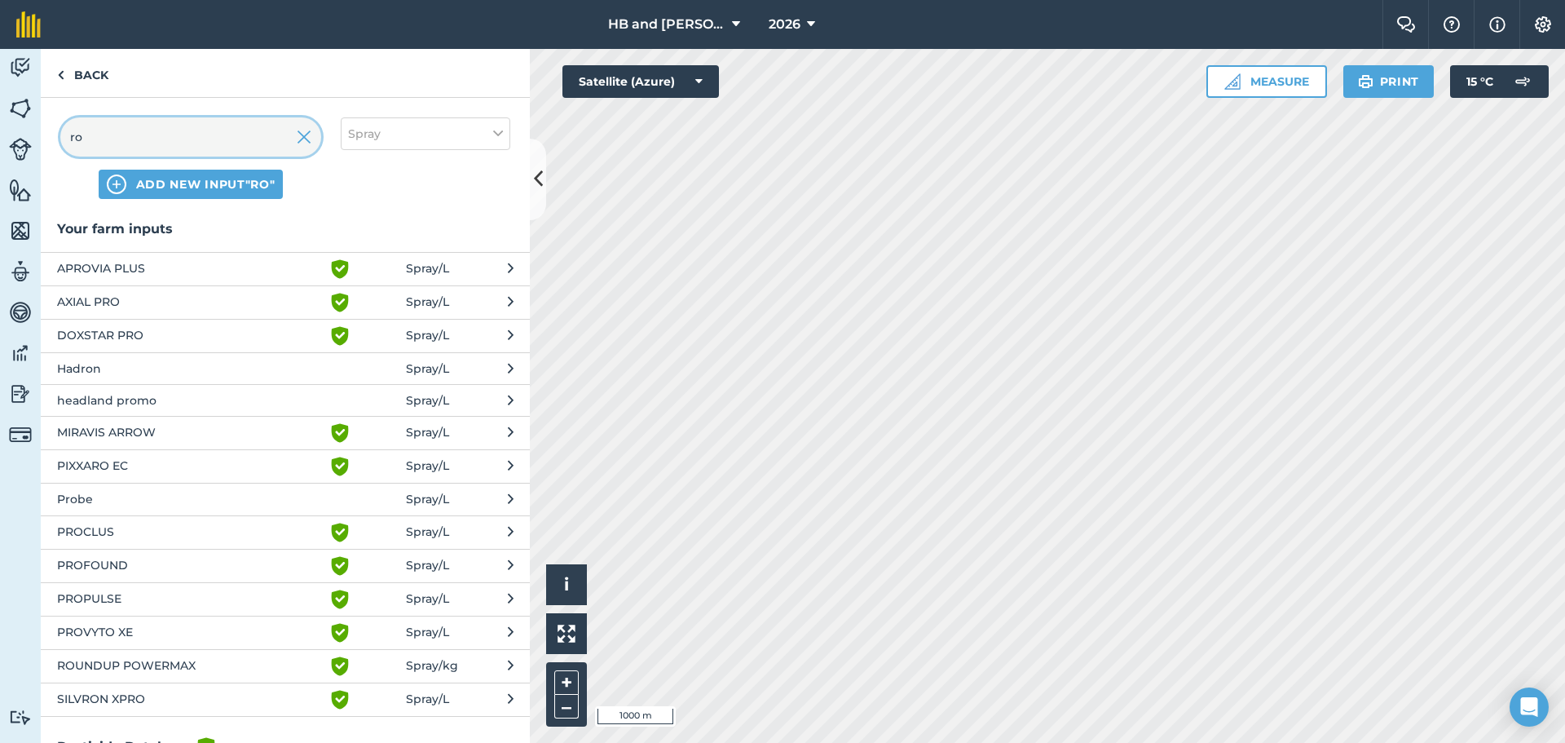
type input "ro"
click at [152, 670] on span "ROUNDUP POWERMAX" at bounding box center [190, 666] width 267 height 20
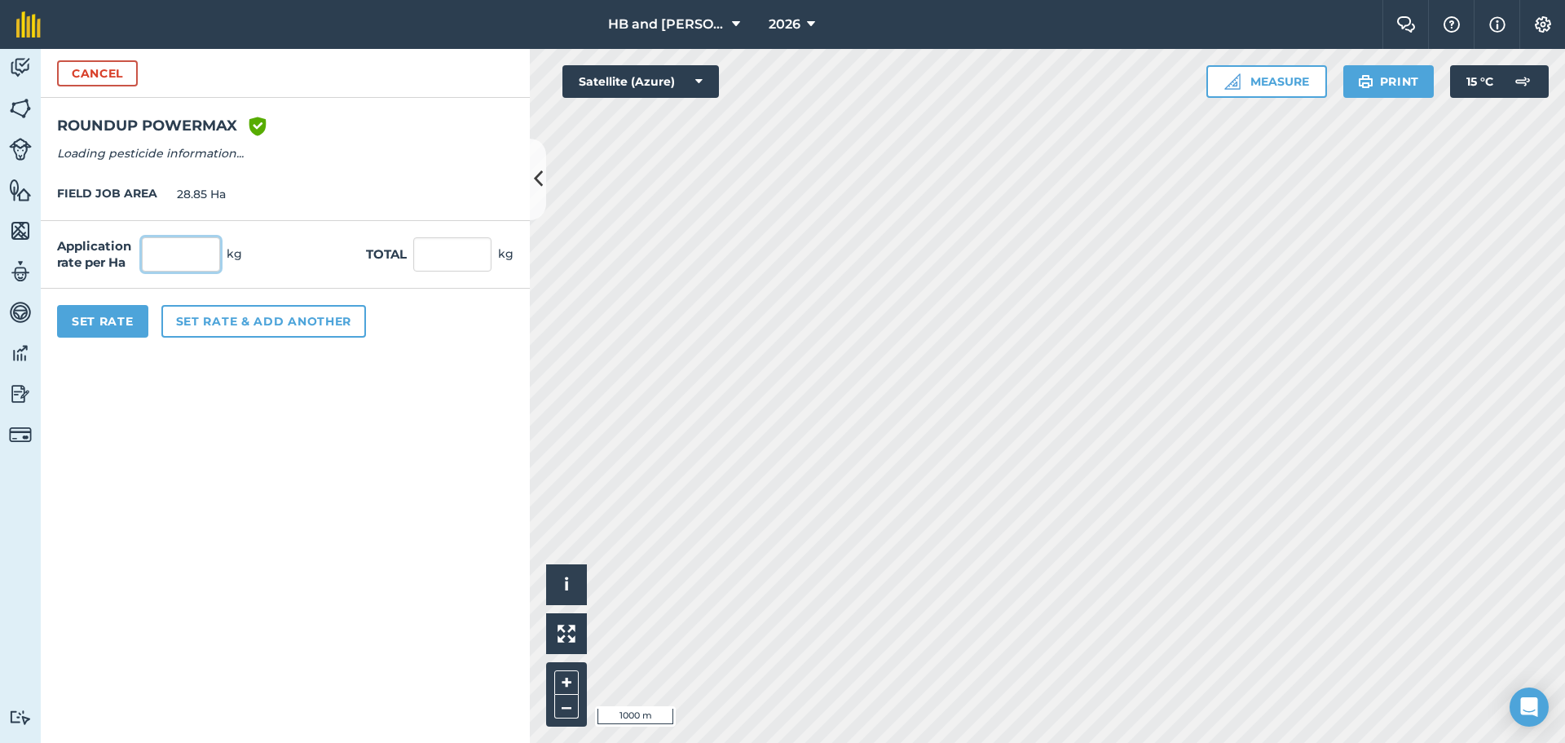
click at [199, 254] on input "text" at bounding box center [181, 254] width 78 height 34
type input "0.75"
type input "21.638"
click at [125, 333] on button "Set Rate" at bounding box center [102, 321] width 91 height 33
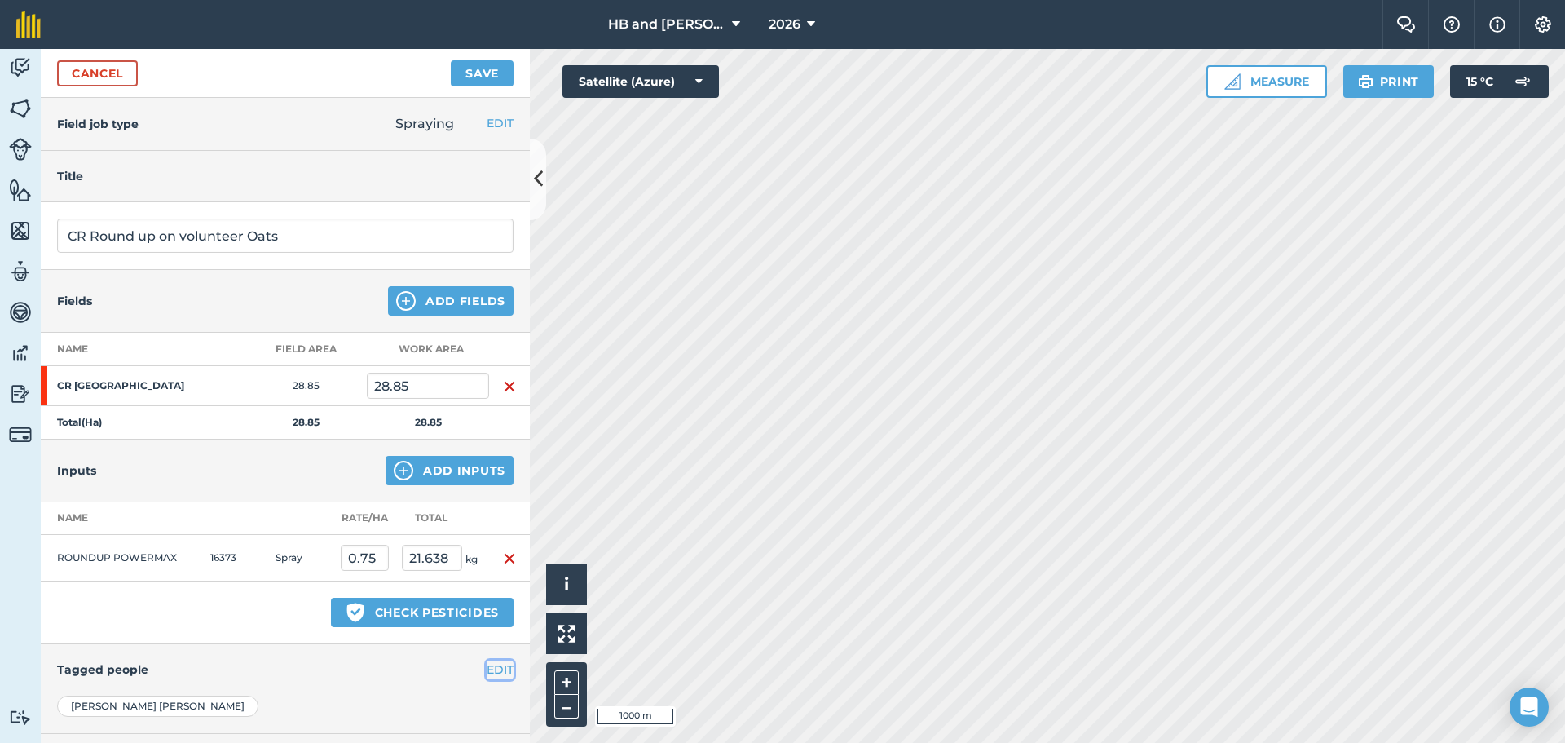
click at [488, 672] on button "EDIT" at bounding box center [500, 669] width 27 height 18
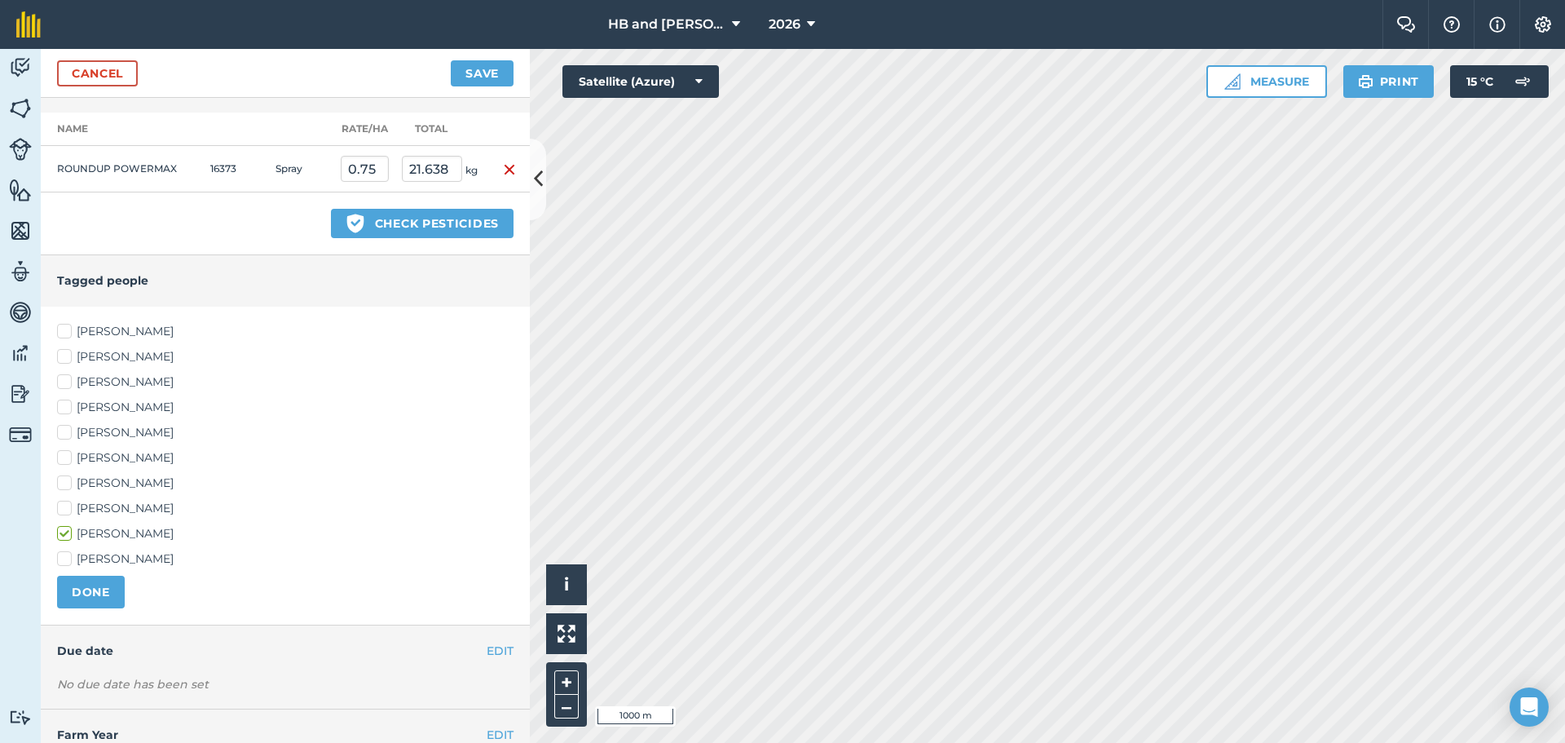
scroll to position [408, 0]
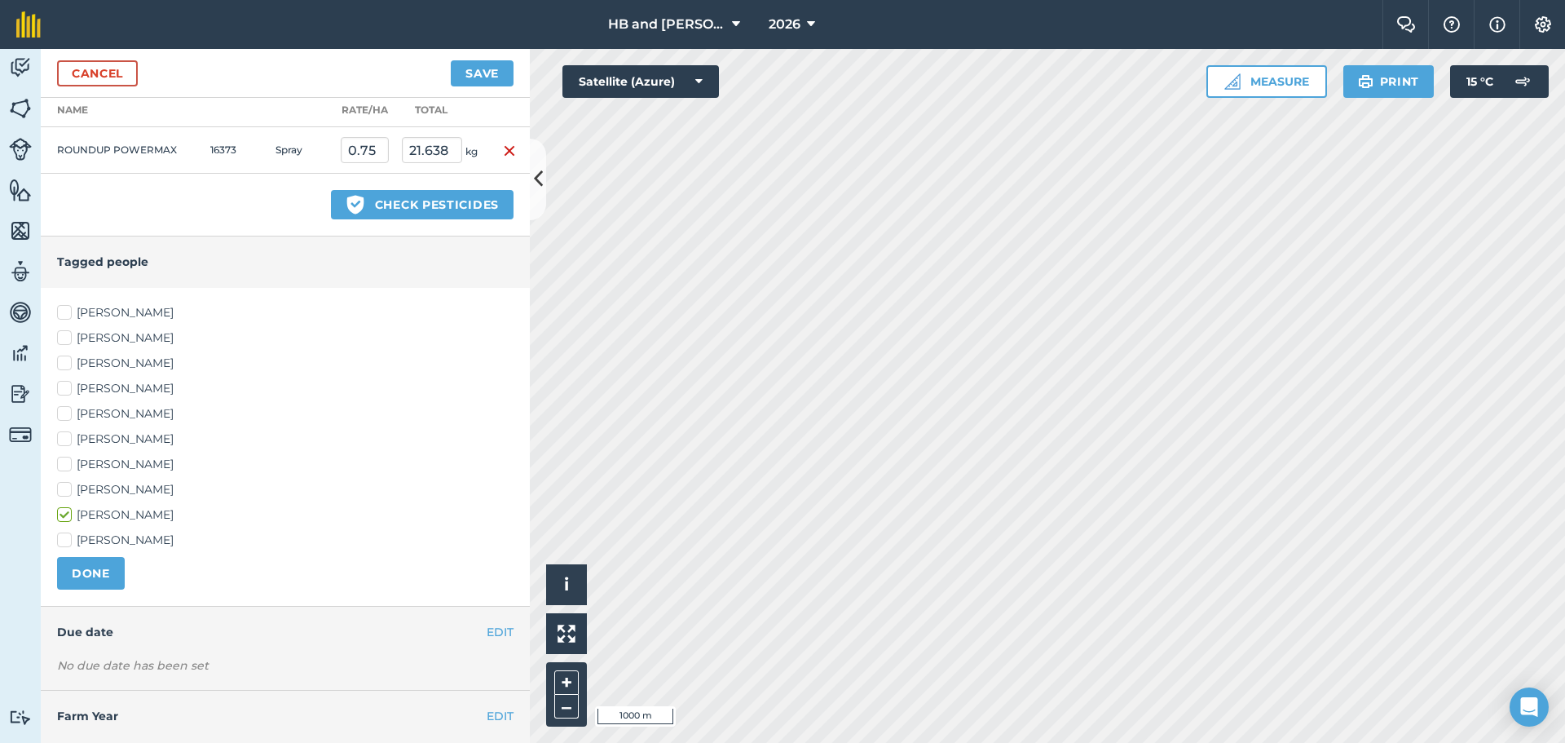
click at [79, 433] on label "[PERSON_NAME]" at bounding box center [285, 438] width 457 height 17
click at [68, 433] on input "[PERSON_NAME]" at bounding box center [62, 435] width 11 height 11
checkbox input "true"
click at [99, 585] on button "DONE" at bounding box center [91, 573] width 68 height 33
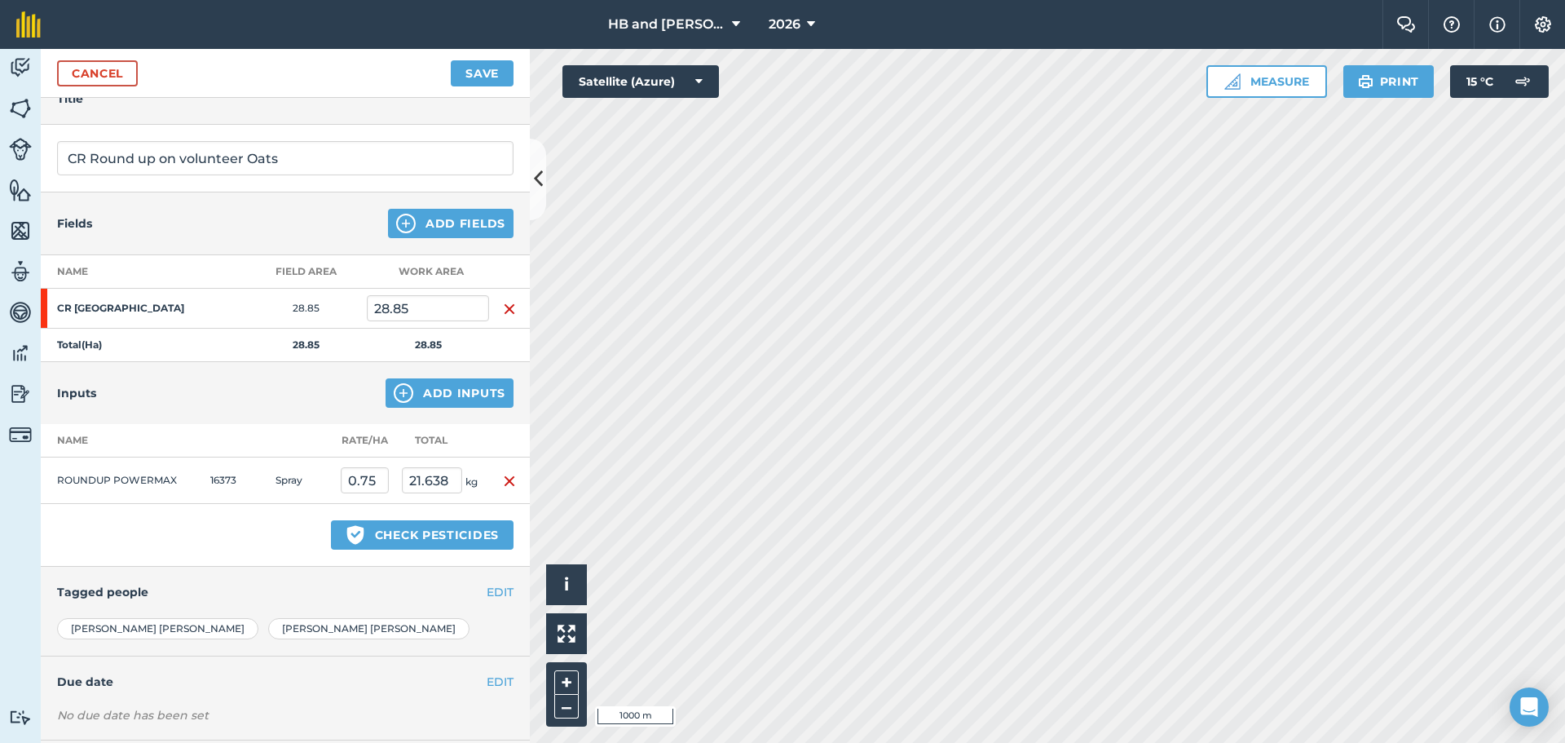
scroll to position [0, 0]
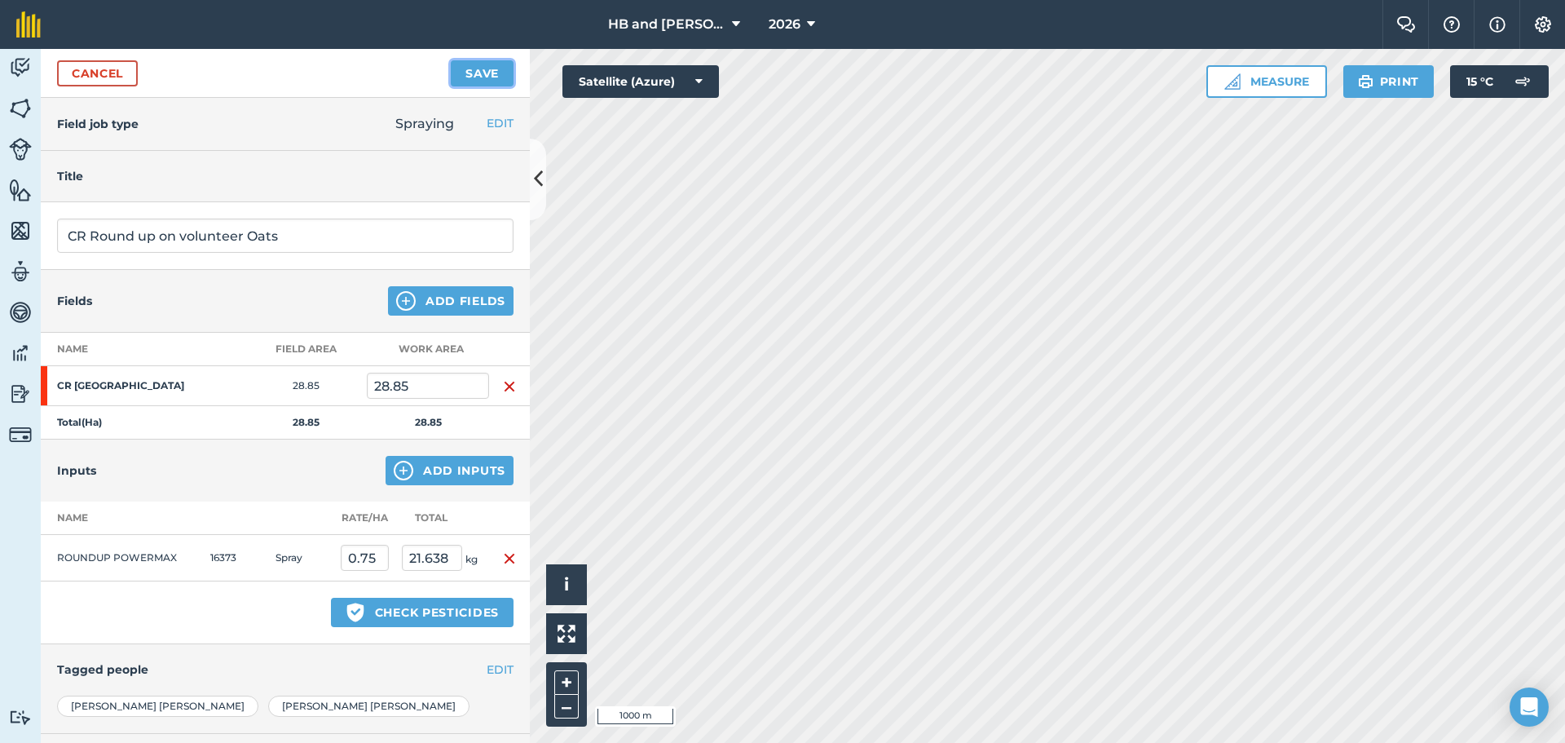
click at [493, 76] on button "Save" at bounding box center [482, 73] width 63 height 26
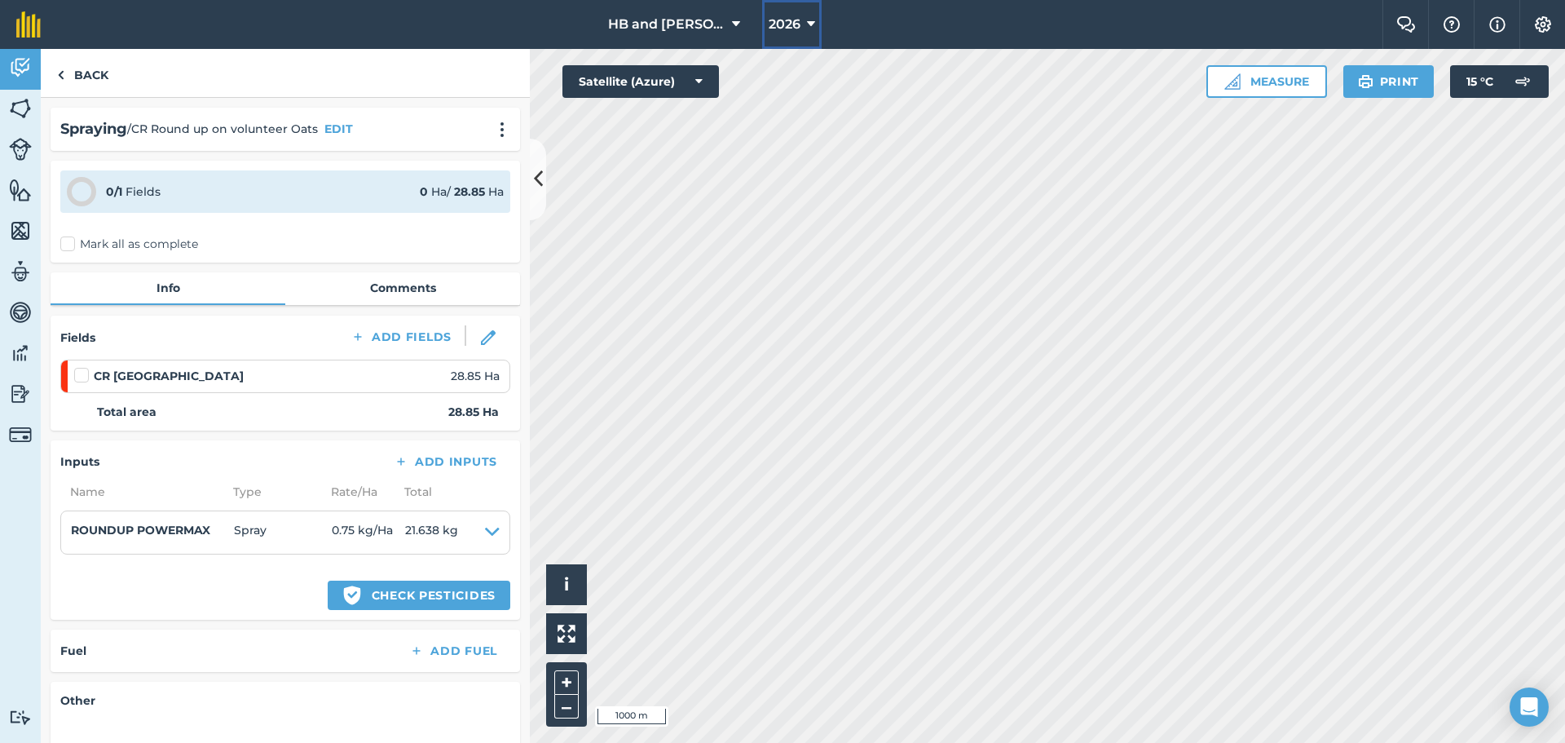
click at [795, 23] on button "2026" at bounding box center [792, 24] width 60 height 49
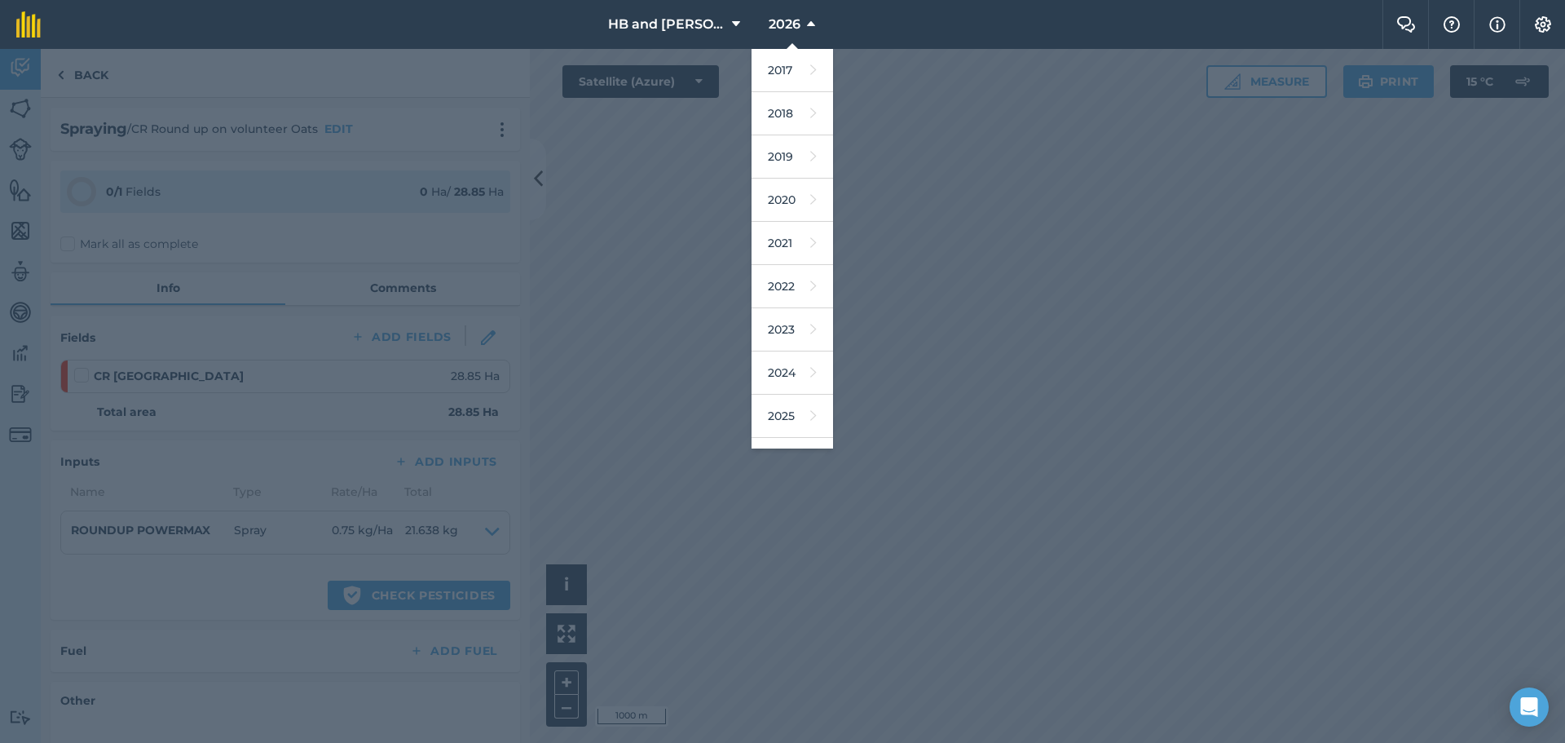
click at [875, 360] on div at bounding box center [782, 396] width 1565 height 694
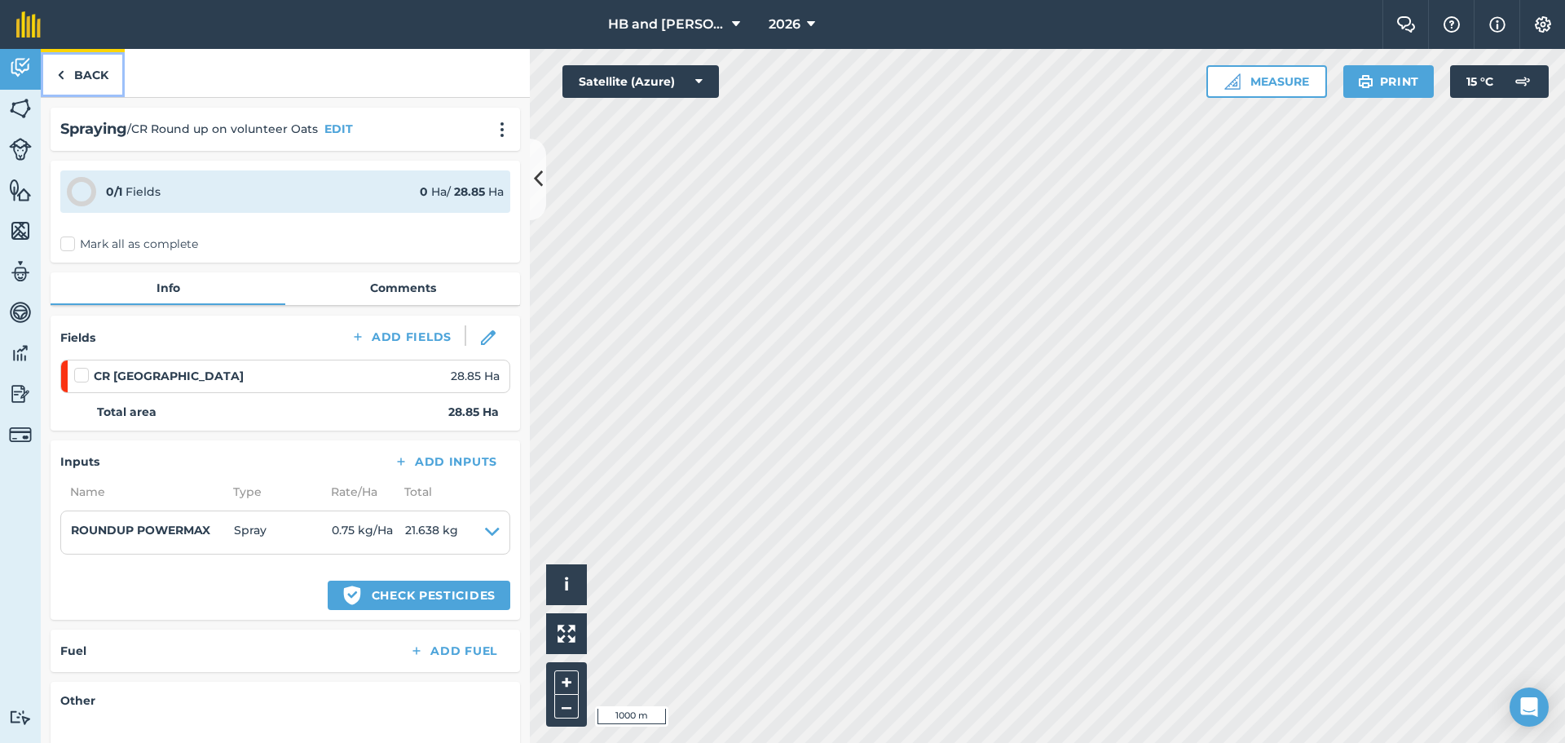
click at [95, 82] on link "Back" at bounding box center [83, 73] width 84 height 48
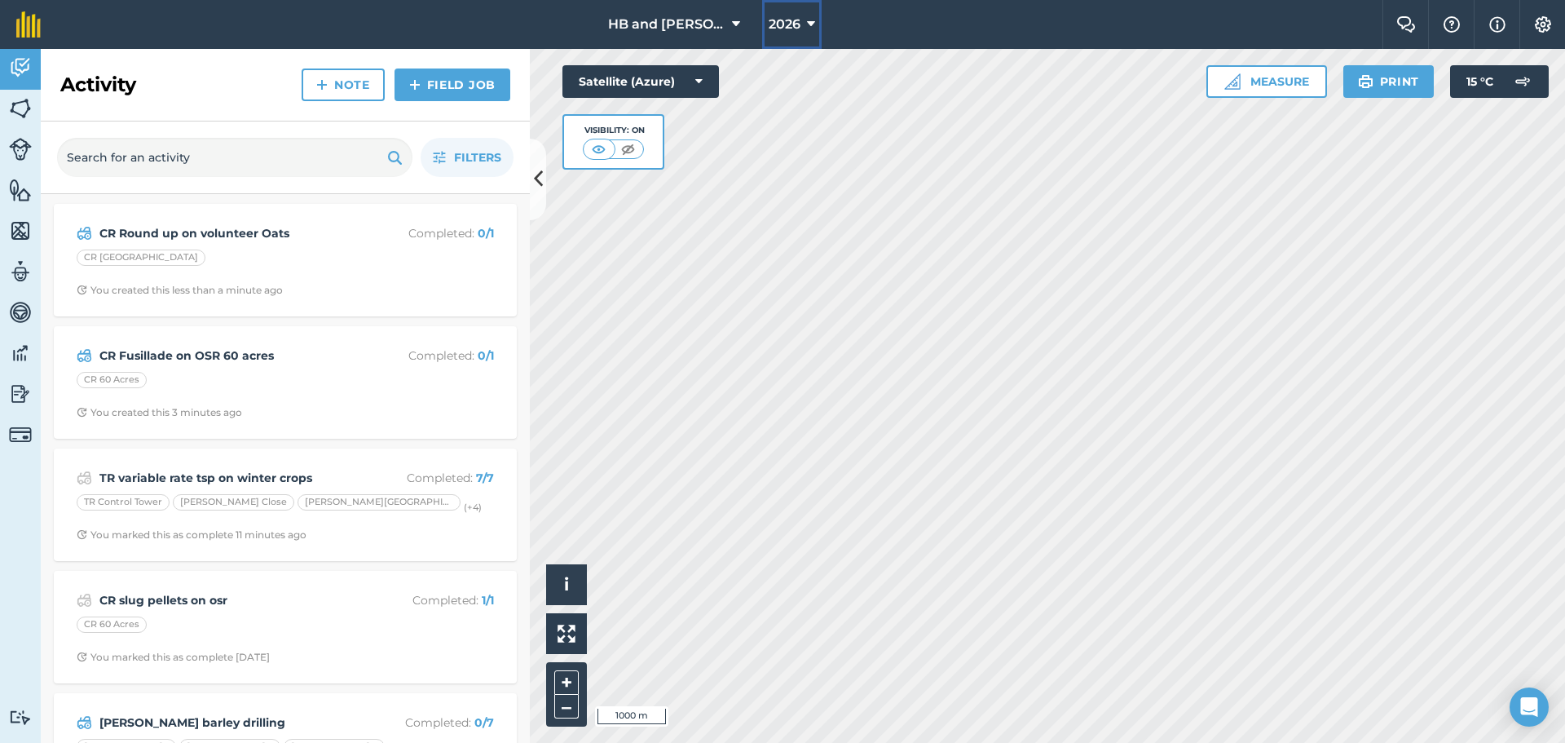
click at [795, 23] on button "2026" at bounding box center [792, 24] width 60 height 49
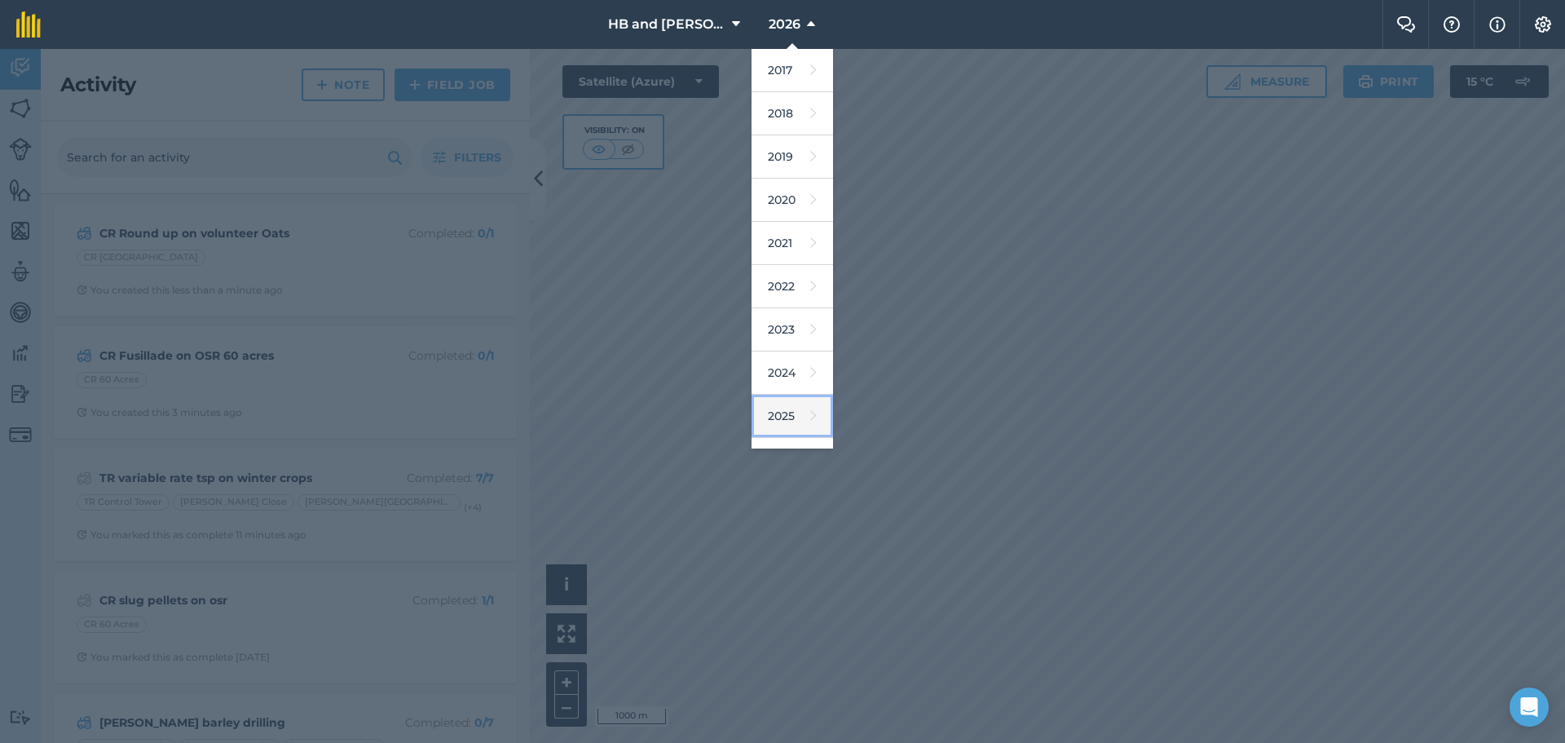
click at [783, 412] on link "2025" at bounding box center [793, 416] width 82 height 43
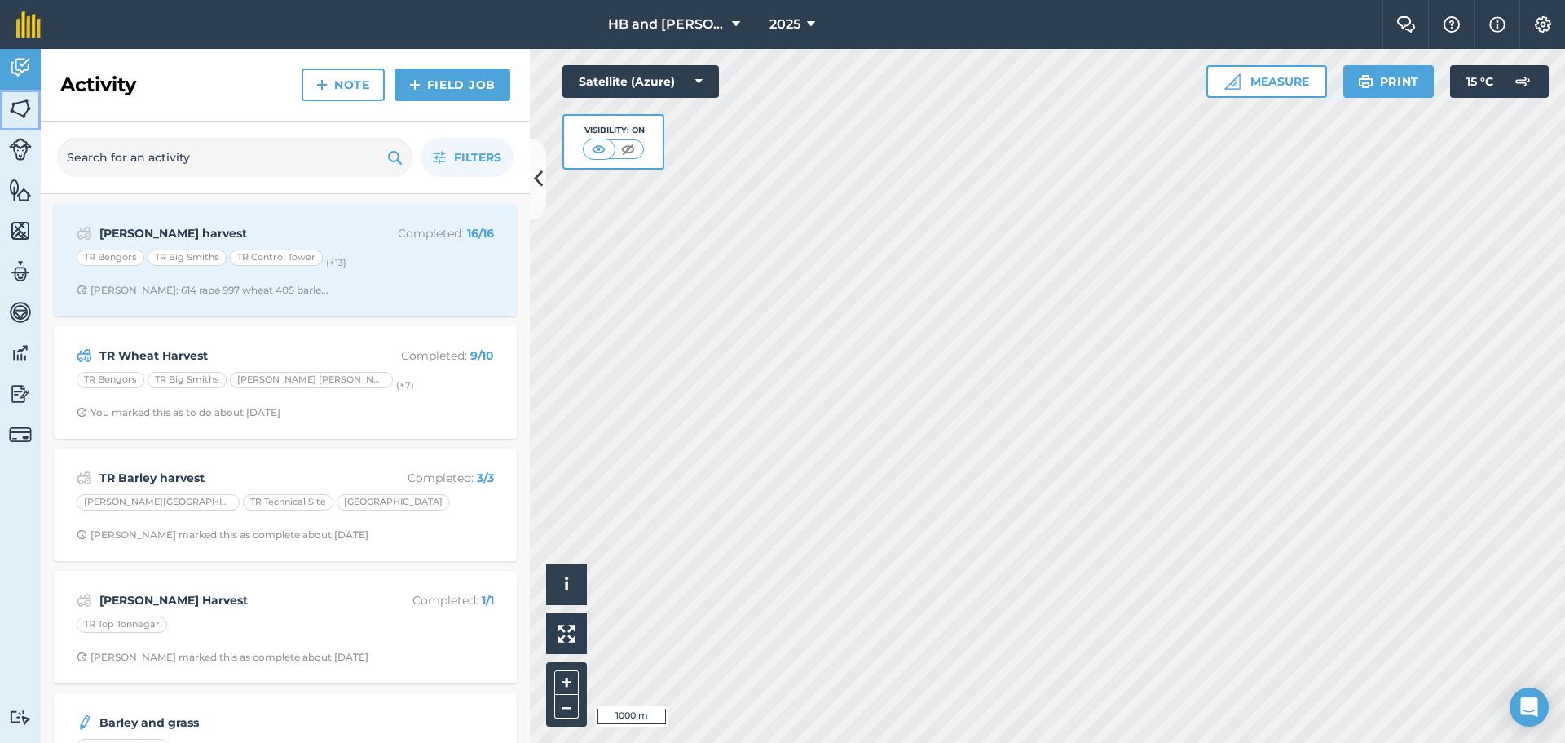
click at [20, 115] on img at bounding box center [20, 108] width 23 height 24
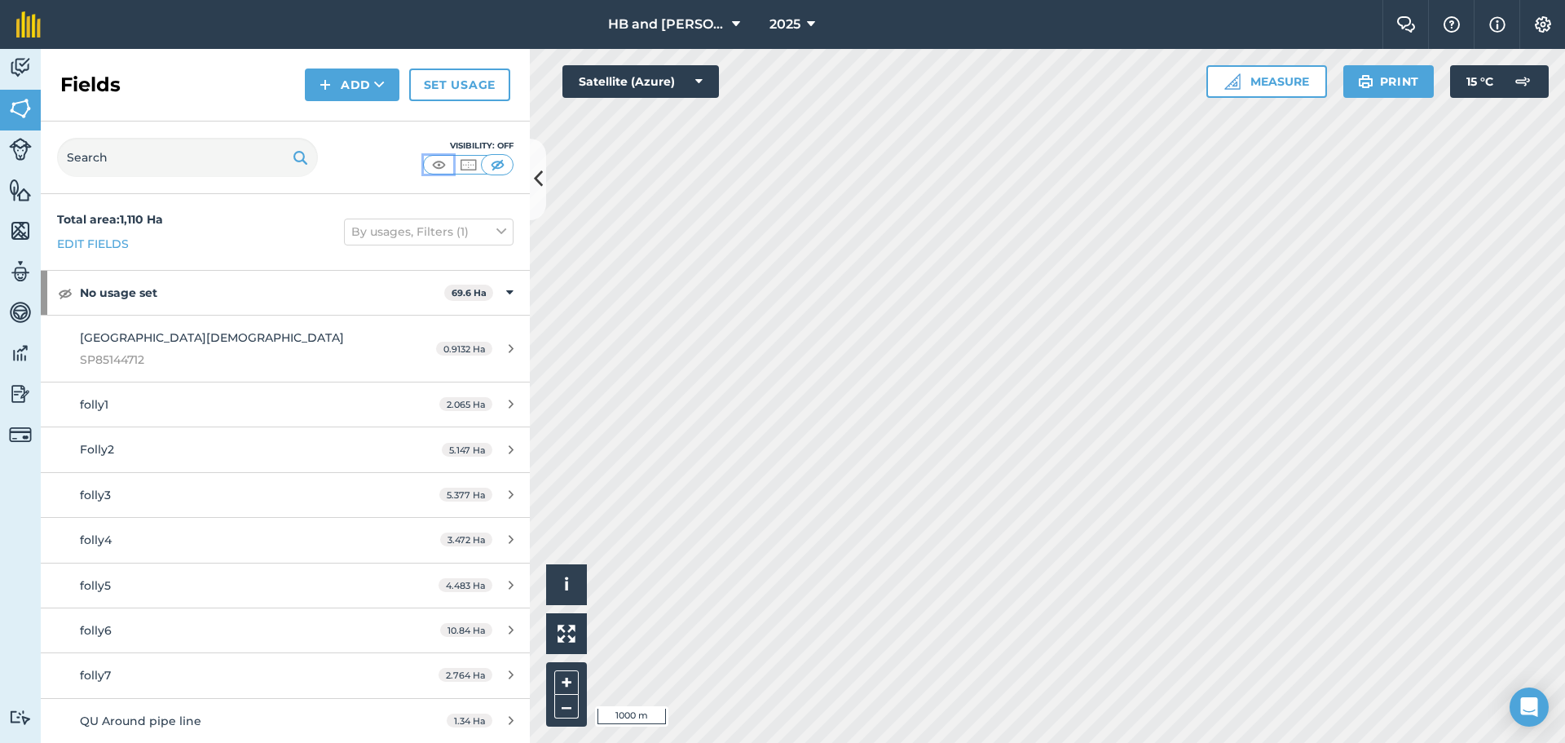
click at [443, 170] on img at bounding box center [439, 165] width 20 height 16
click at [24, 189] on img at bounding box center [20, 190] width 23 height 24
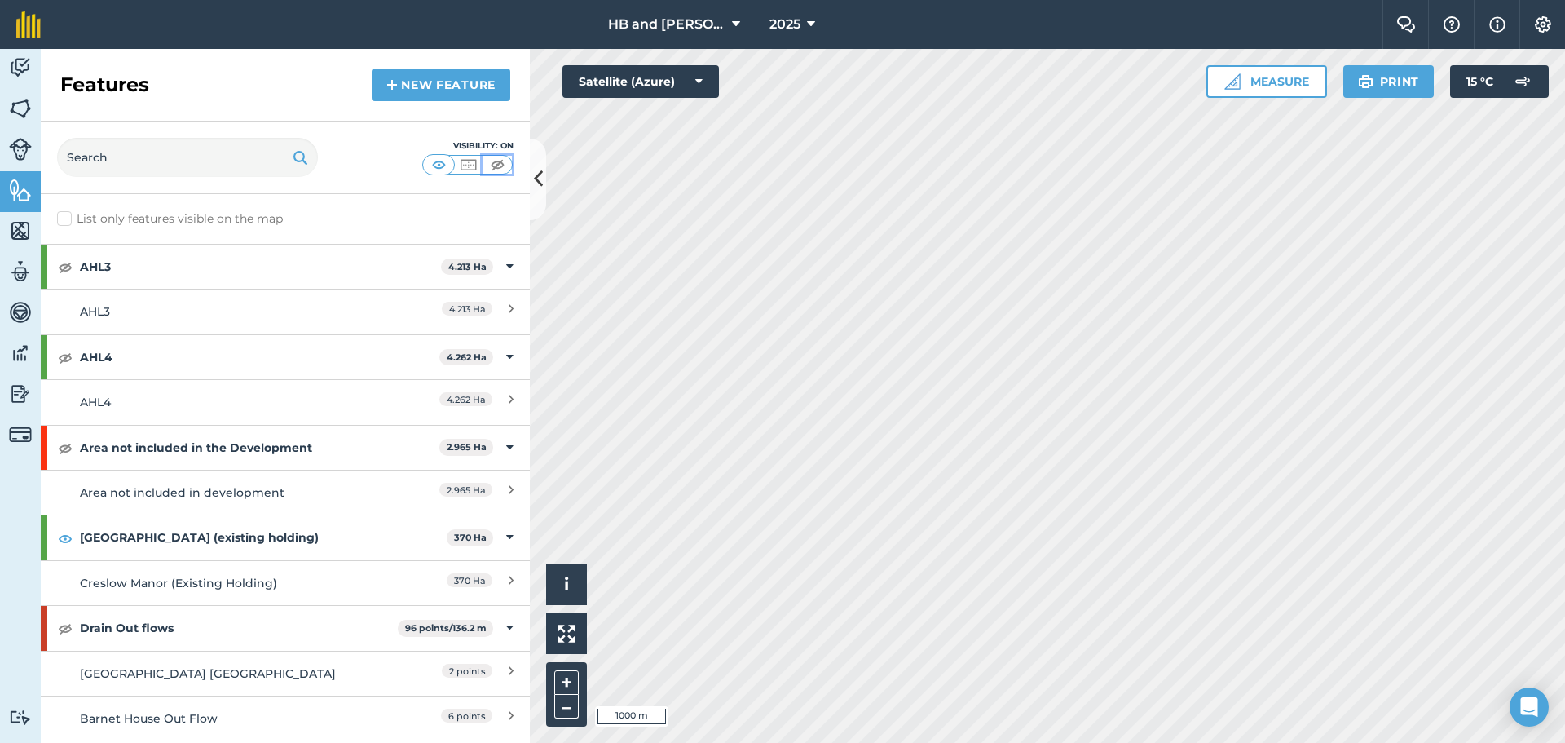
click at [492, 161] on img at bounding box center [497, 165] width 20 height 16
